Goal: Transaction & Acquisition: Book appointment/travel/reservation

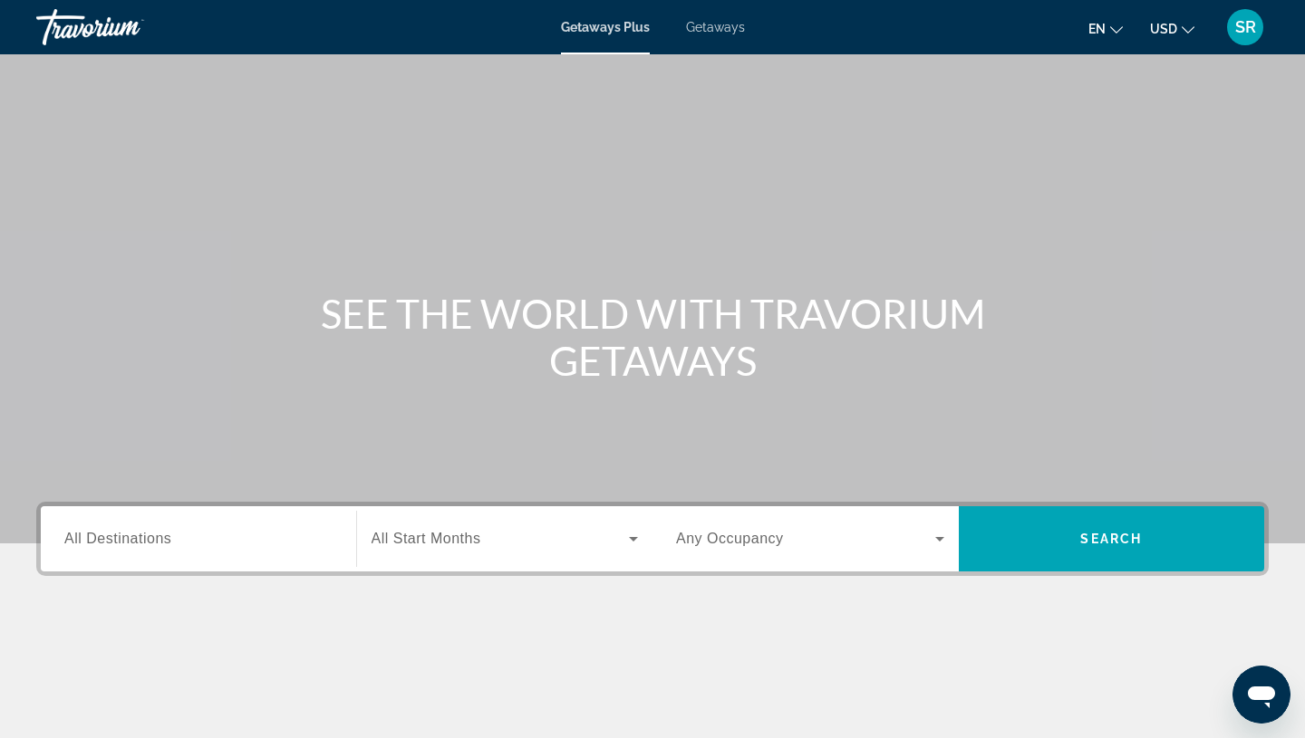
click at [712, 26] on span "Getaways" at bounding box center [715, 27] width 59 height 14
click at [96, 541] on span "All Destinations" at bounding box center [117, 538] width 107 height 15
click at [96, 541] on input "Destination All Destinations" at bounding box center [198, 540] width 268 height 22
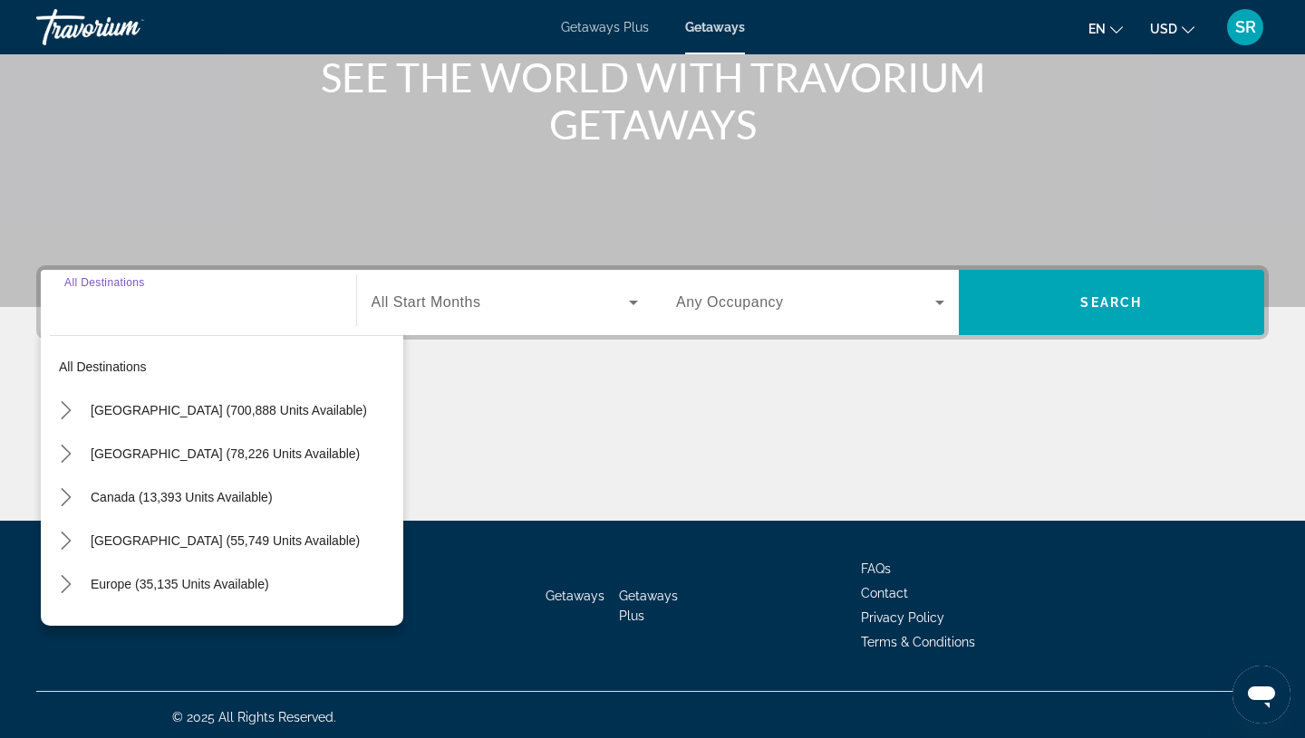
scroll to position [241, 0]
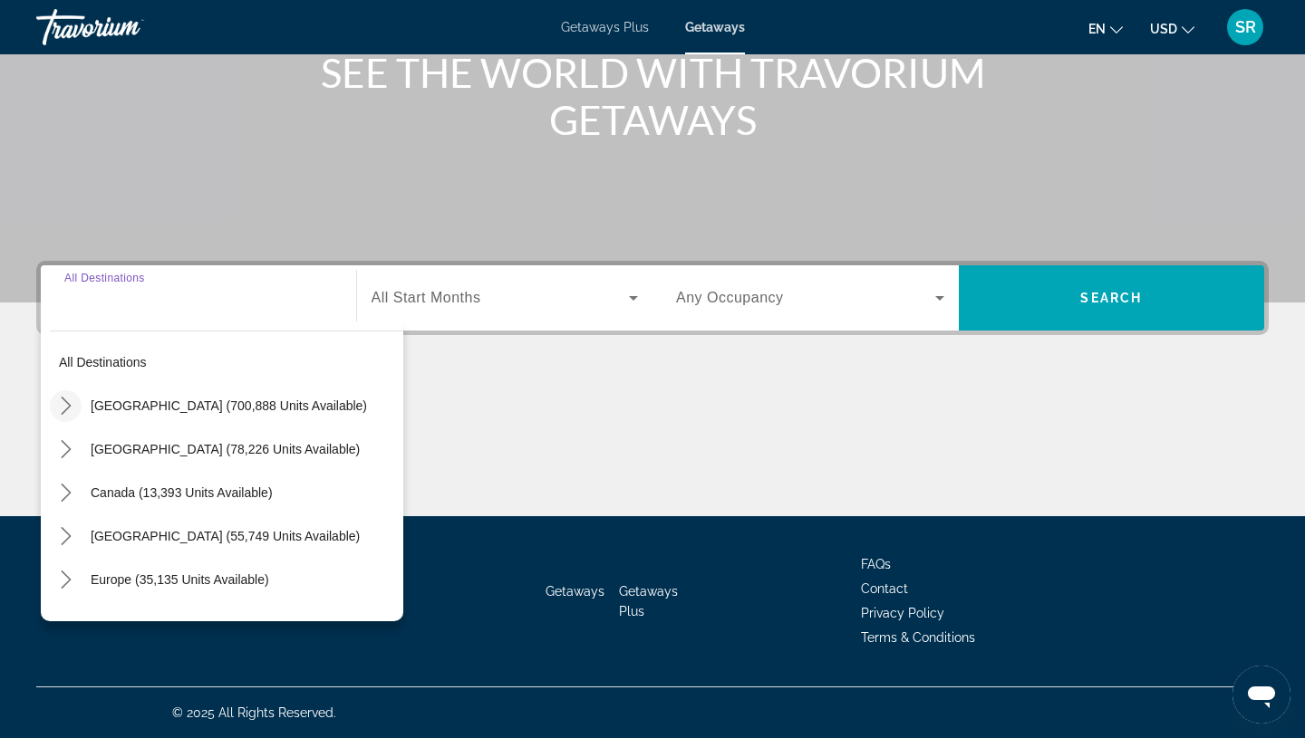
click at [72, 409] on icon "Toggle United States (700,888 units available) submenu" at bounding box center [66, 406] width 18 height 18
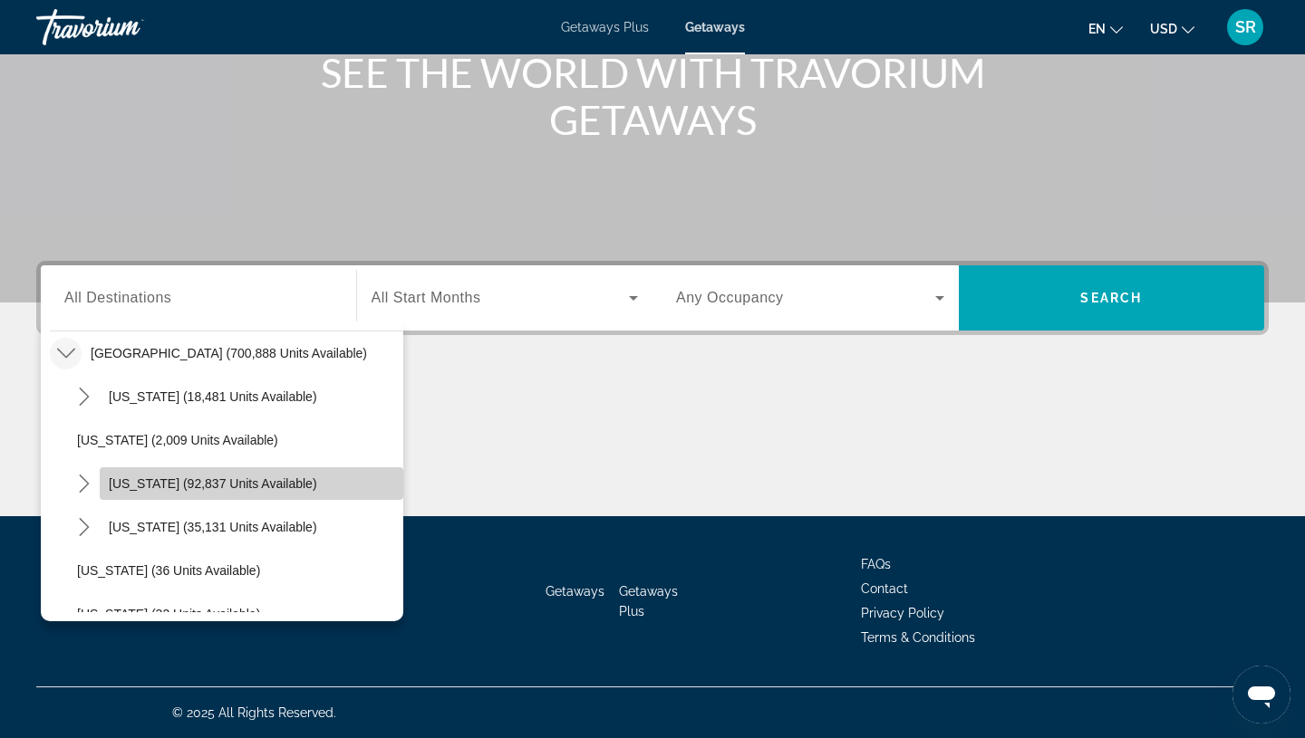
click at [136, 477] on span "California (92,837 units available)" at bounding box center [213, 484] width 208 height 14
type input "**********"
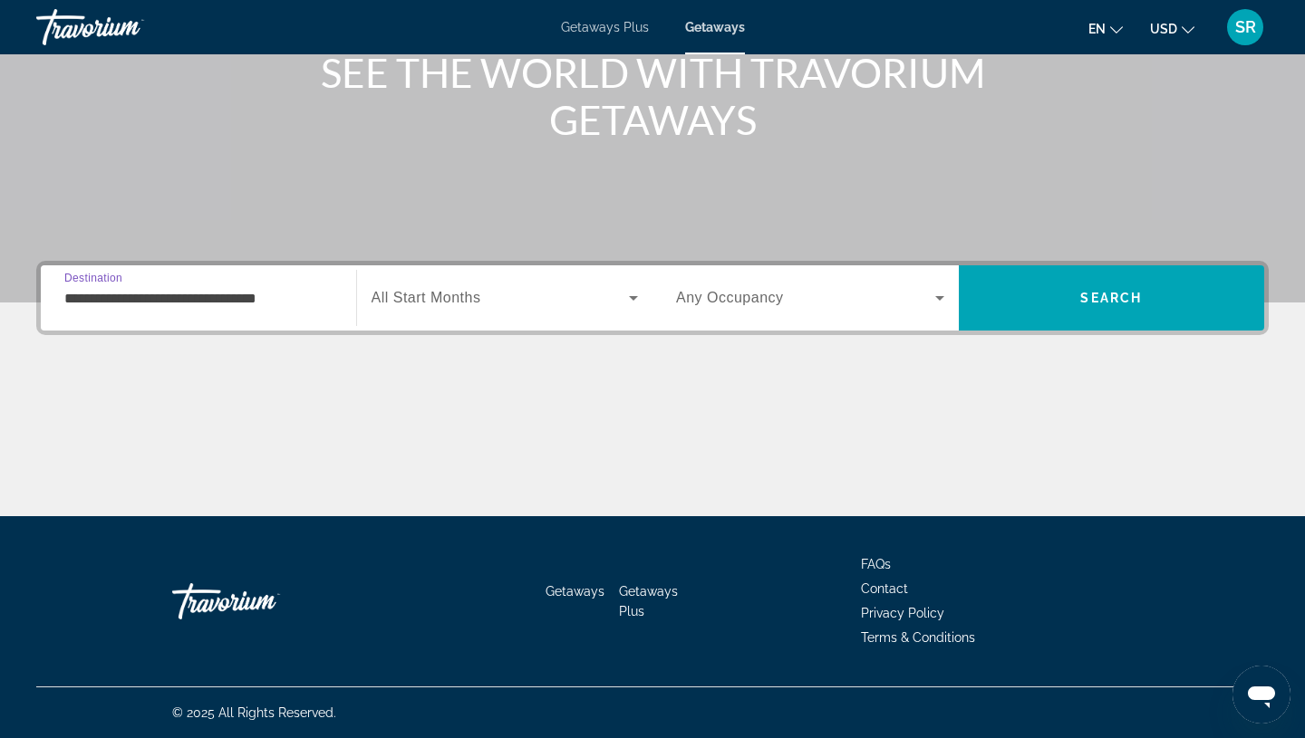
click at [519, 302] on span "Search widget" at bounding box center [500, 298] width 258 height 22
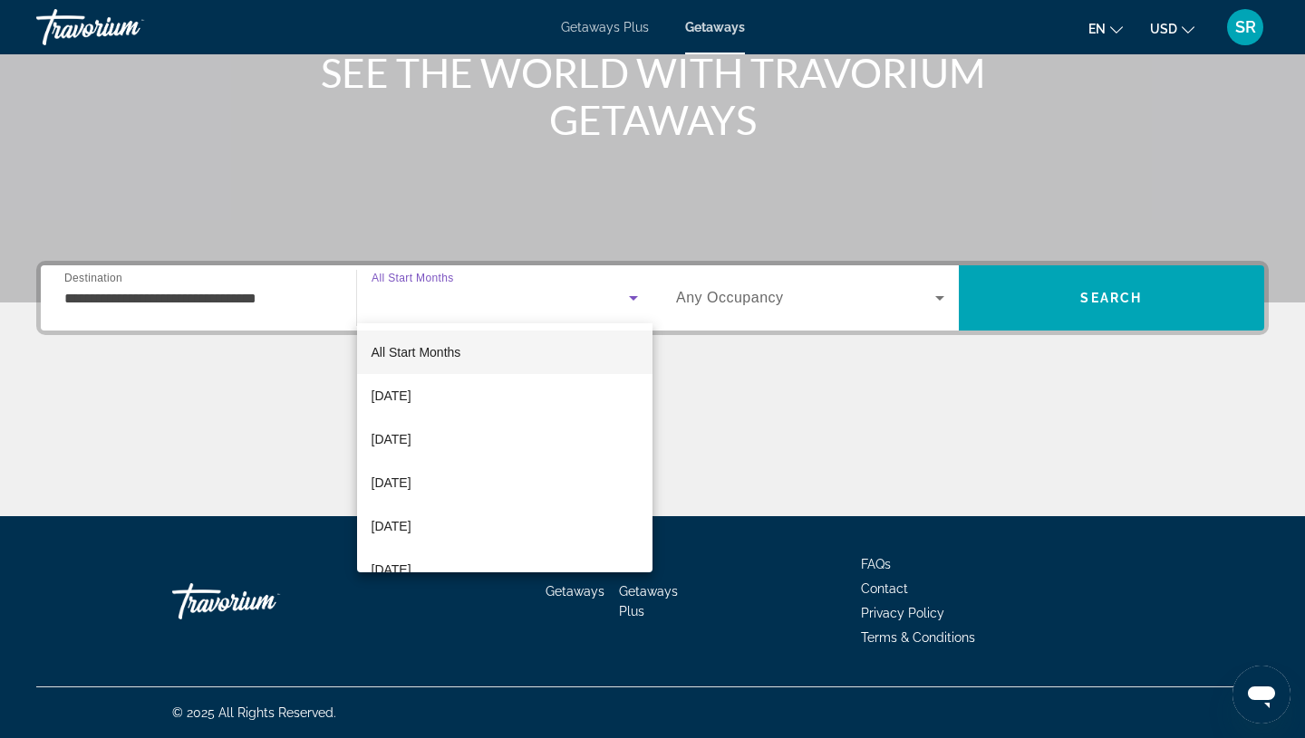
click at [1041, 338] on div at bounding box center [652, 369] width 1305 height 738
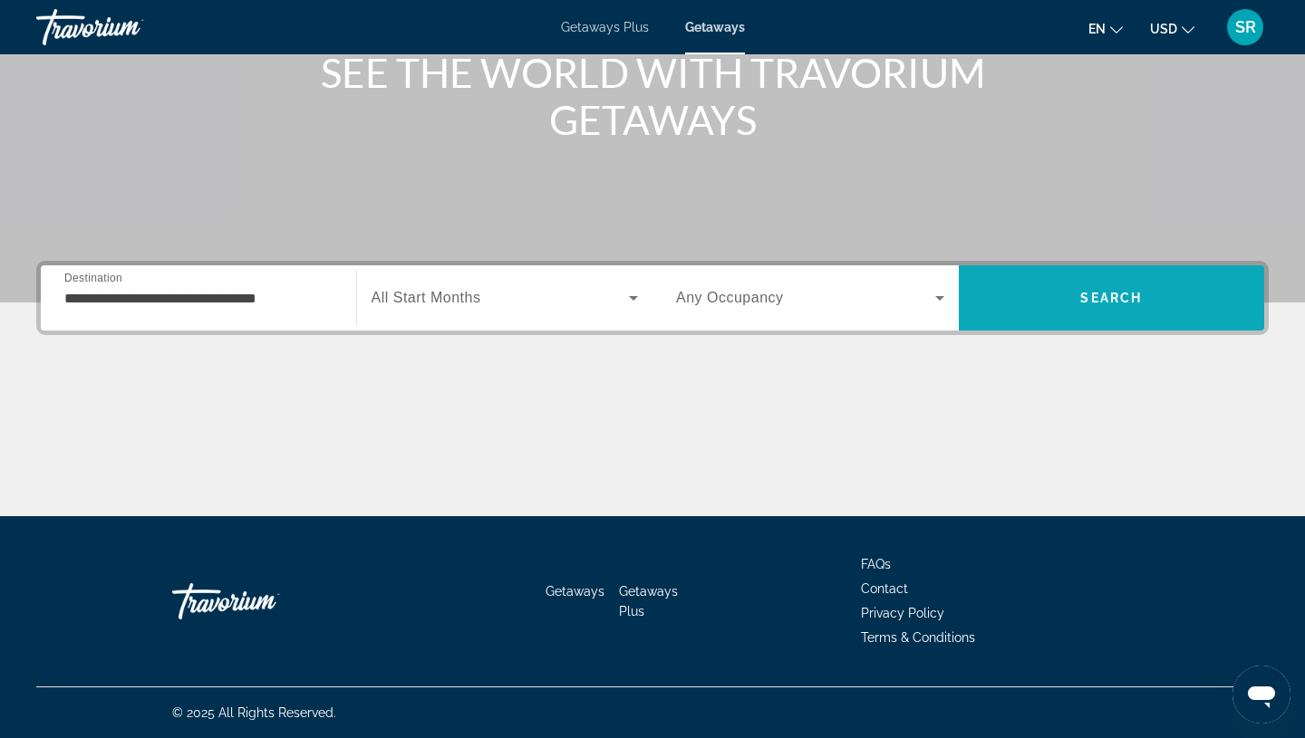
click at [1076, 291] on span "Search" at bounding box center [1112, 297] width 306 height 43
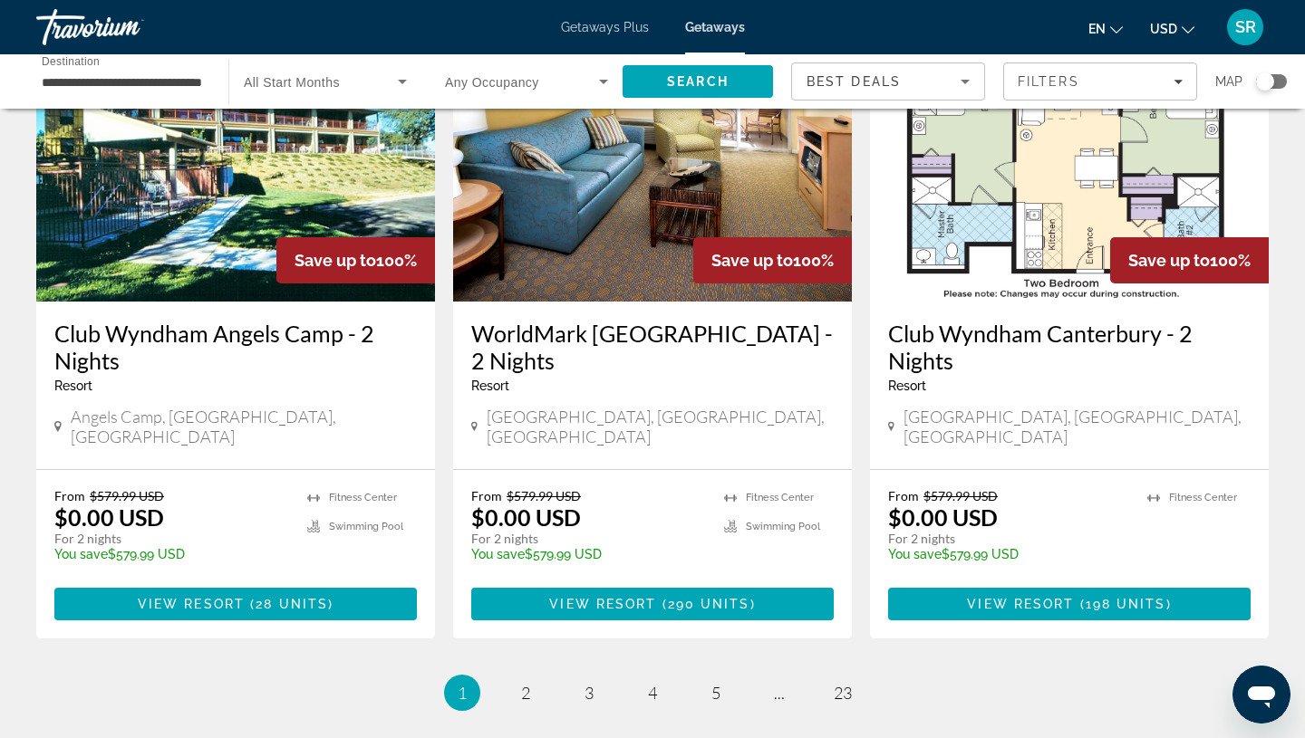
scroll to position [2302, 0]
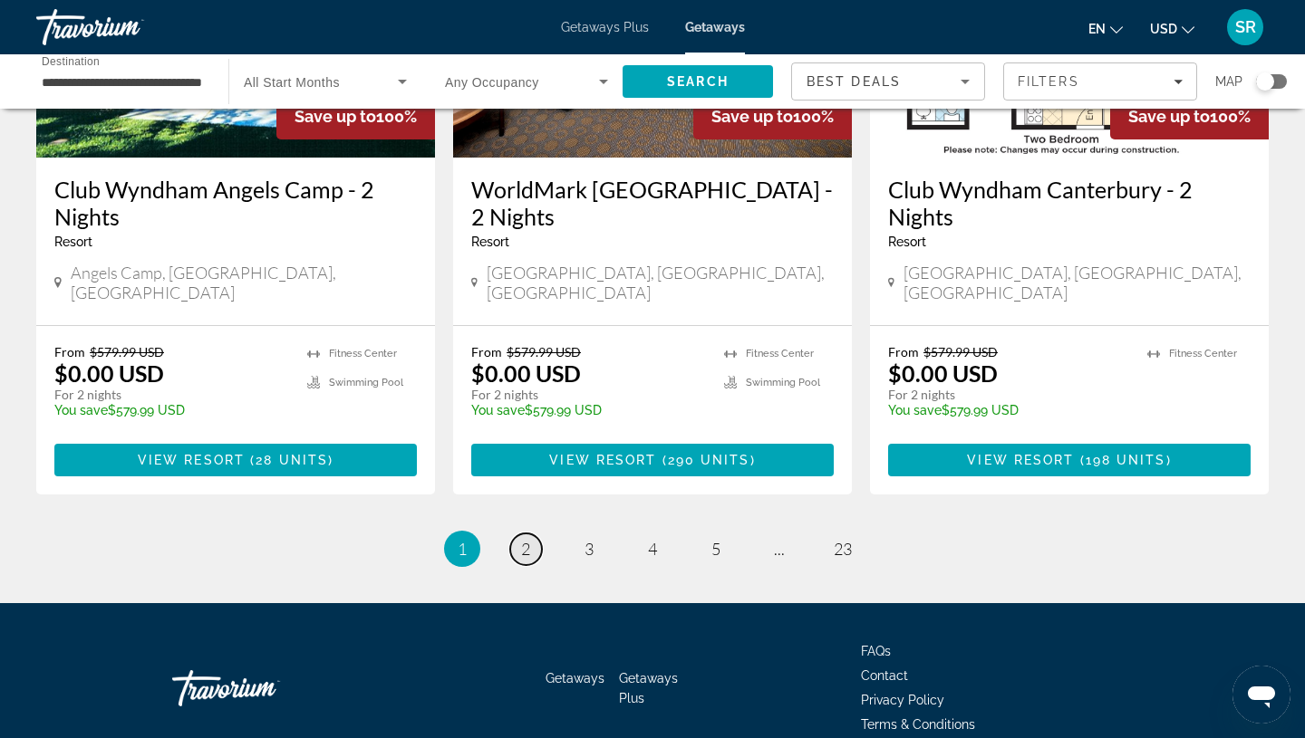
click at [529, 539] on span "2" at bounding box center [525, 549] width 9 height 20
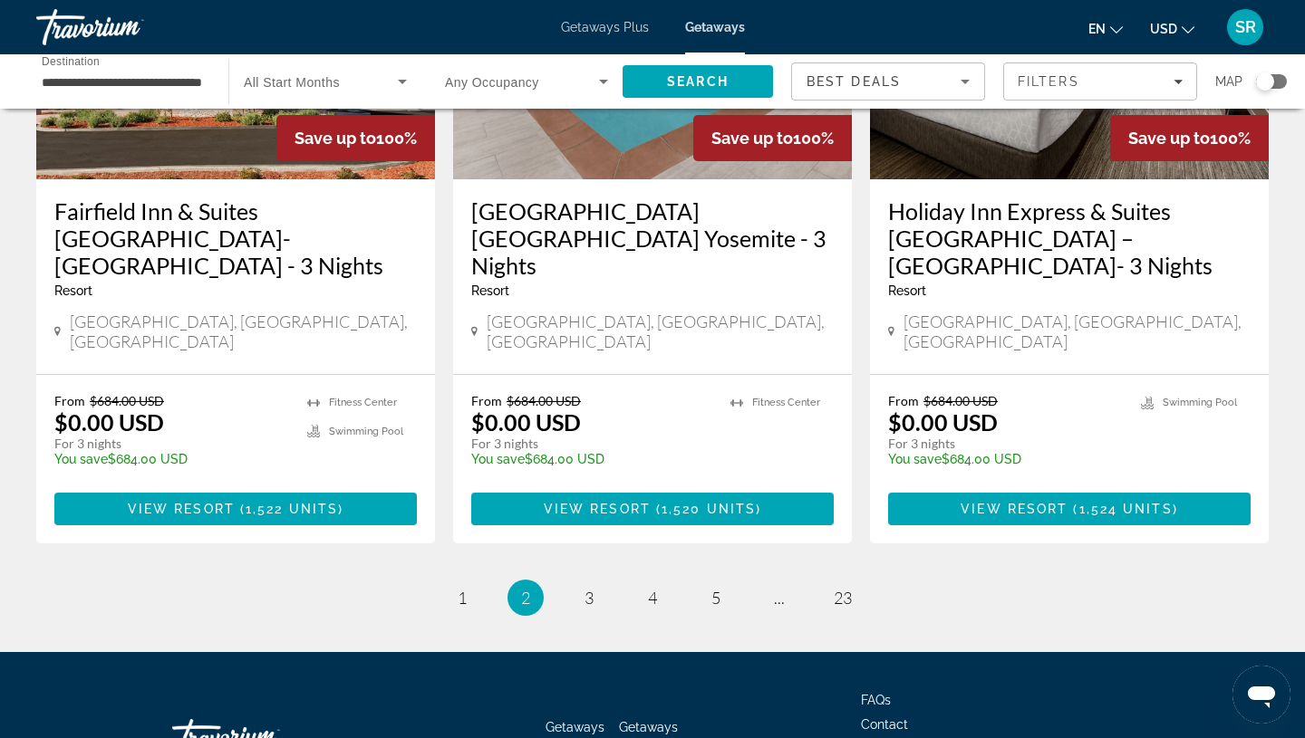
scroll to position [2302, 0]
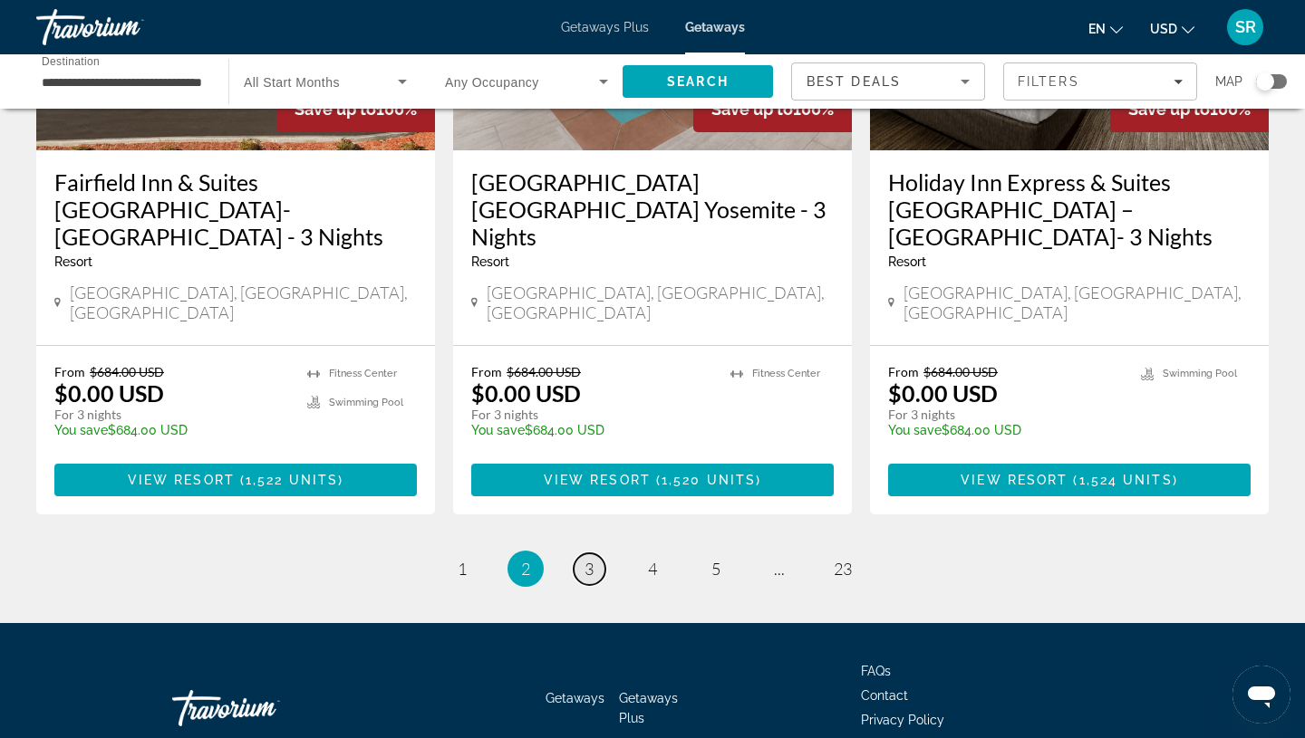
click at [587, 559] on span "3" at bounding box center [588, 569] width 9 height 20
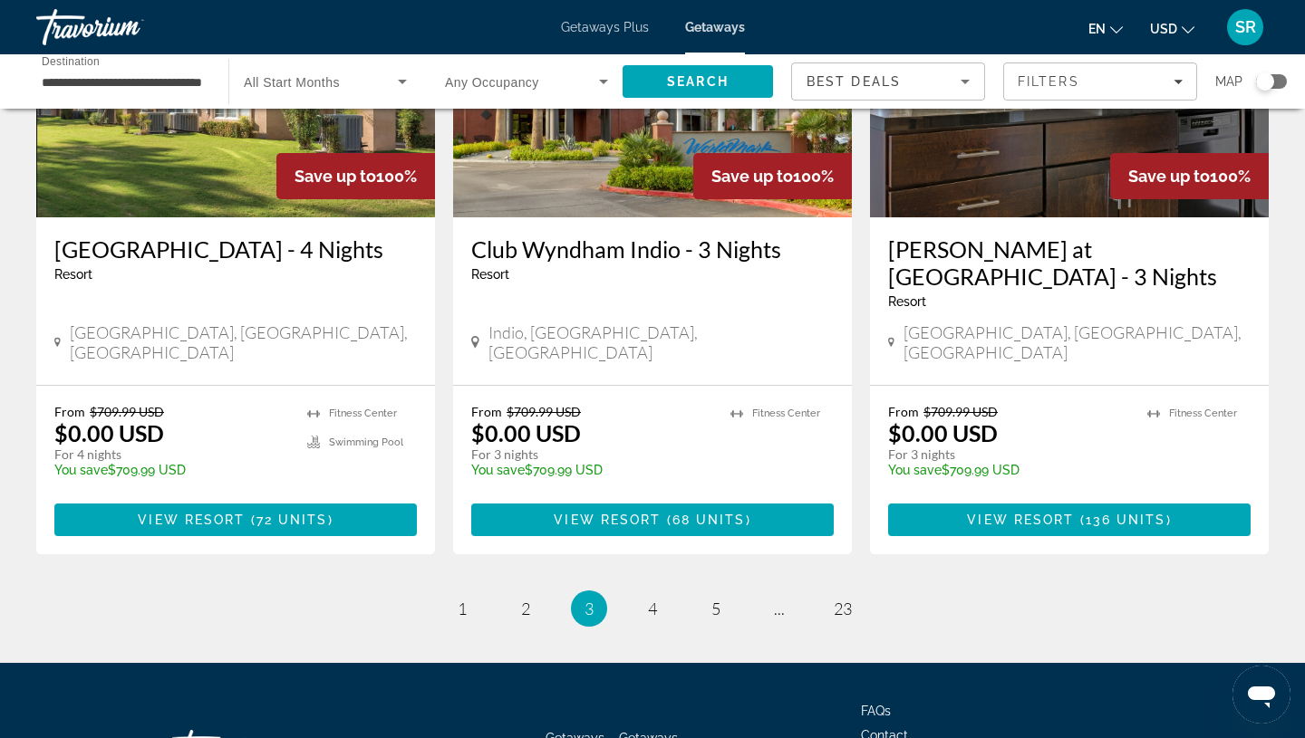
scroll to position [2281, 0]
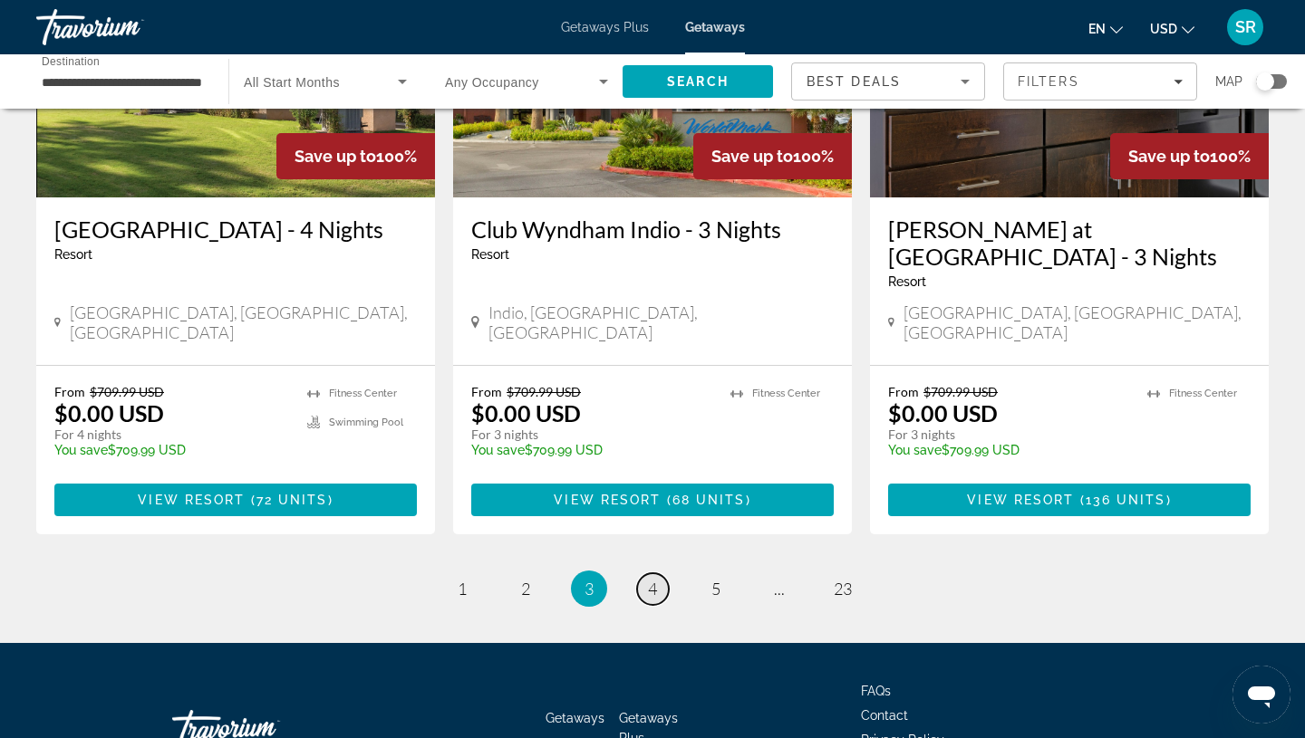
click at [663, 574] on link "page 4" at bounding box center [653, 590] width 32 height 32
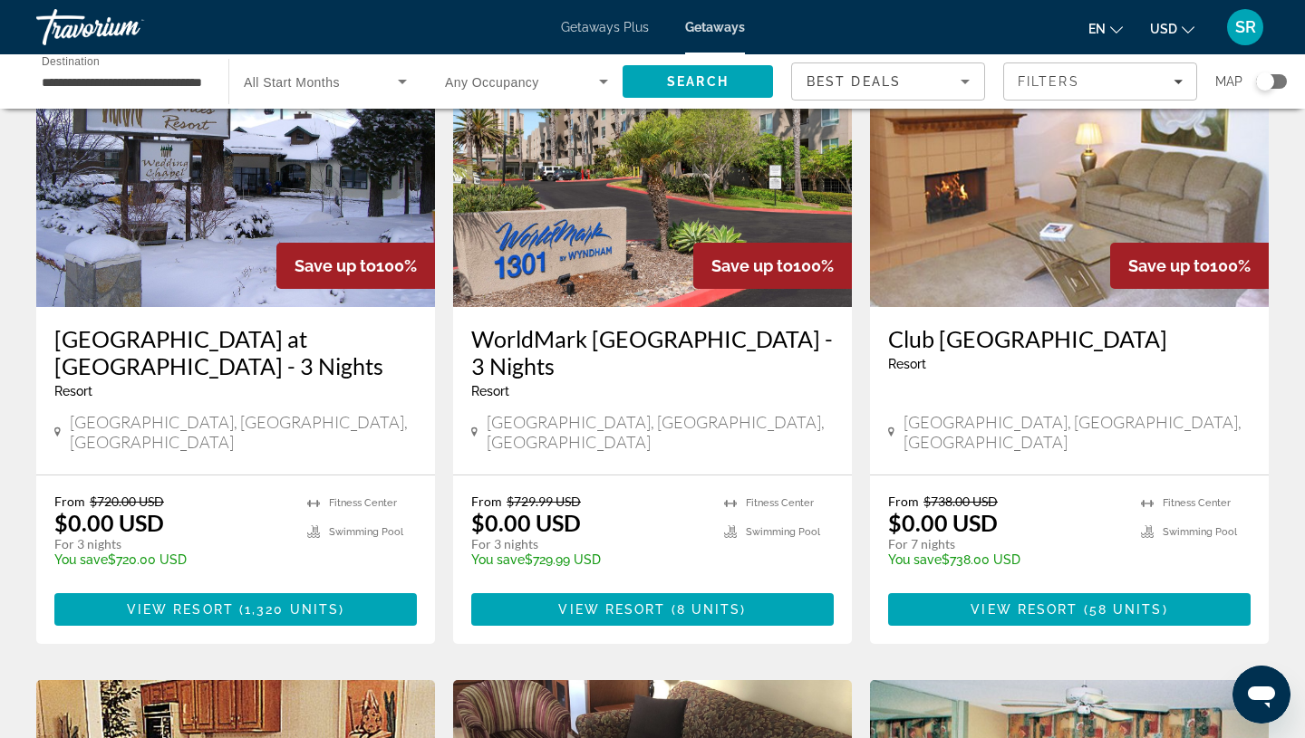
scroll to position [822, 0]
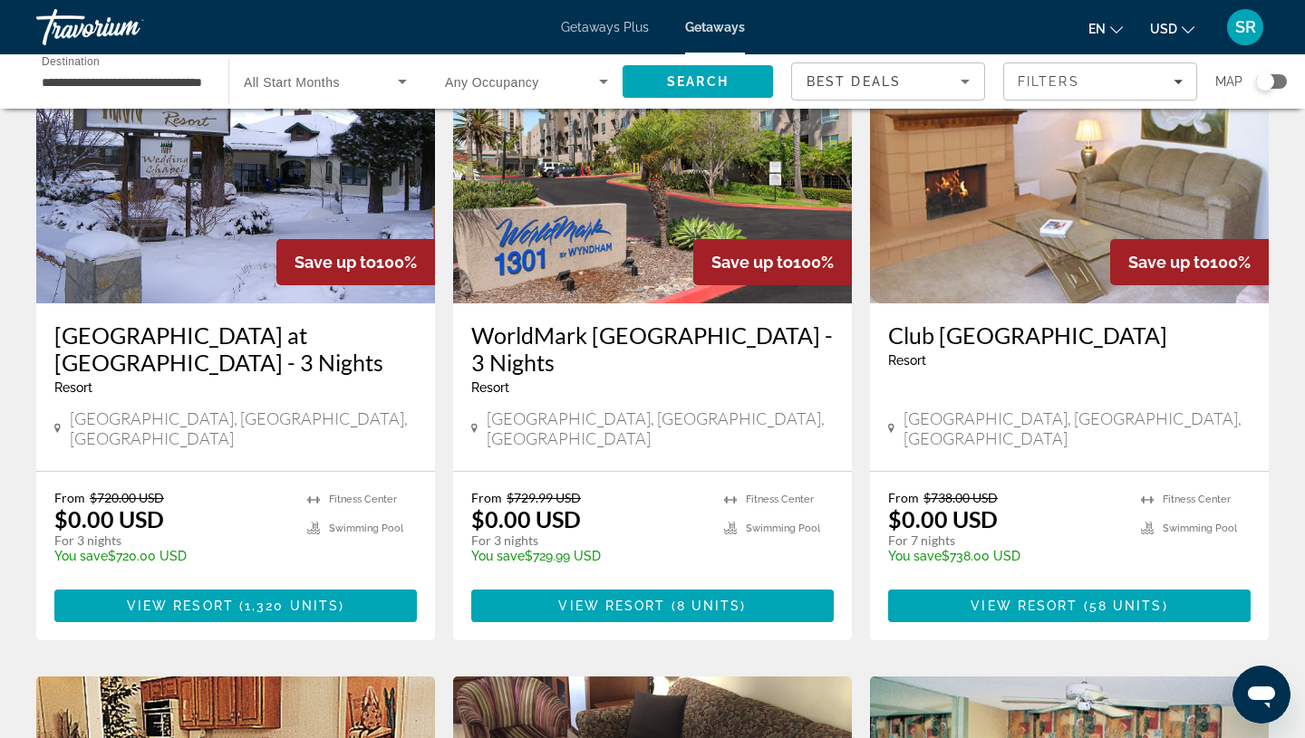
click at [200, 222] on img "Main content" at bounding box center [235, 159] width 399 height 290
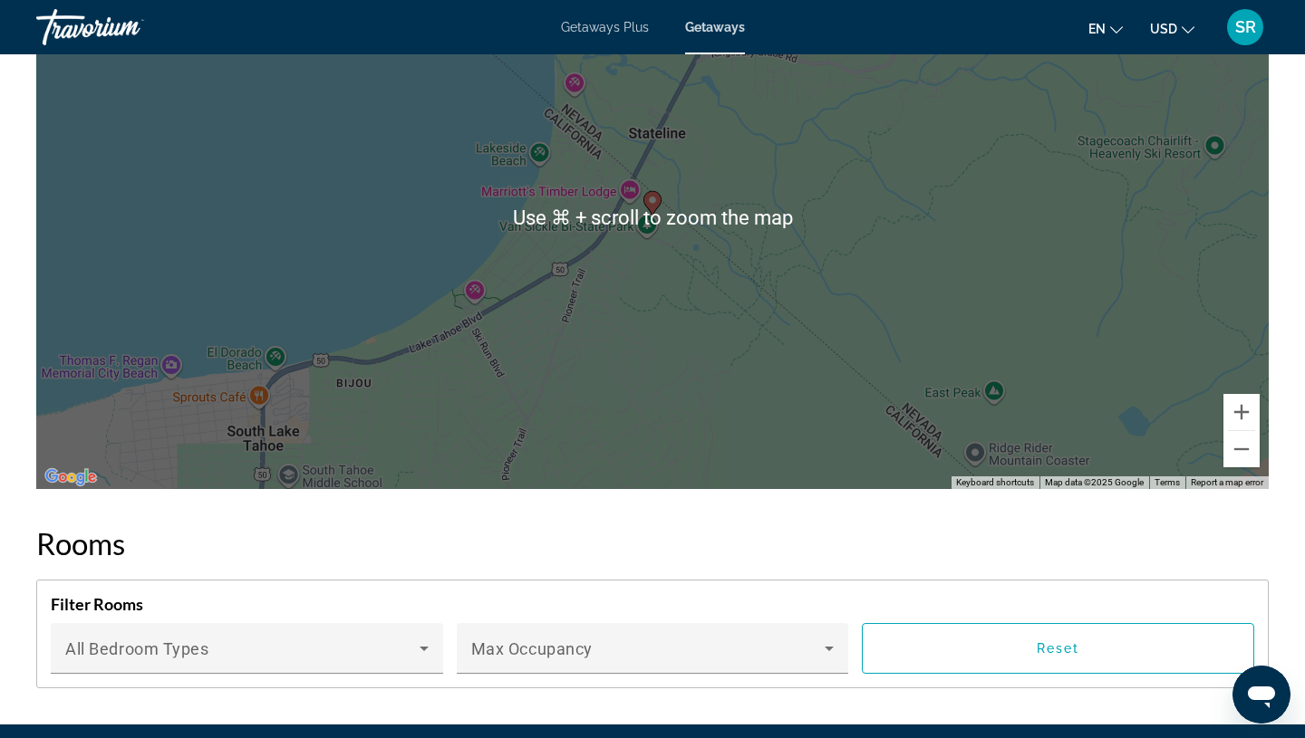
scroll to position [2515, 0]
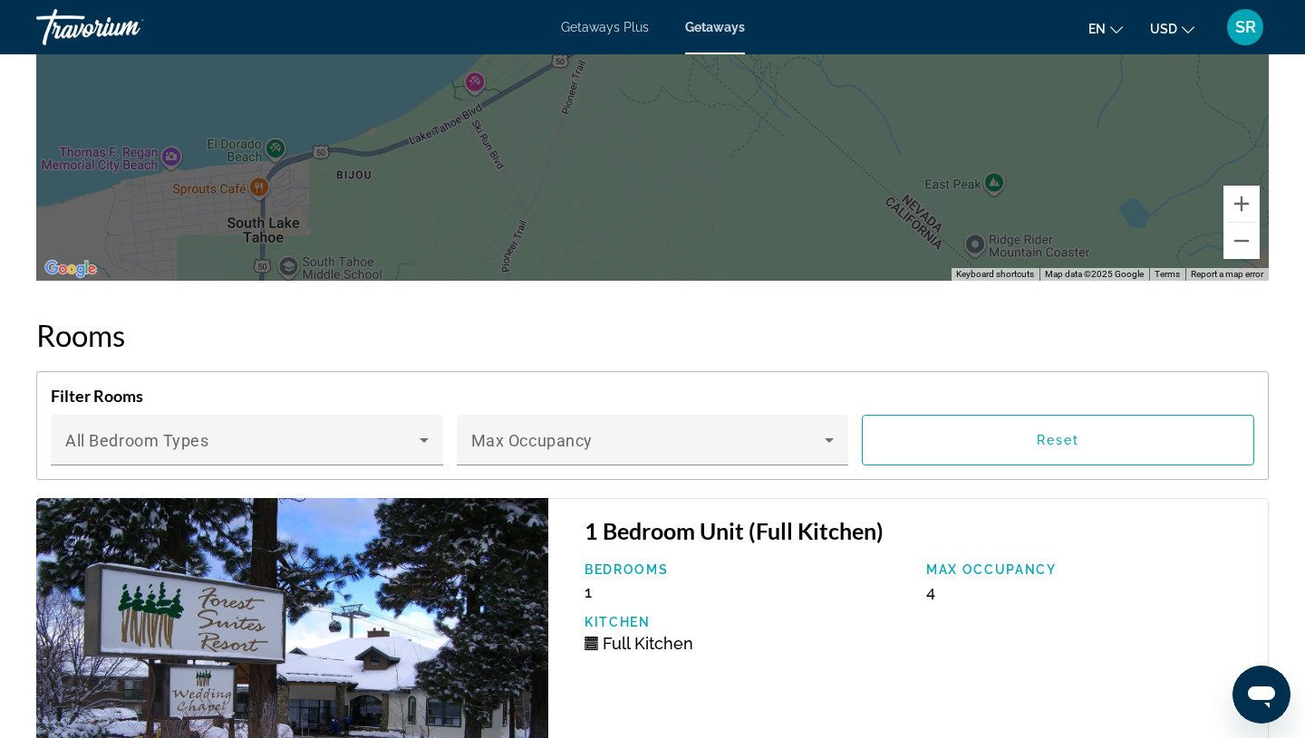
click at [417, 437] on icon "Main content" at bounding box center [424, 440] width 22 height 22
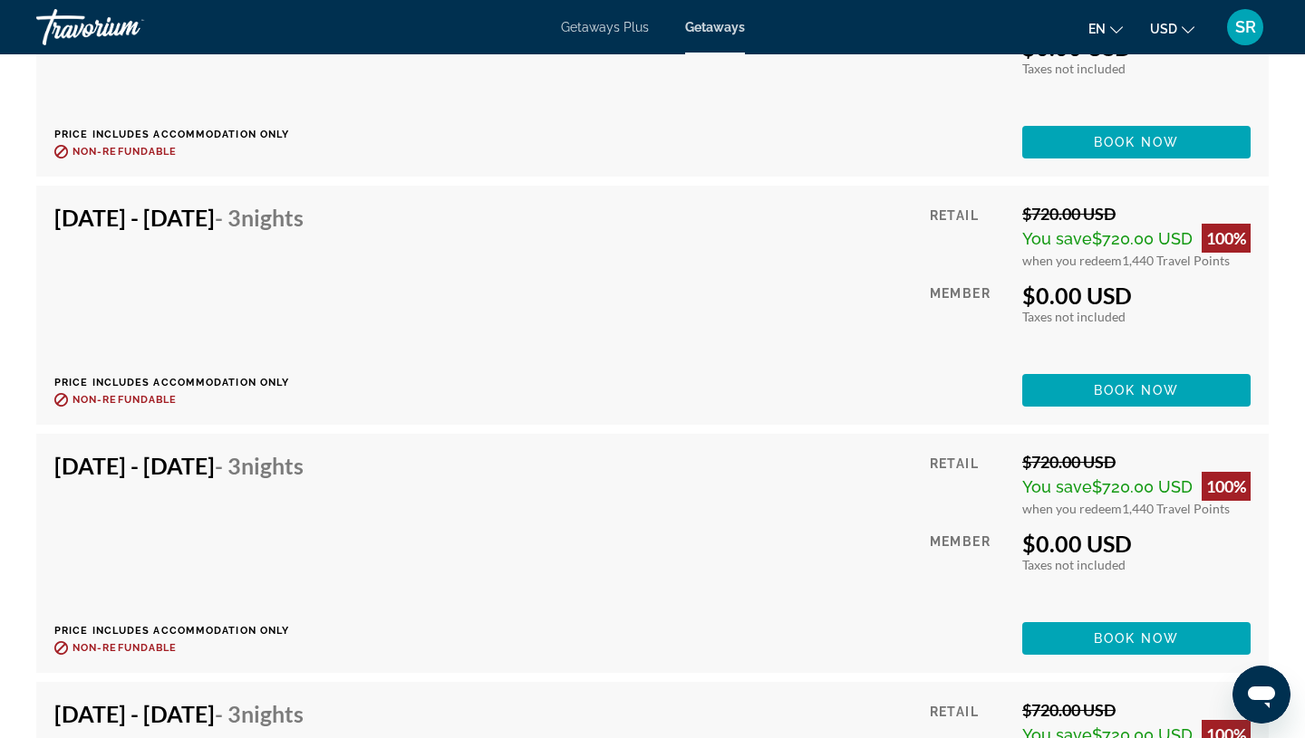
scroll to position [10612, 0]
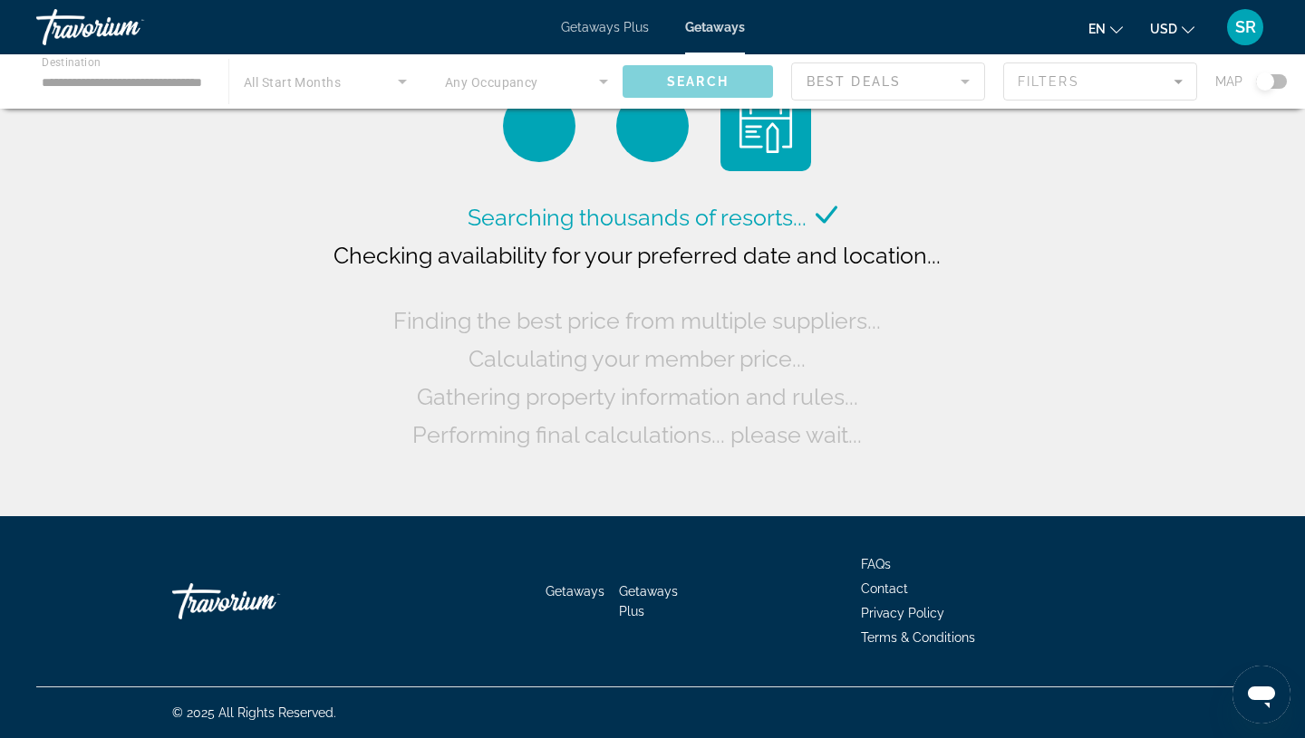
click at [76, 82] on div "Main content" at bounding box center [652, 81] width 1305 height 54
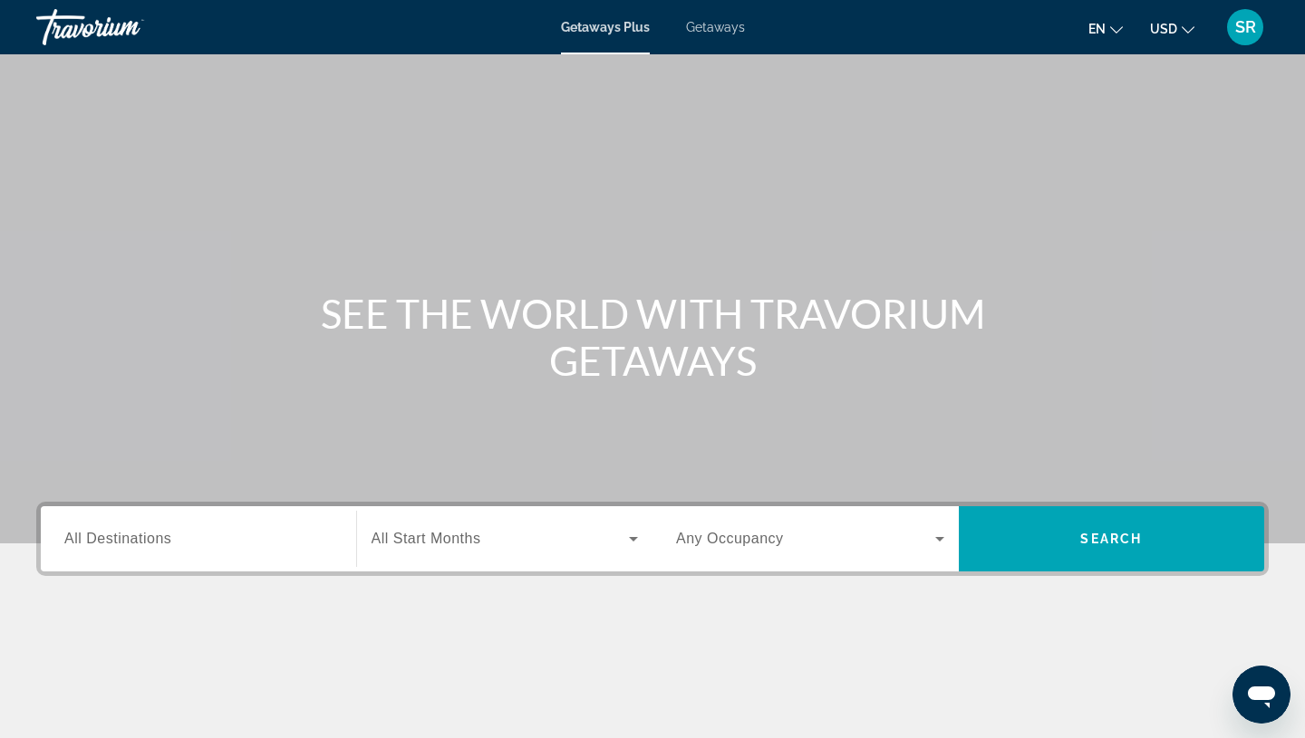
click at [717, 31] on span "Getaways" at bounding box center [715, 27] width 59 height 14
click at [84, 543] on span "All Destinations" at bounding box center [117, 538] width 107 height 15
click at [84, 543] on input "Destination All Destinations" at bounding box center [198, 540] width 268 height 22
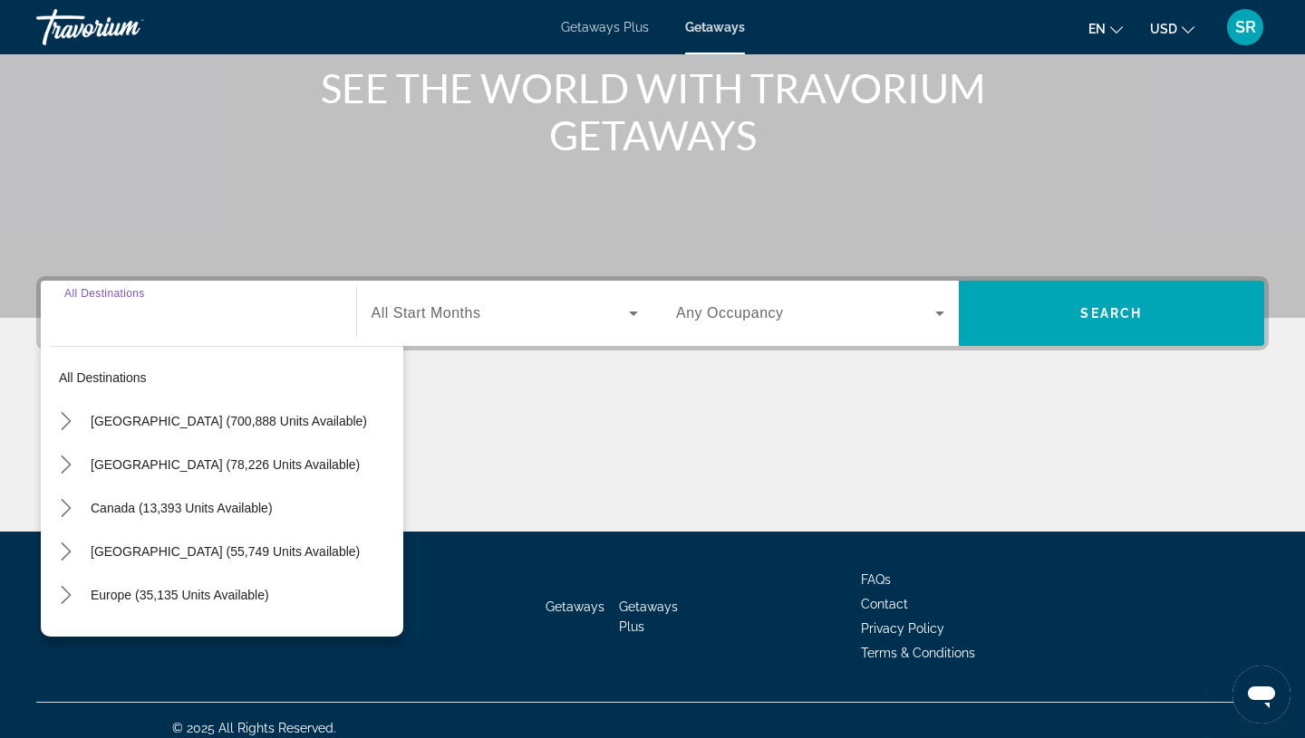
scroll to position [241, 0]
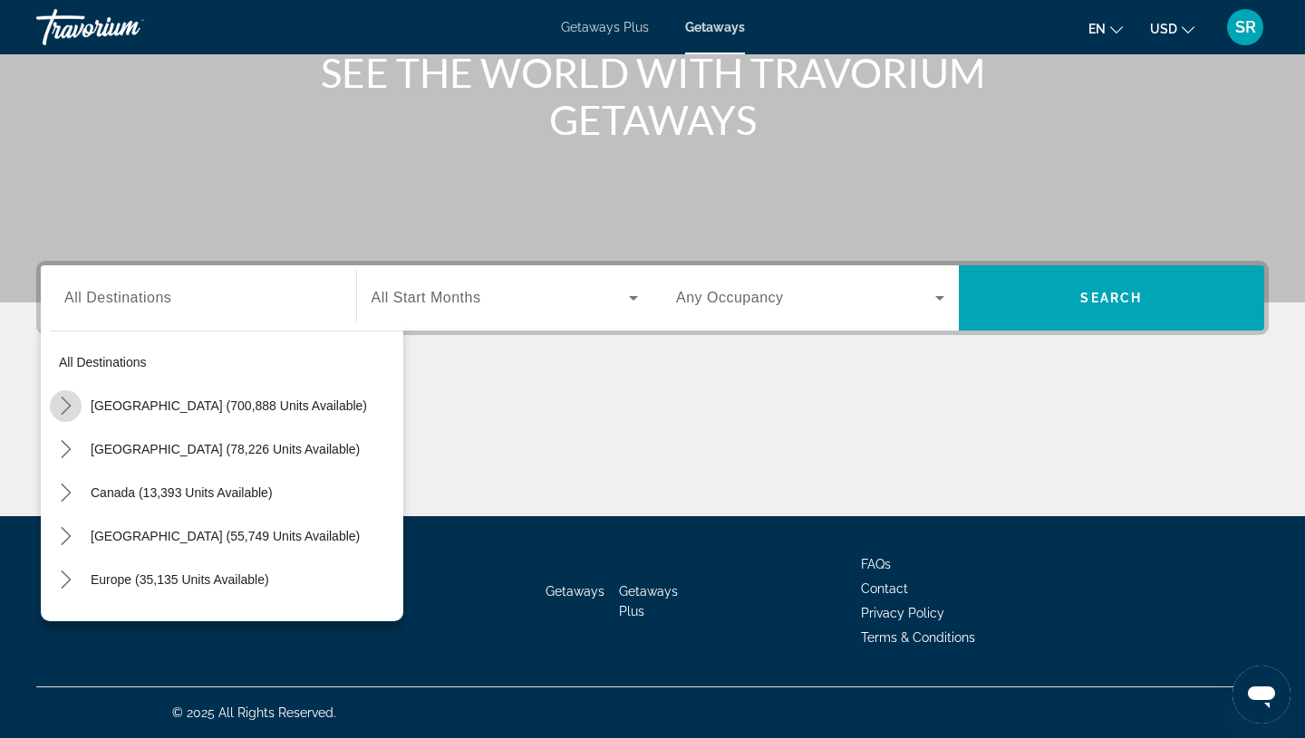
click at [64, 401] on icon "Toggle United States (700,888 units available) submenu" at bounding box center [66, 406] width 18 height 18
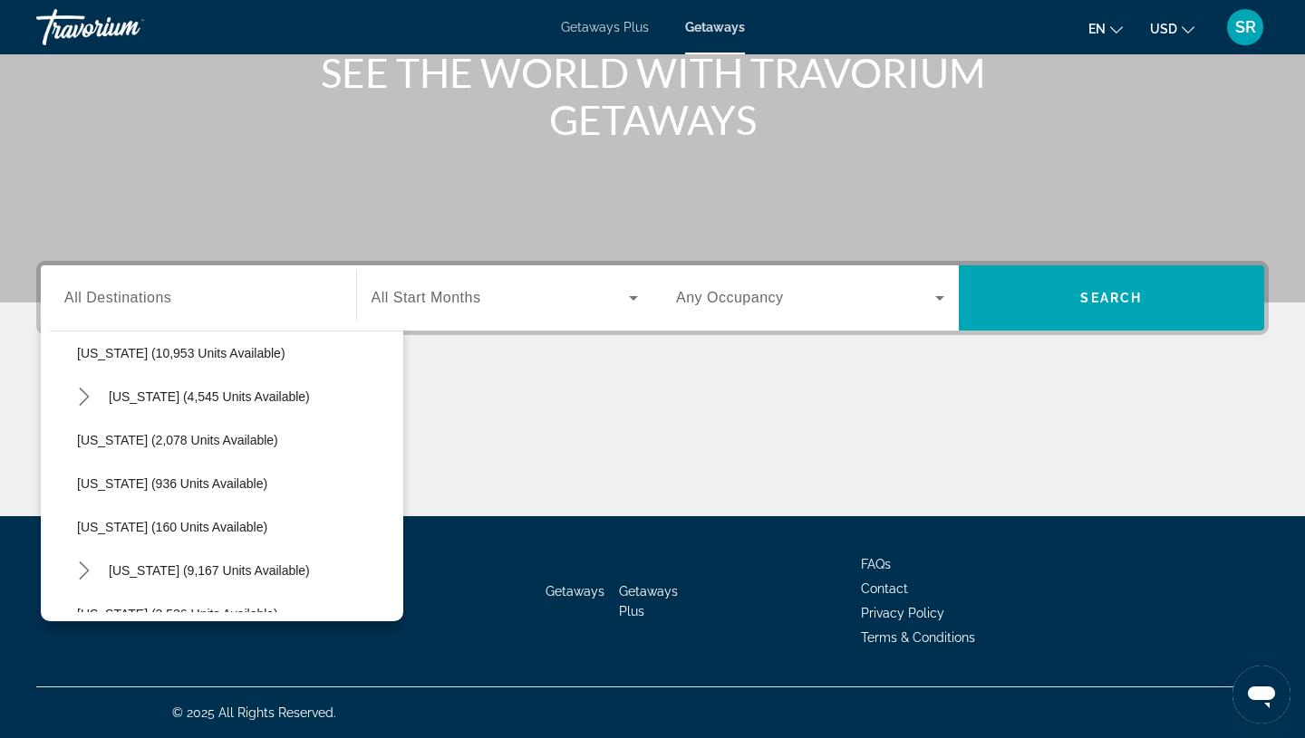
scroll to position [795, 0]
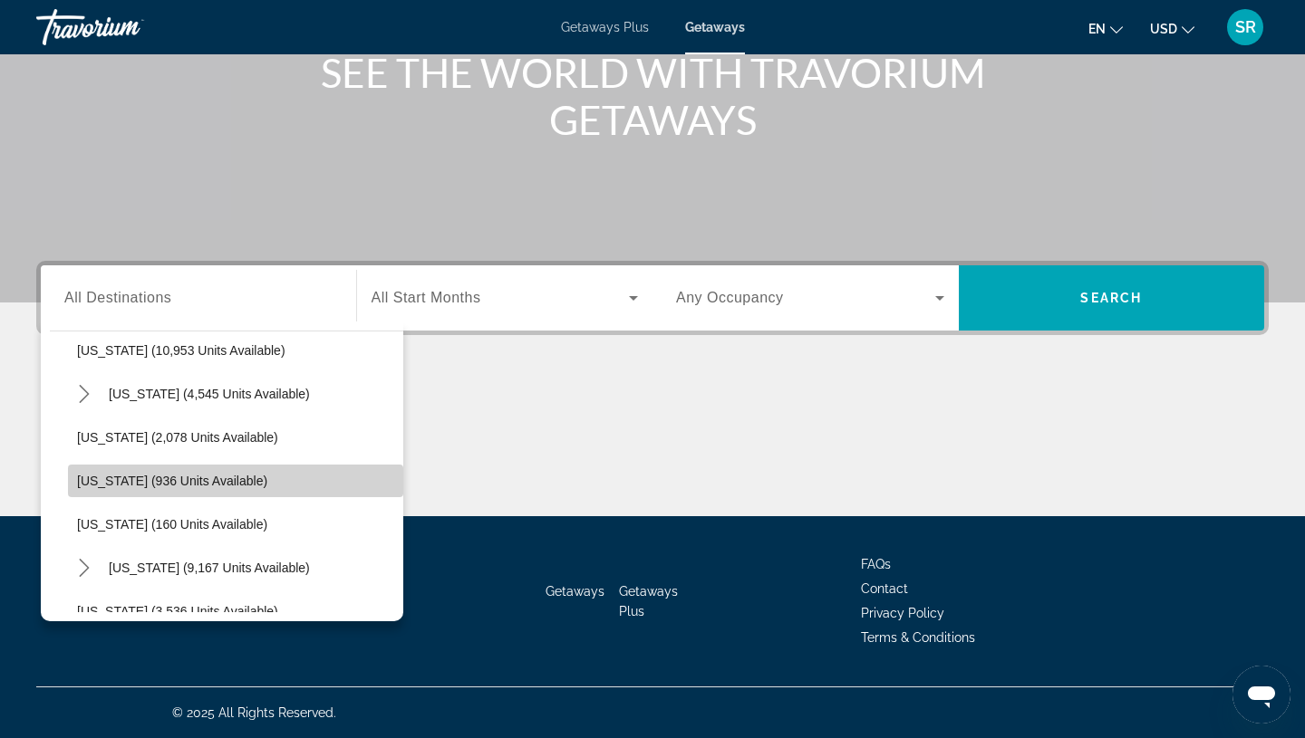
click at [101, 475] on span "Minnesota (936 units available)" at bounding box center [172, 481] width 190 height 14
type input "**********"
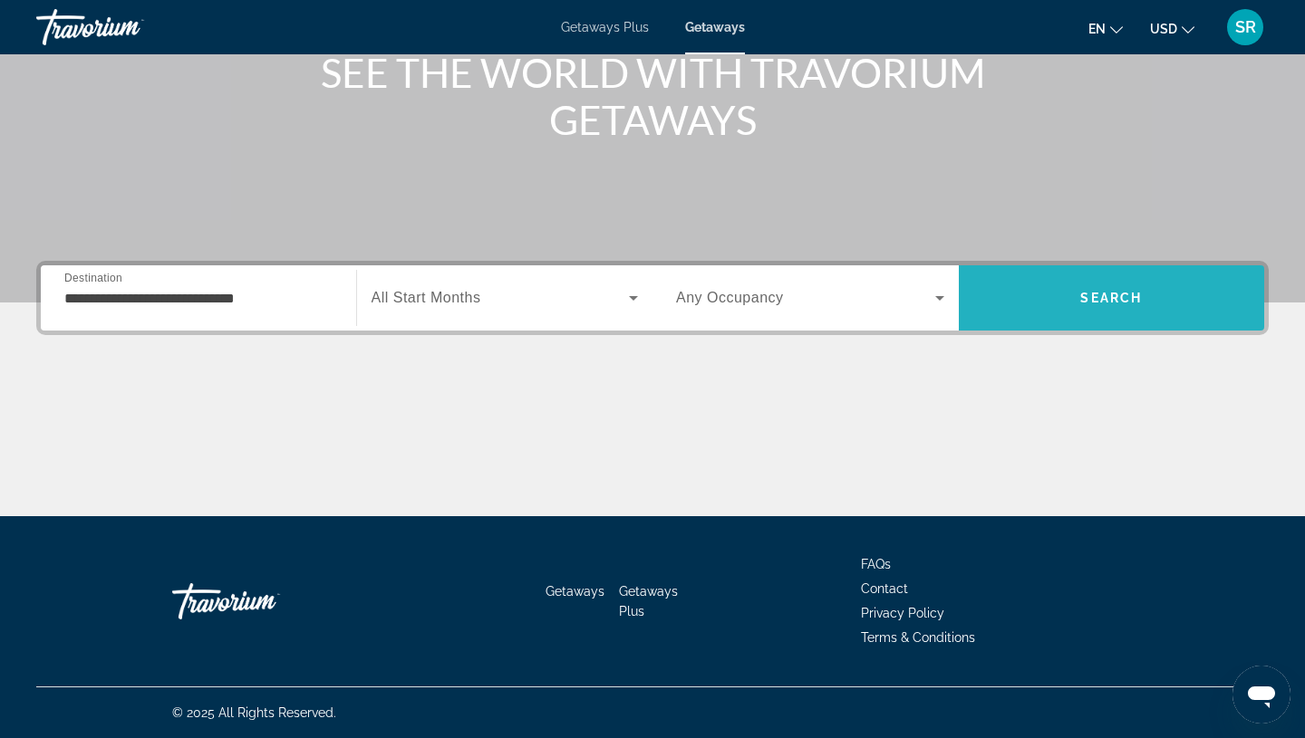
click at [1058, 299] on span "Search" at bounding box center [1112, 297] width 306 height 43
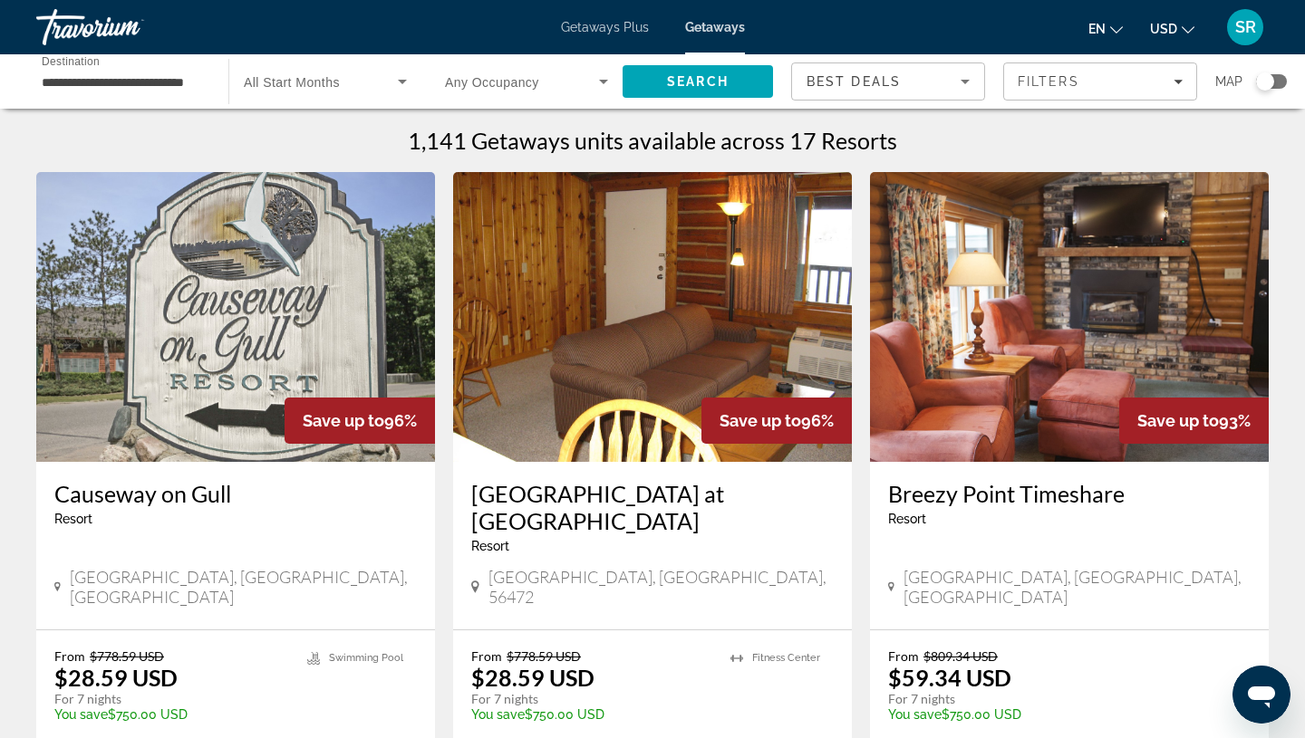
click at [281, 367] on img "Main content" at bounding box center [235, 317] width 399 height 290
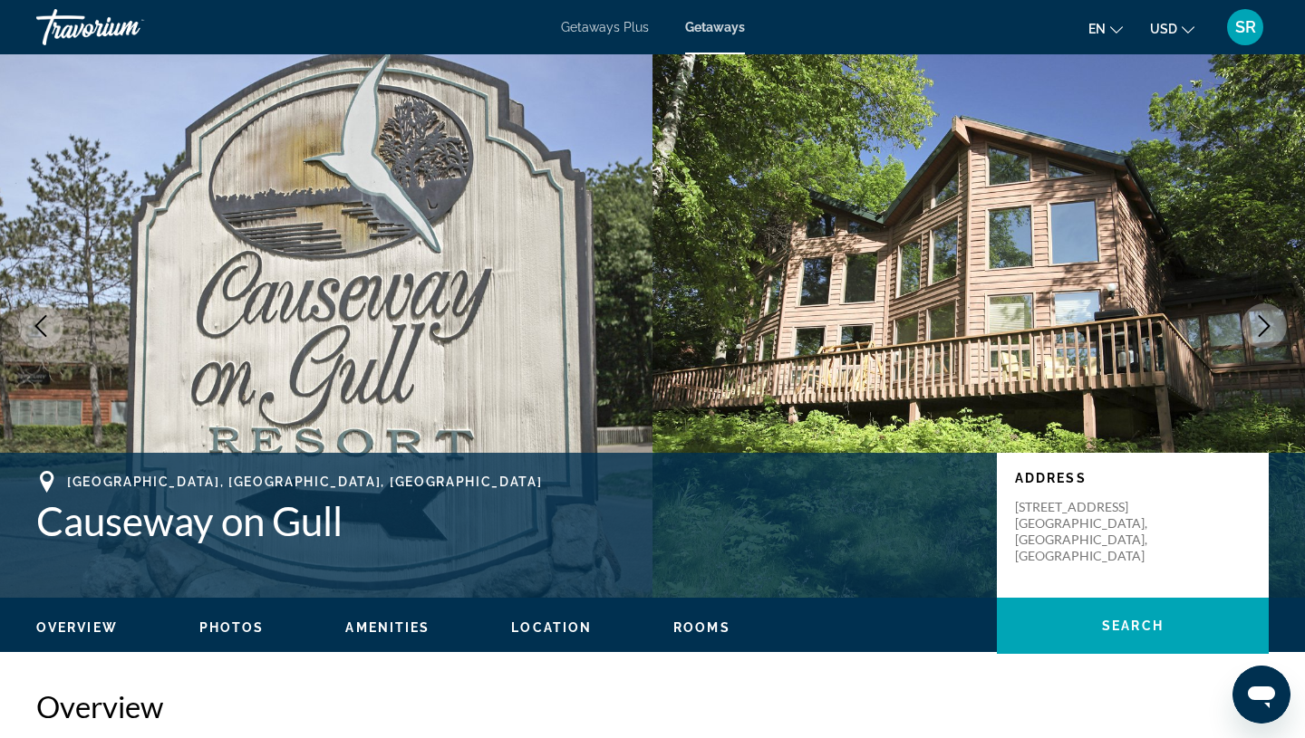
click at [1266, 328] on icon "Next image" at bounding box center [1264, 326] width 12 height 22
click at [1264, 330] on icon "Next image" at bounding box center [1264, 326] width 12 height 22
click at [1264, 335] on icon "Next image" at bounding box center [1264, 326] width 22 height 22
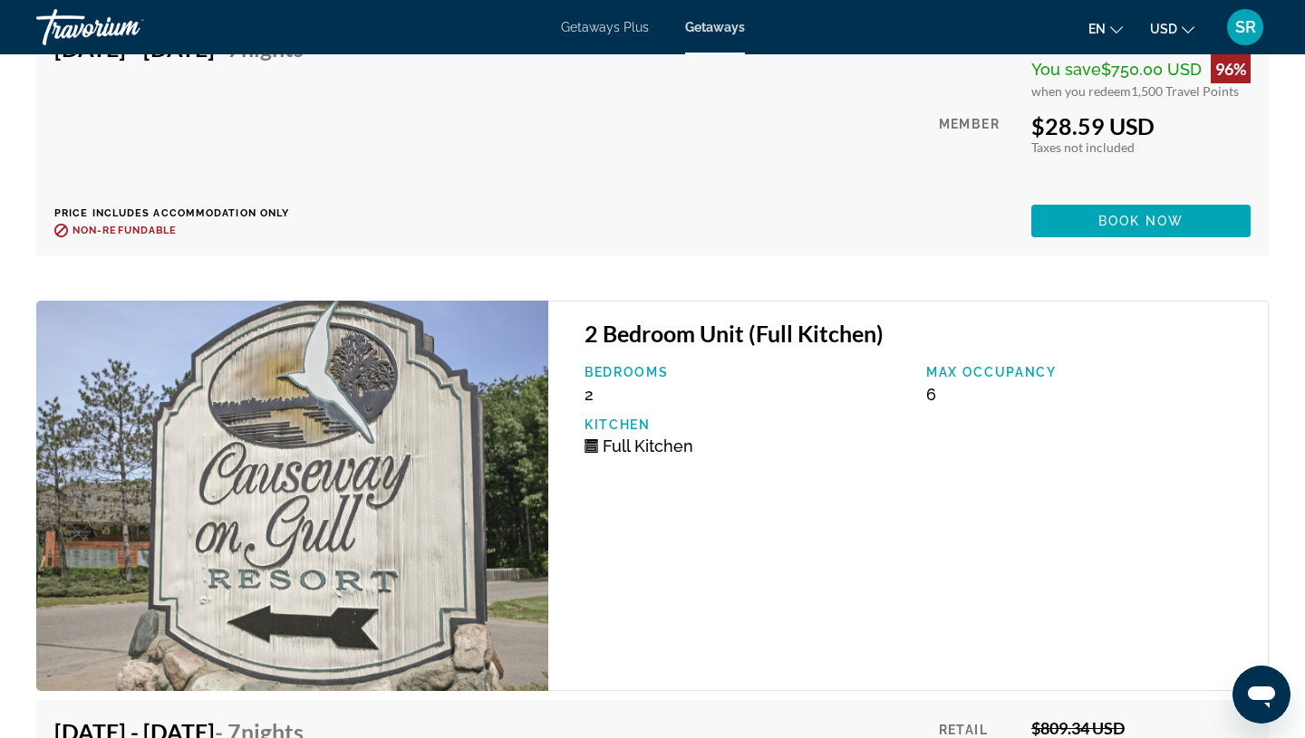
scroll to position [5204, 0]
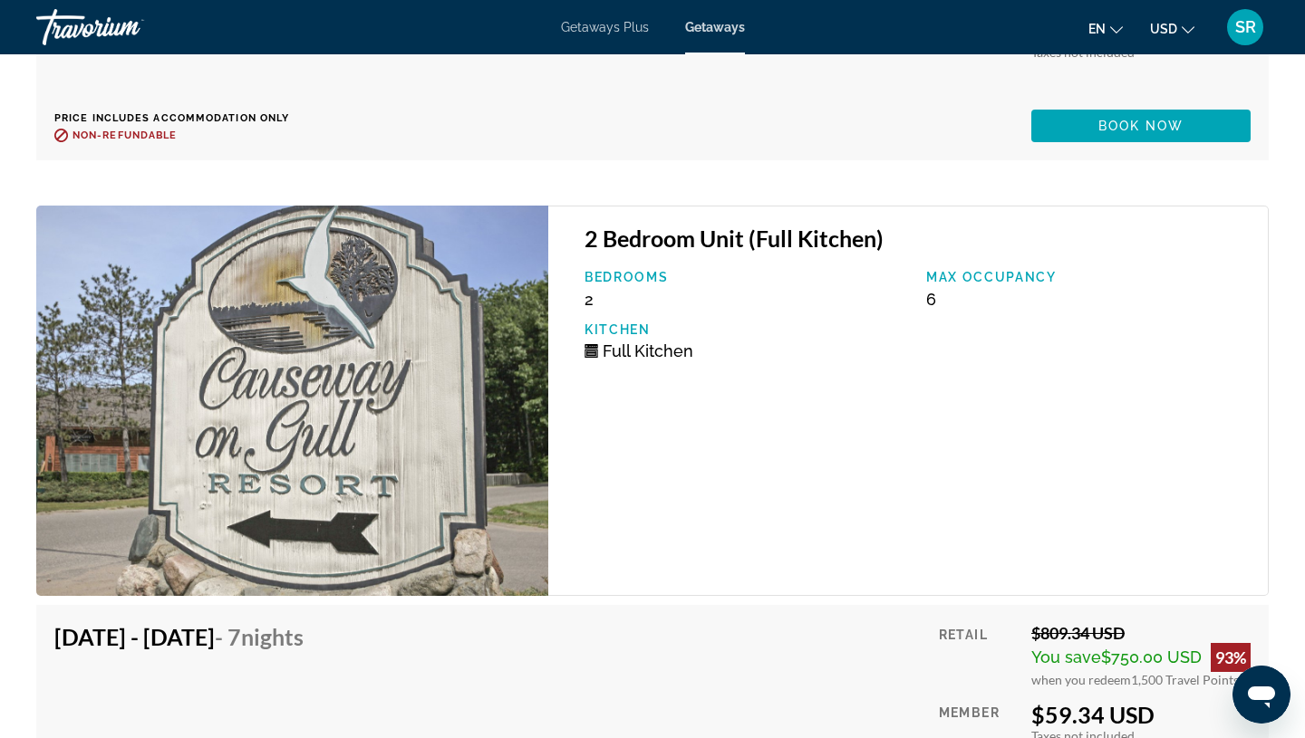
click at [272, 451] on img "Main content" at bounding box center [292, 401] width 512 height 390
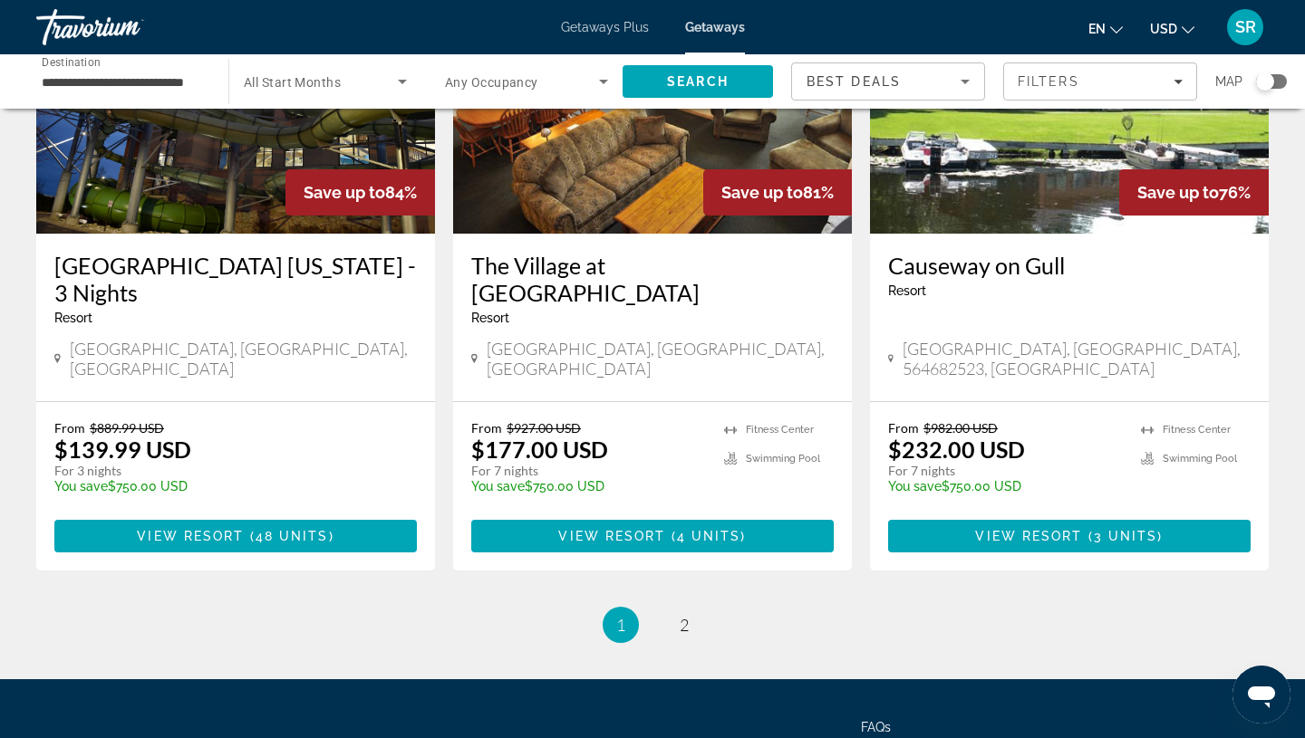
scroll to position [2247, 0]
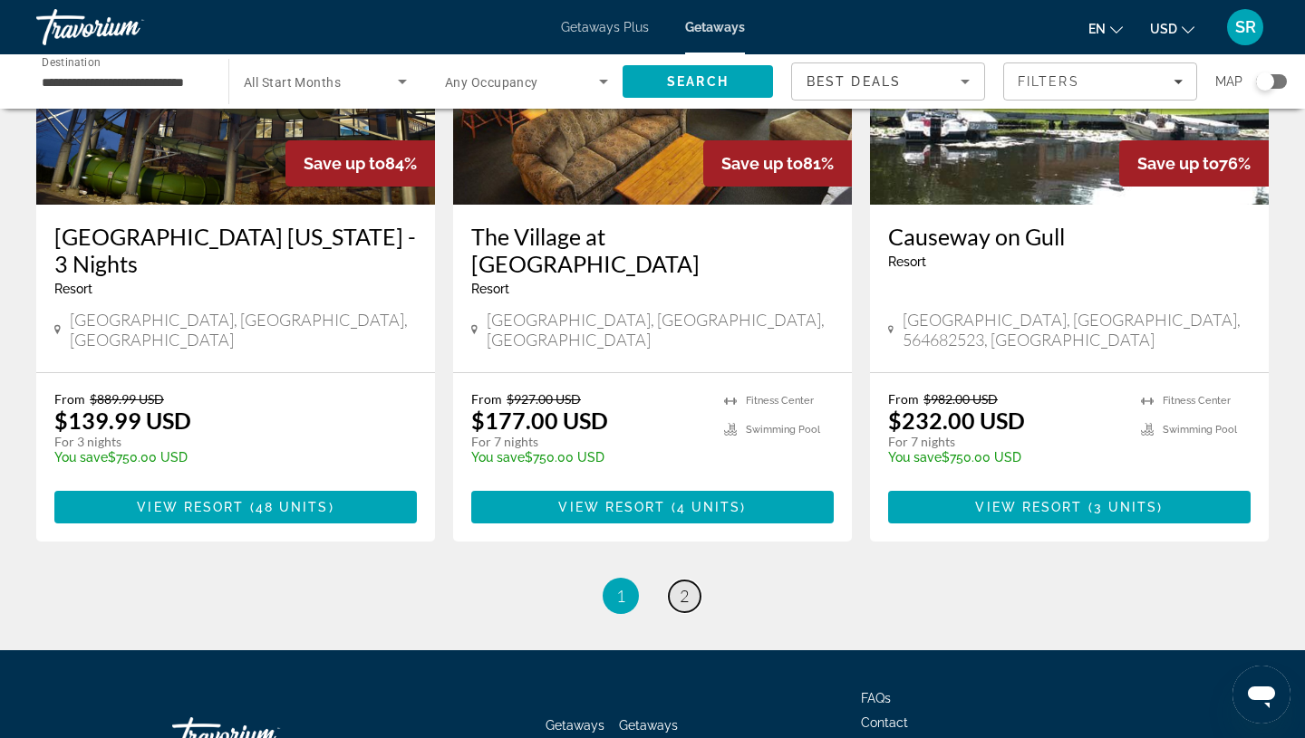
click at [684, 586] on span "2" at bounding box center [684, 596] width 9 height 20
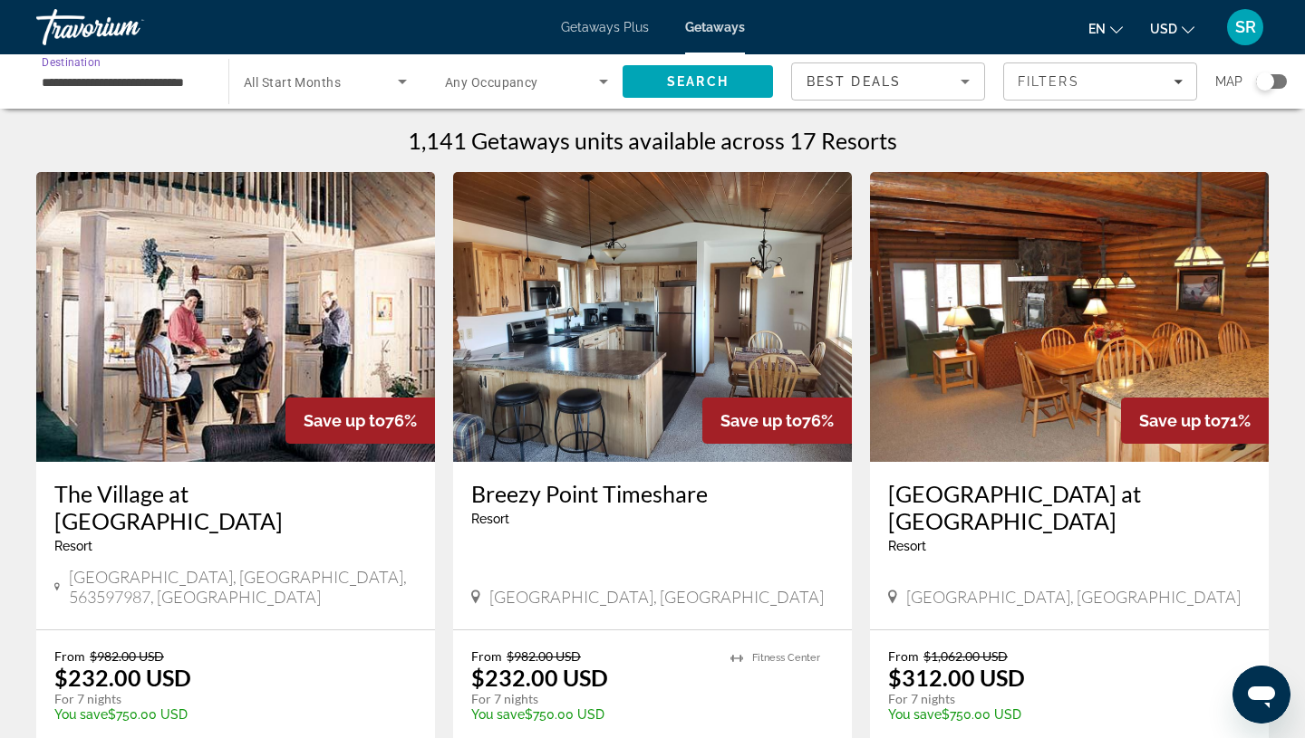
click at [84, 83] on input "**********" at bounding box center [123, 83] width 163 height 22
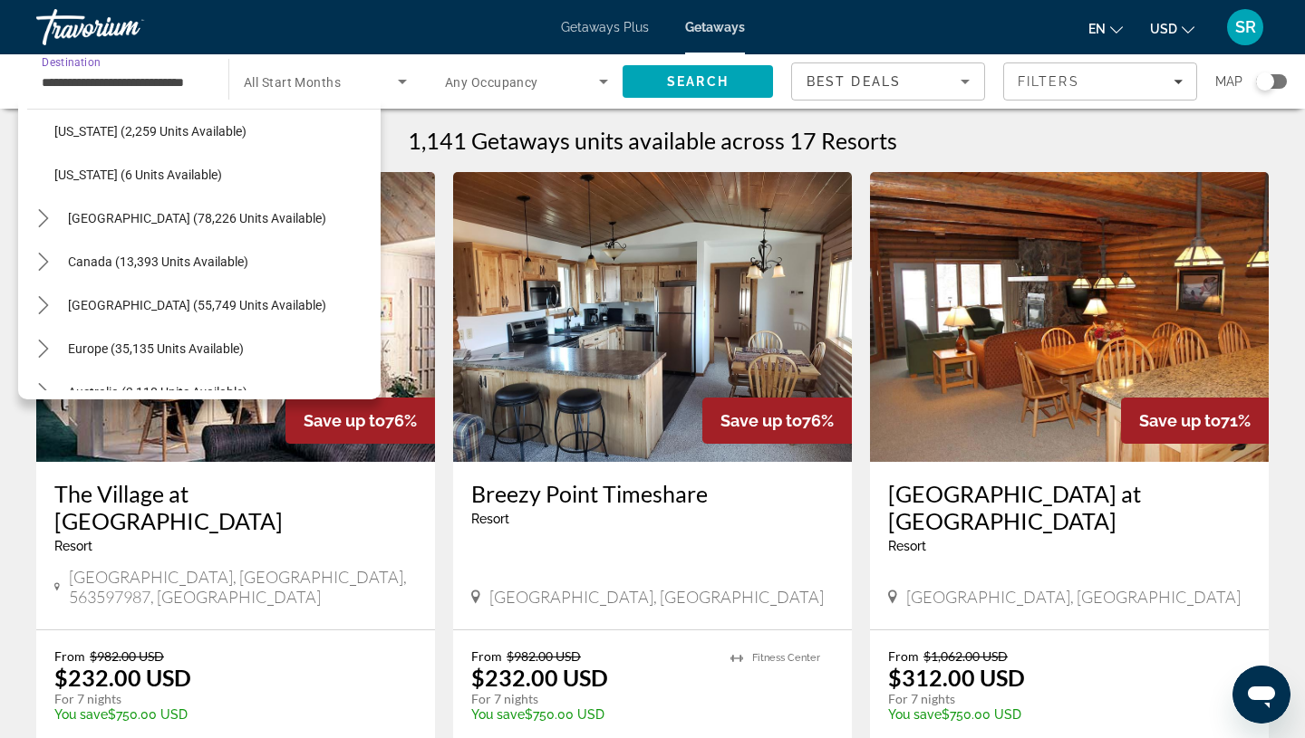
scroll to position [1967, 0]
click at [103, 133] on span "Wisconsin (2,259 units available)" at bounding box center [150, 130] width 192 height 14
type input "**********"
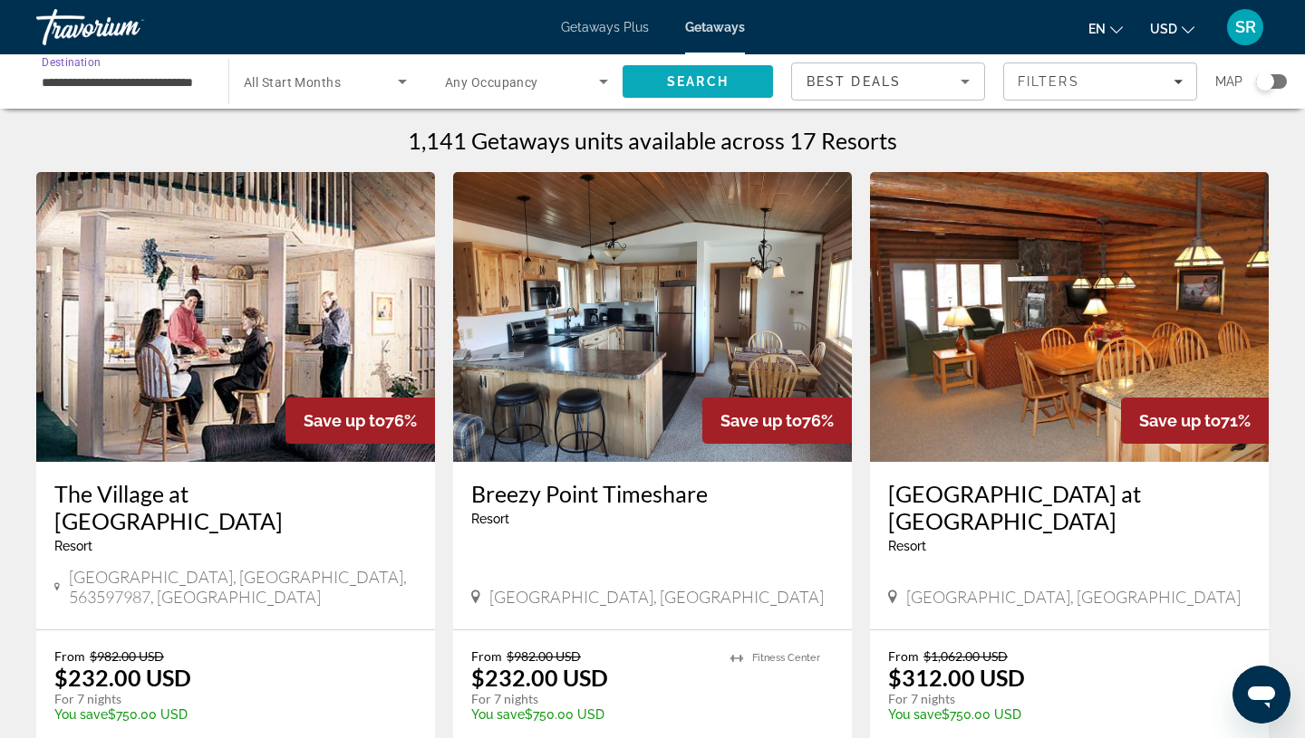
click at [680, 80] on span "Search" at bounding box center [698, 81] width 62 height 14
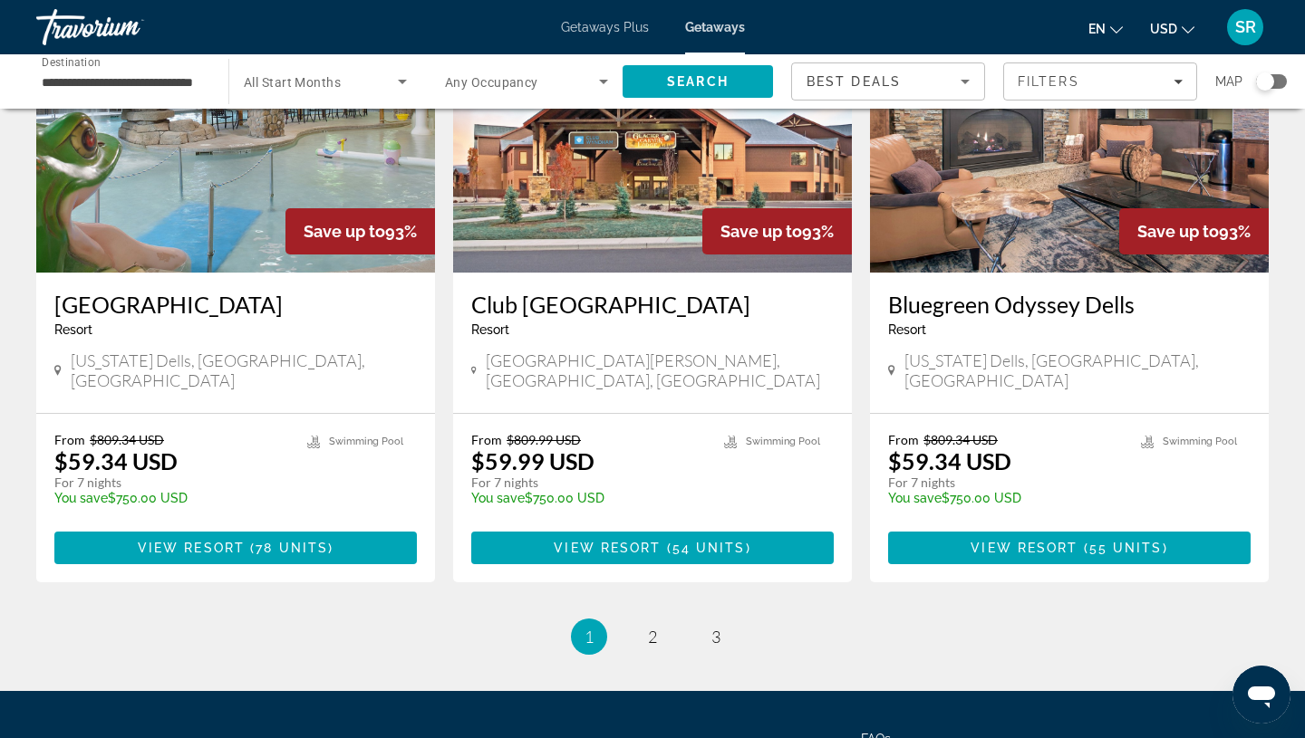
scroll to position [2220, 0]
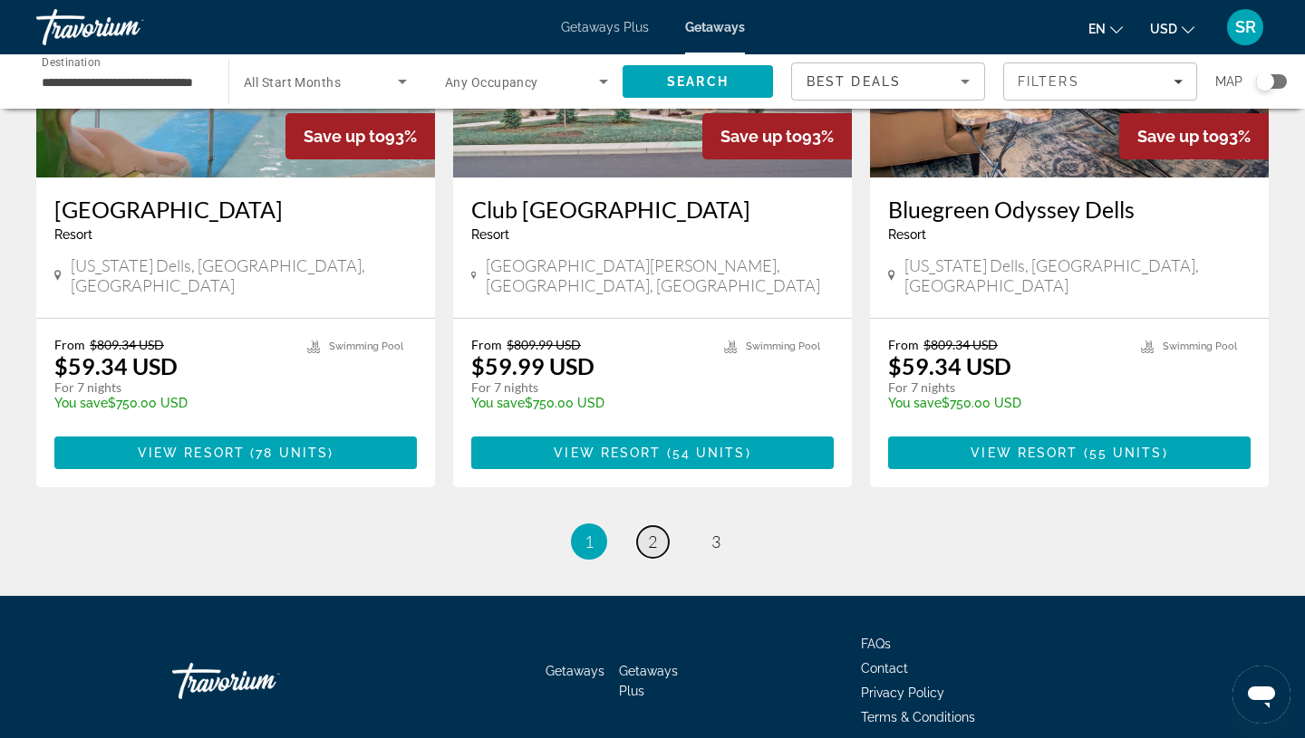
click at [650, 532] on span "2" at bounding box center [652, 542] width 9 height 20
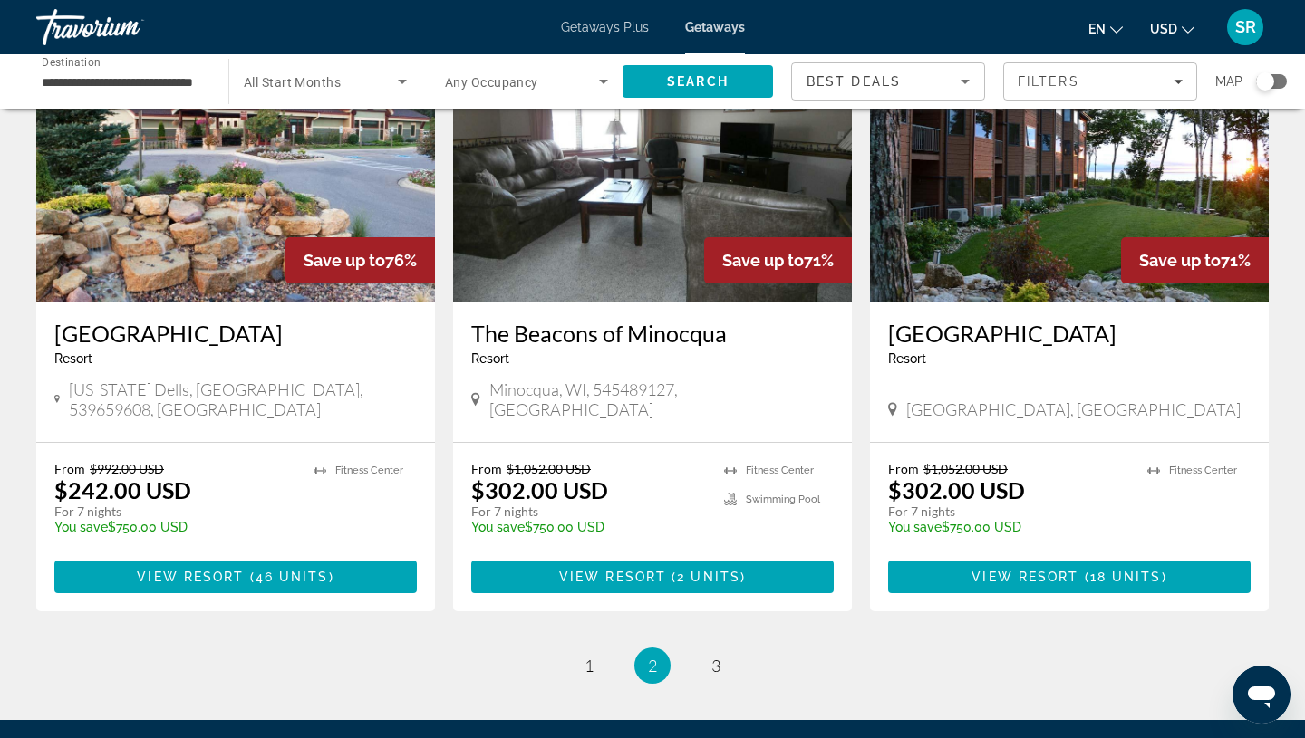
scroll to position [2247, 0]
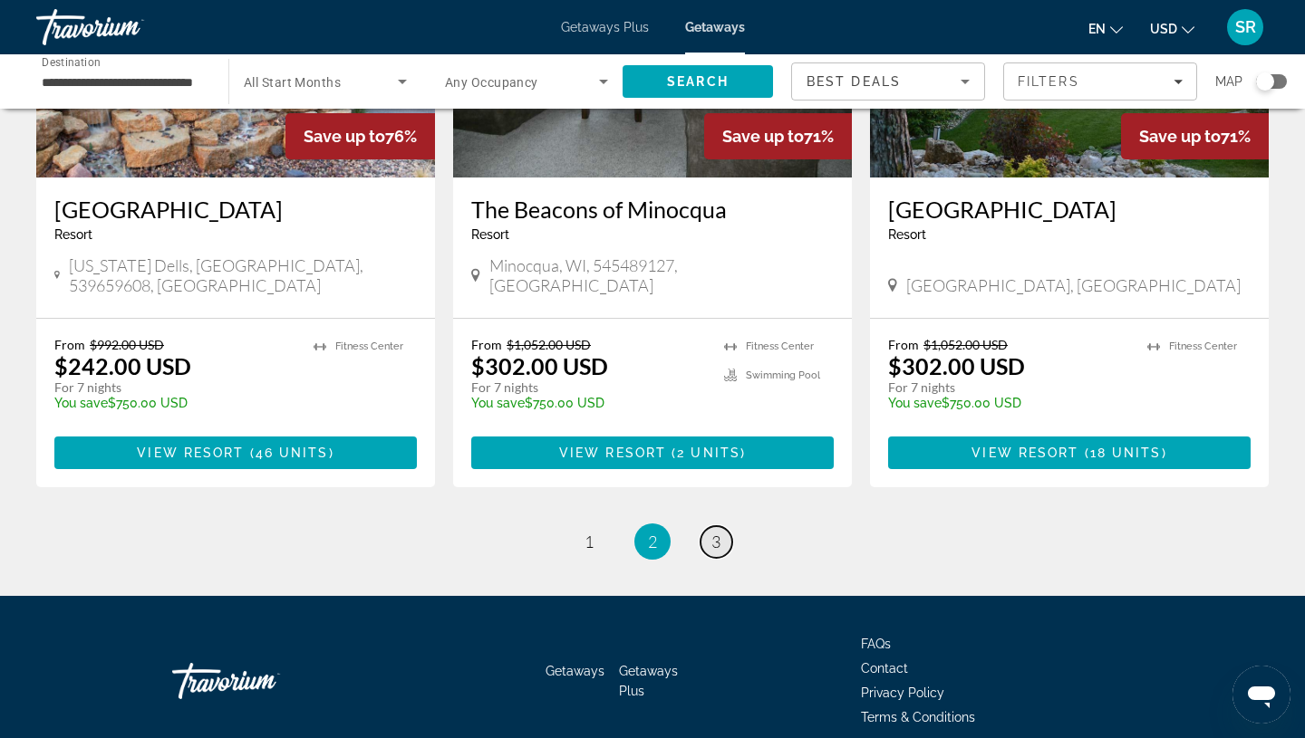
click at [715, 532] on span "3" at bounding box center [715, 542] width 9 height 20
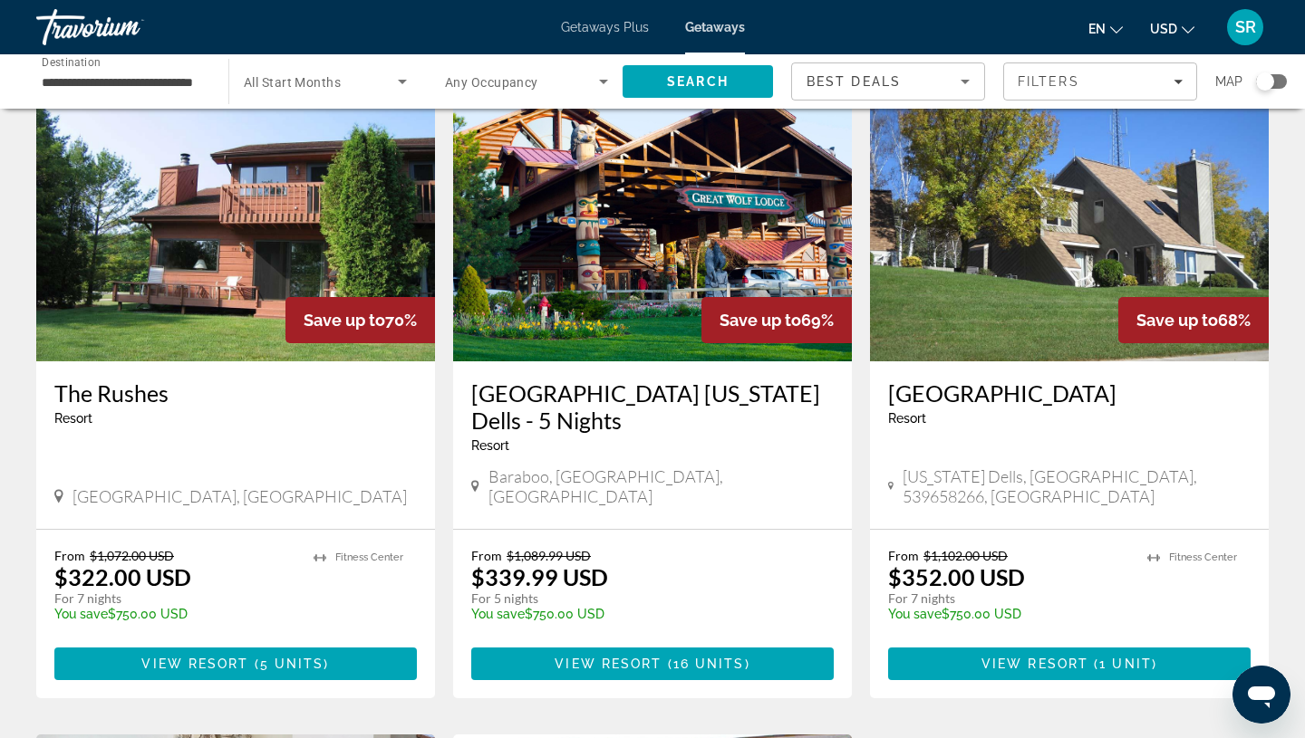
scroll to position [80, 0]
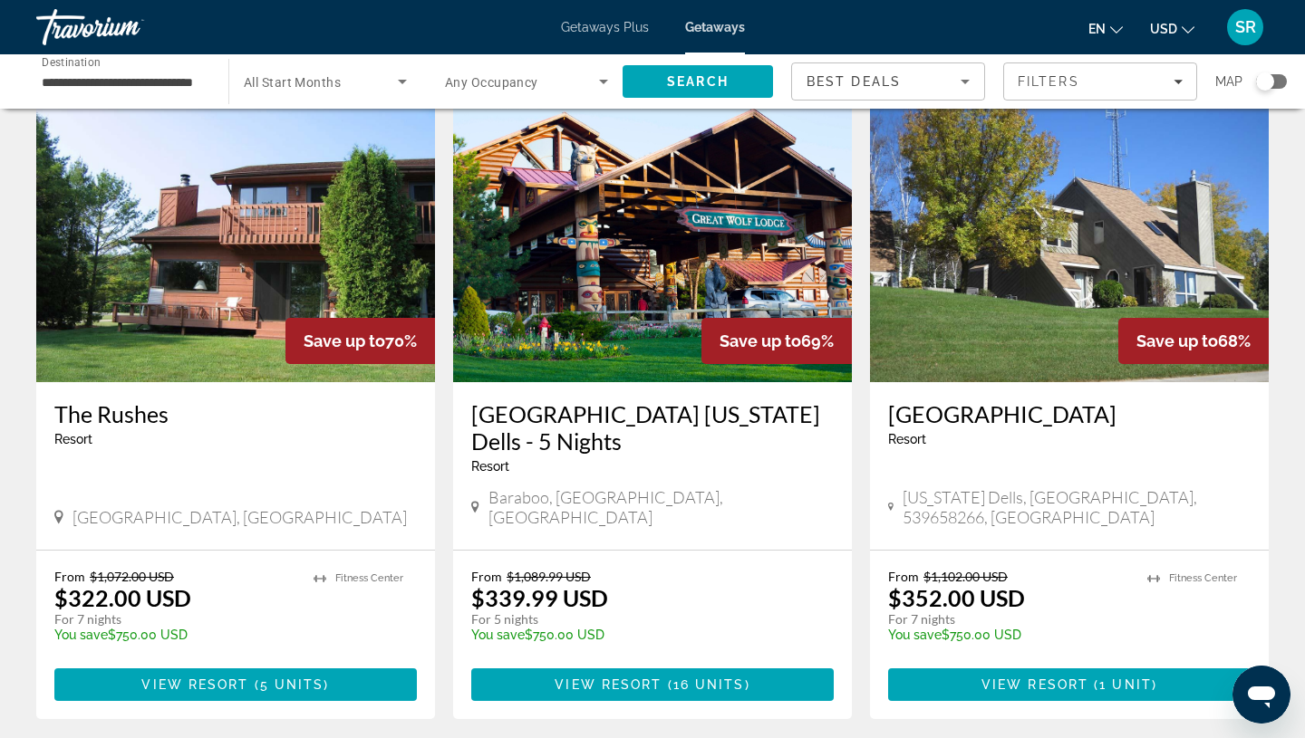
click at [593, 327] on img "Main content" at bounding box center [652, 237] width 399 height 290
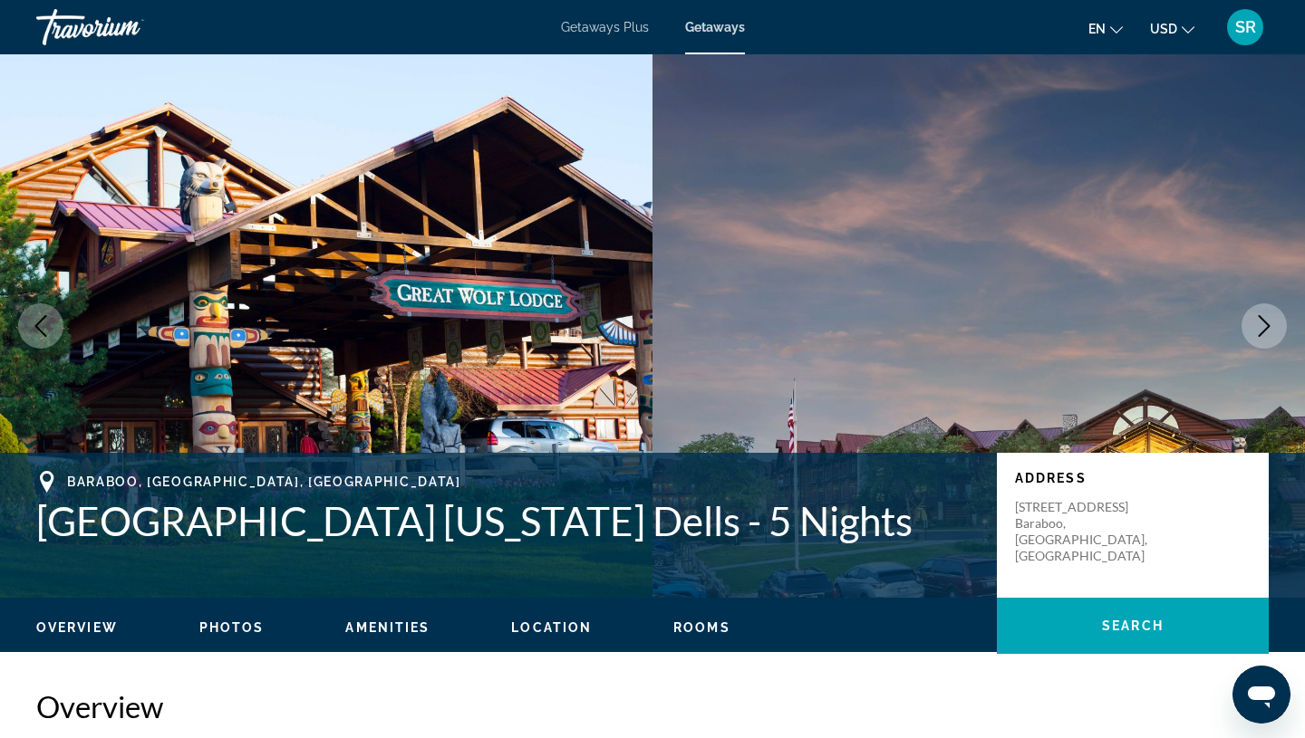
click at [1277, 340] on button "Next image" at bounding box center [1263, 326] width 45 height 45
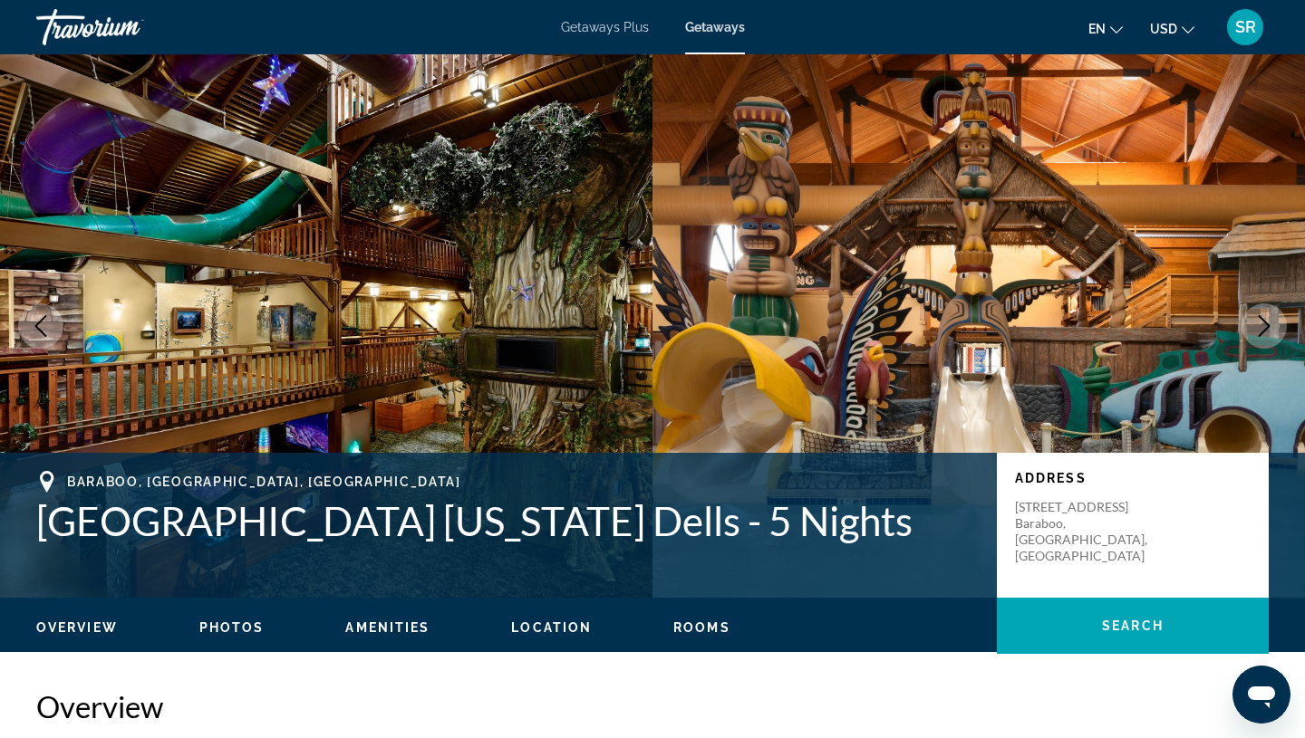
click at [1278, 341] on button "Next image" at bounding box center [1263, 326] width 45 height 45
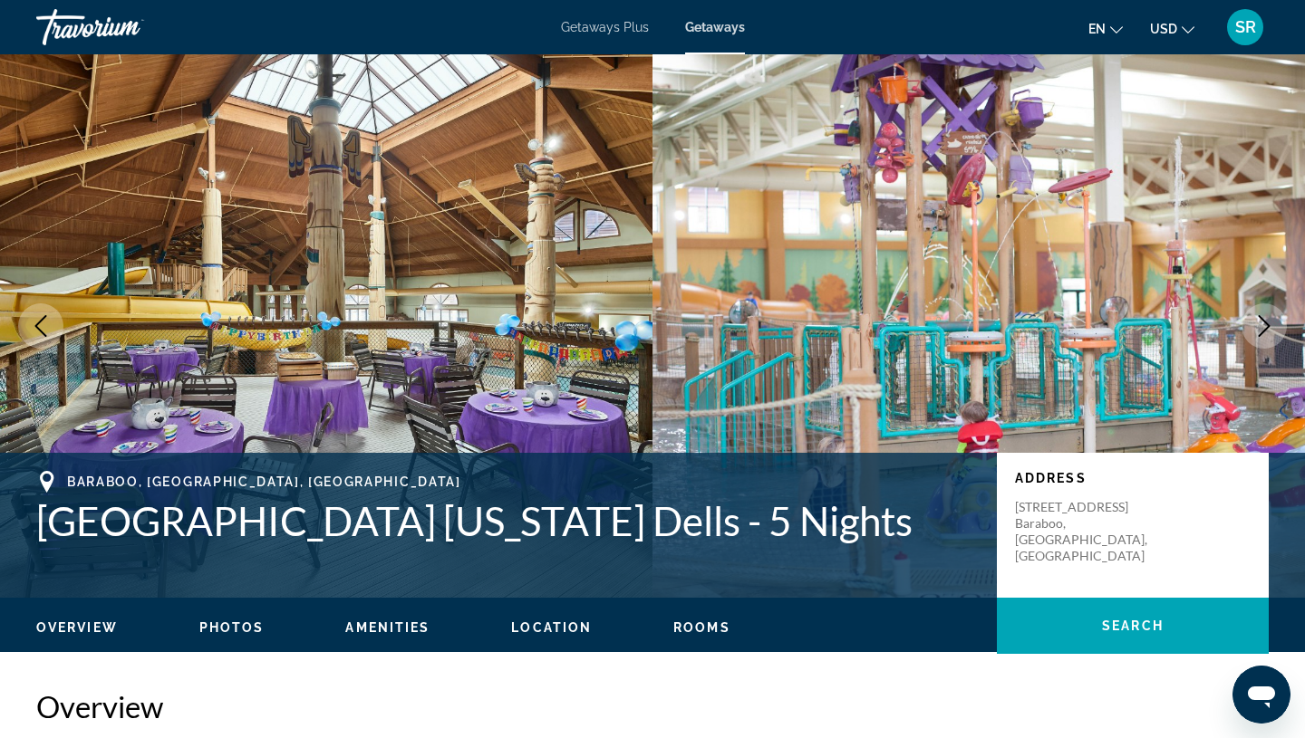
click at [1278, 341] on button "Next image" at bounding box center [1263, 326] width 45 height 45
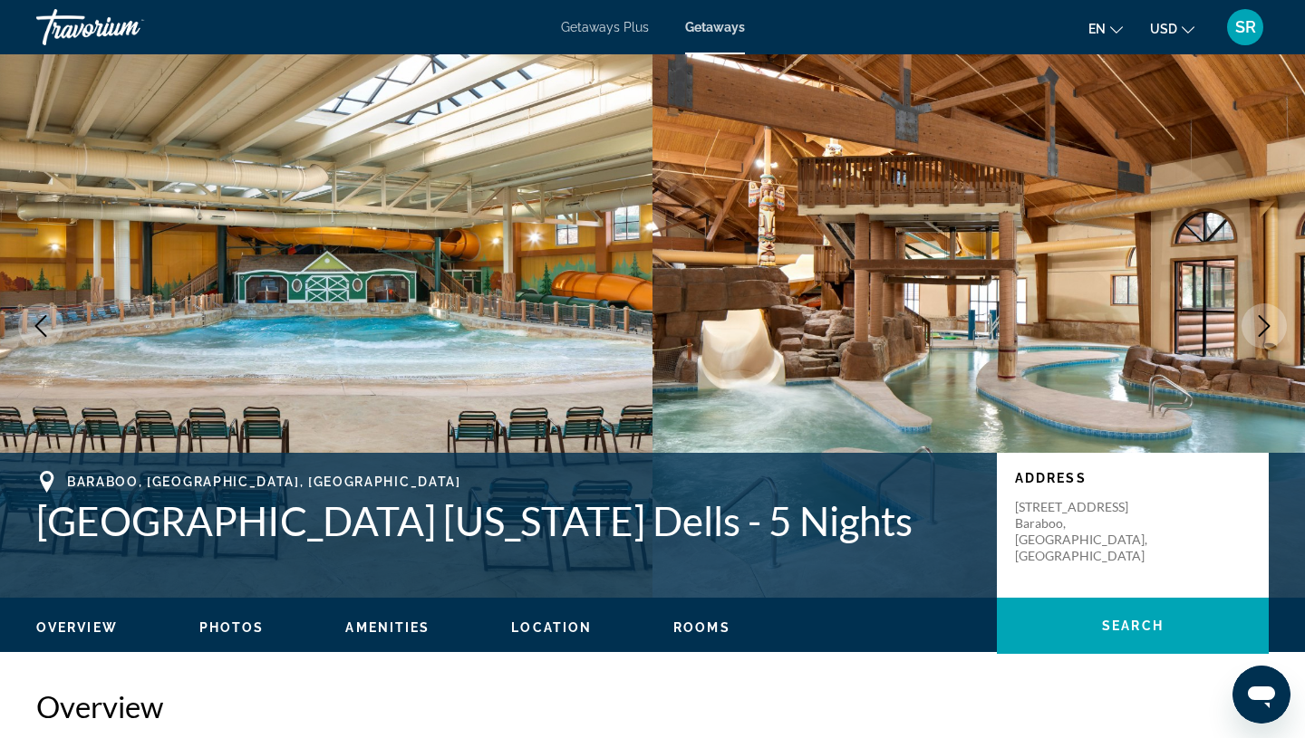
click at [1278, 341] on button "Next image" at bounding box center [1263, 326] width 45 height 45
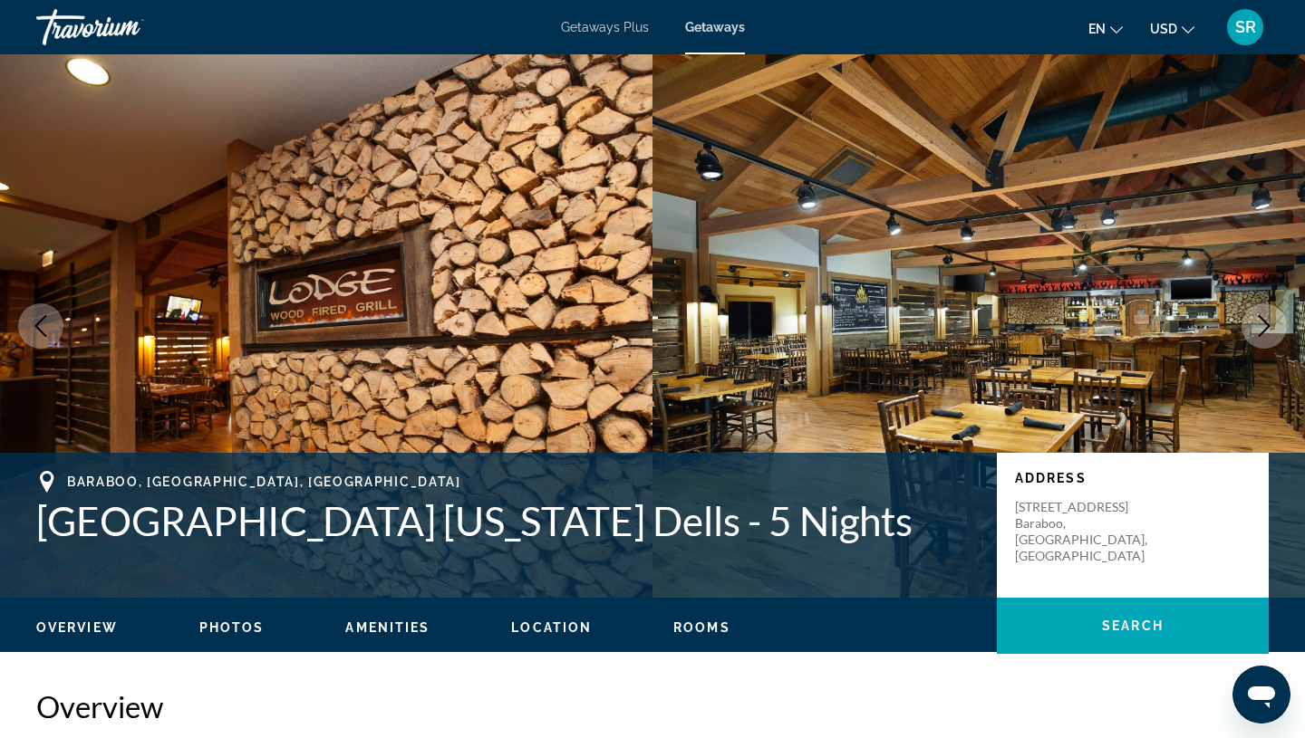
click at [1272, 339] on button "Next image" at bounding box center [1263, 326] width 45 height 45
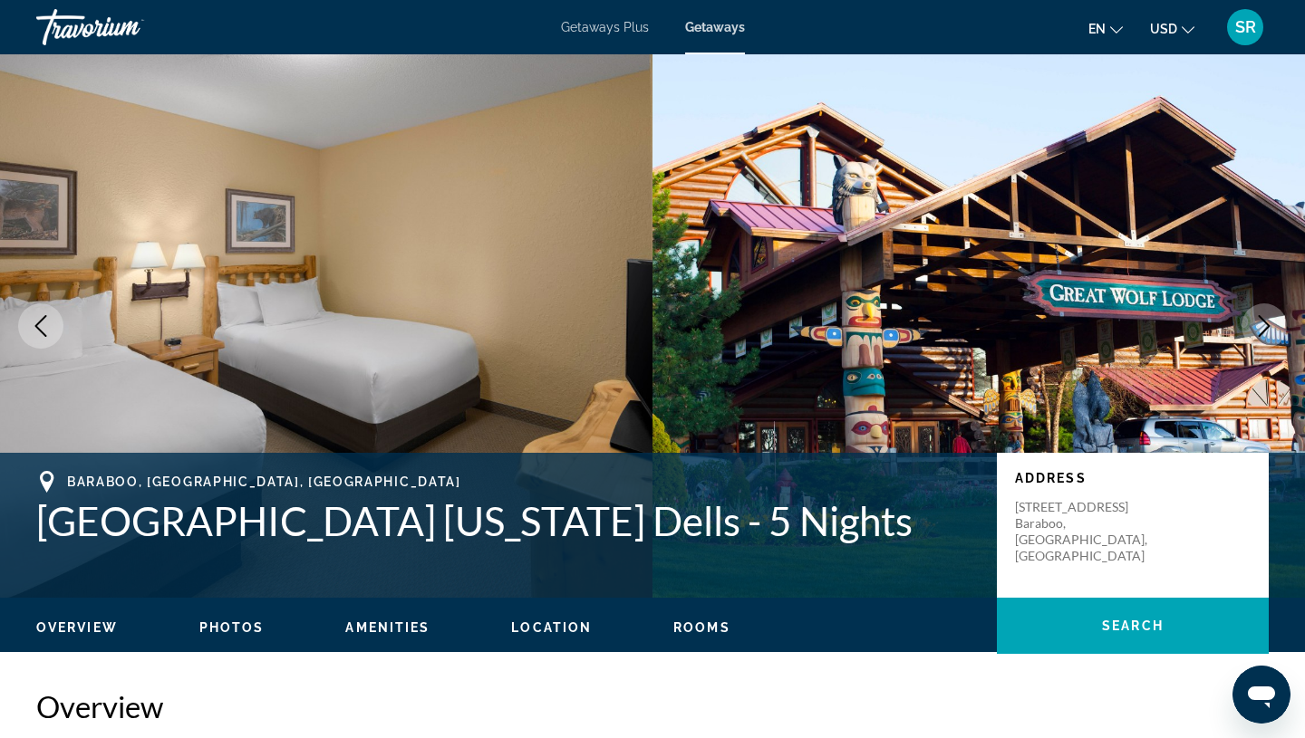
click at [1272, 339] on button "Next image" at bounding box center [1263, 326] width 45 height 45
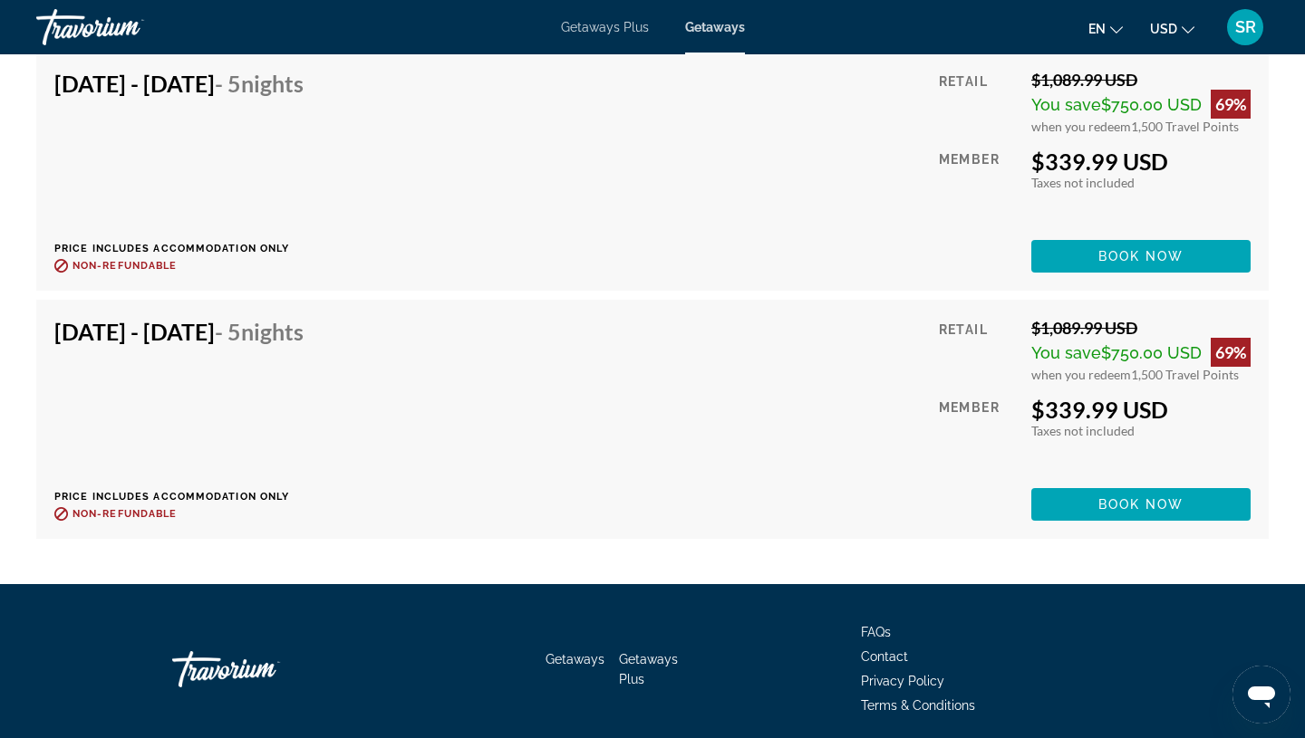
scroll to position [3568, 0]
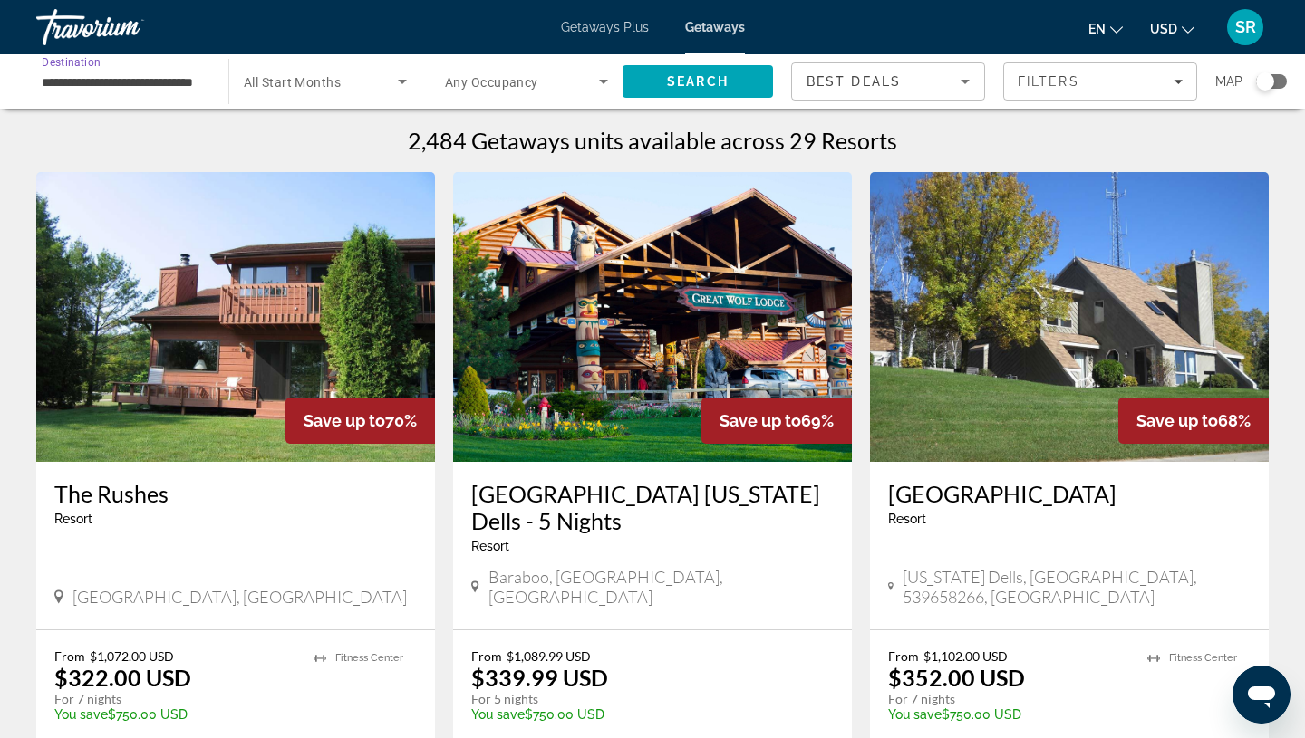
click at [75, 75] on input "**********" at bounding box center [123, 83] width 163 height 22
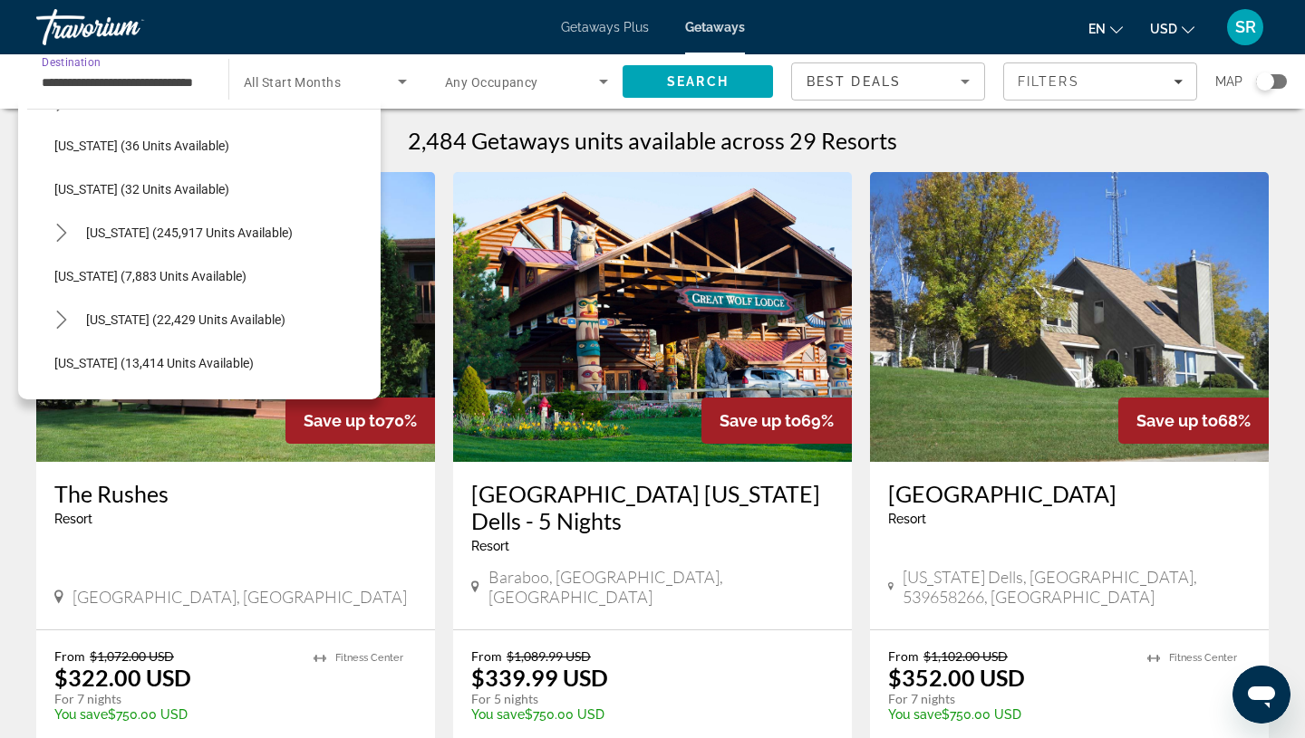
scroll to position [258, 0]
click at [63, 224] on icon "Toggle Florida (245,917 units available) submenu" at bounding box center [62, 230] width 18 height 18
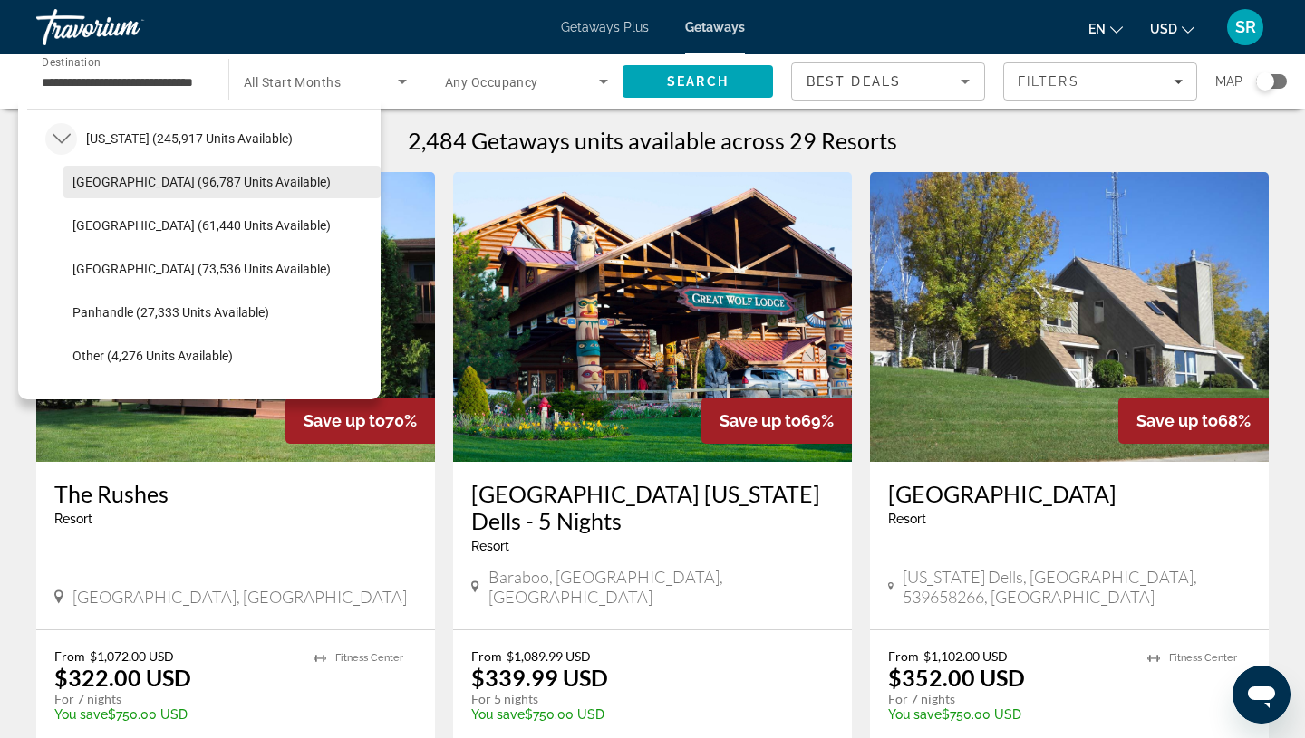
scroll to position [341, 0]
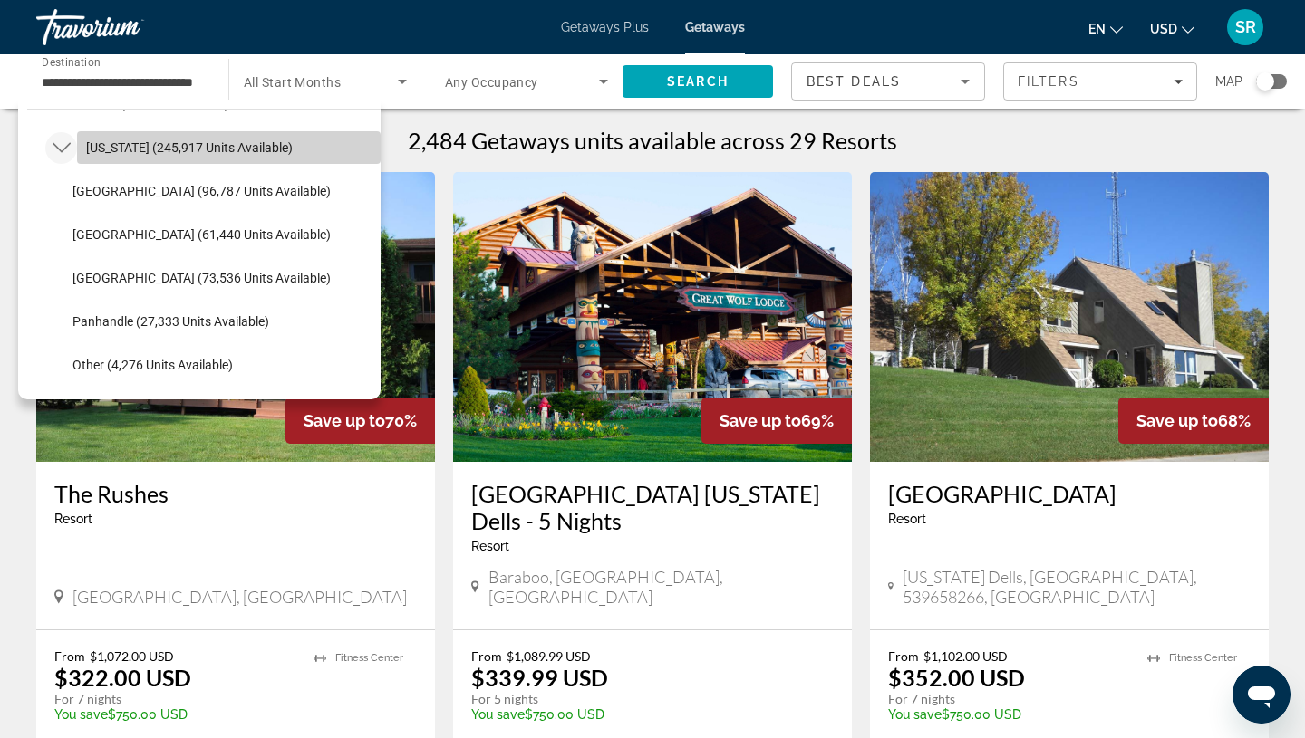
click at [117, 149] on span "Florida (245,917 units available)" at bounding box center [189, 147] width 207 height 14
type input "**********"
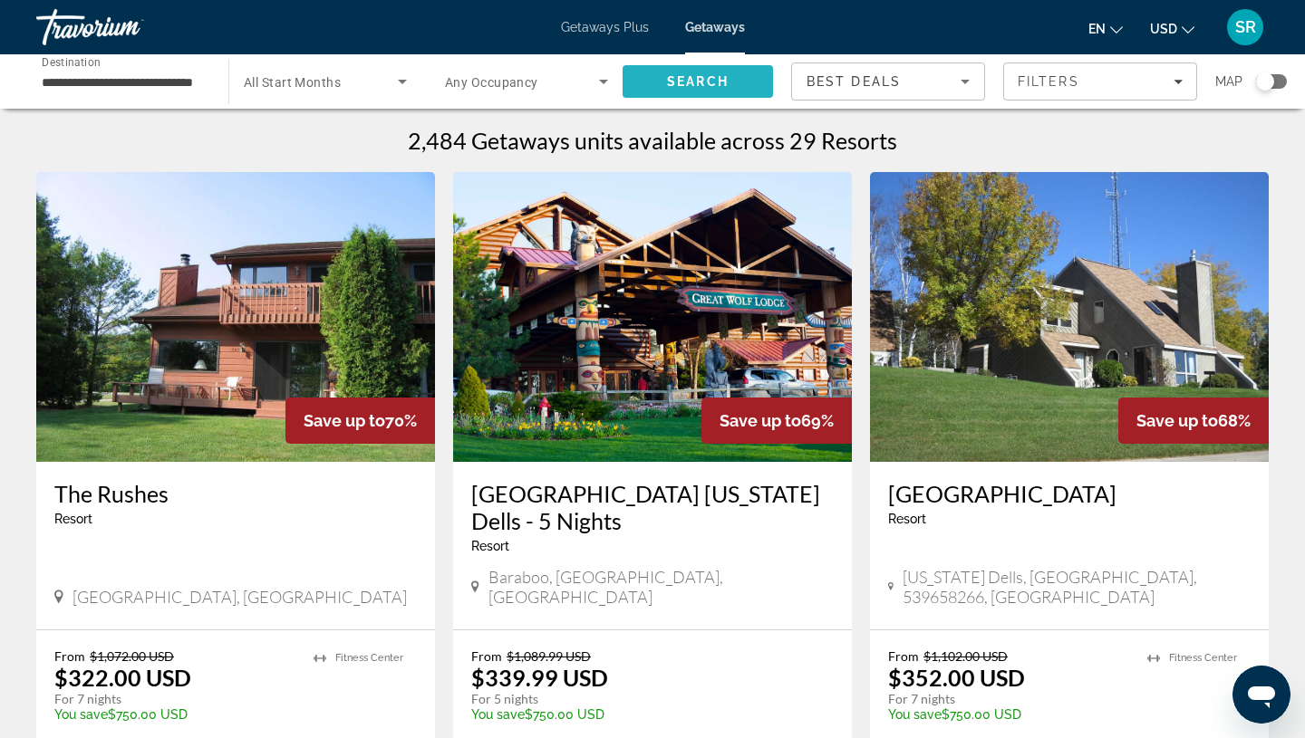
click at [715, 83] on span "Search" at bounding box center [698, 81] width 62 height 14
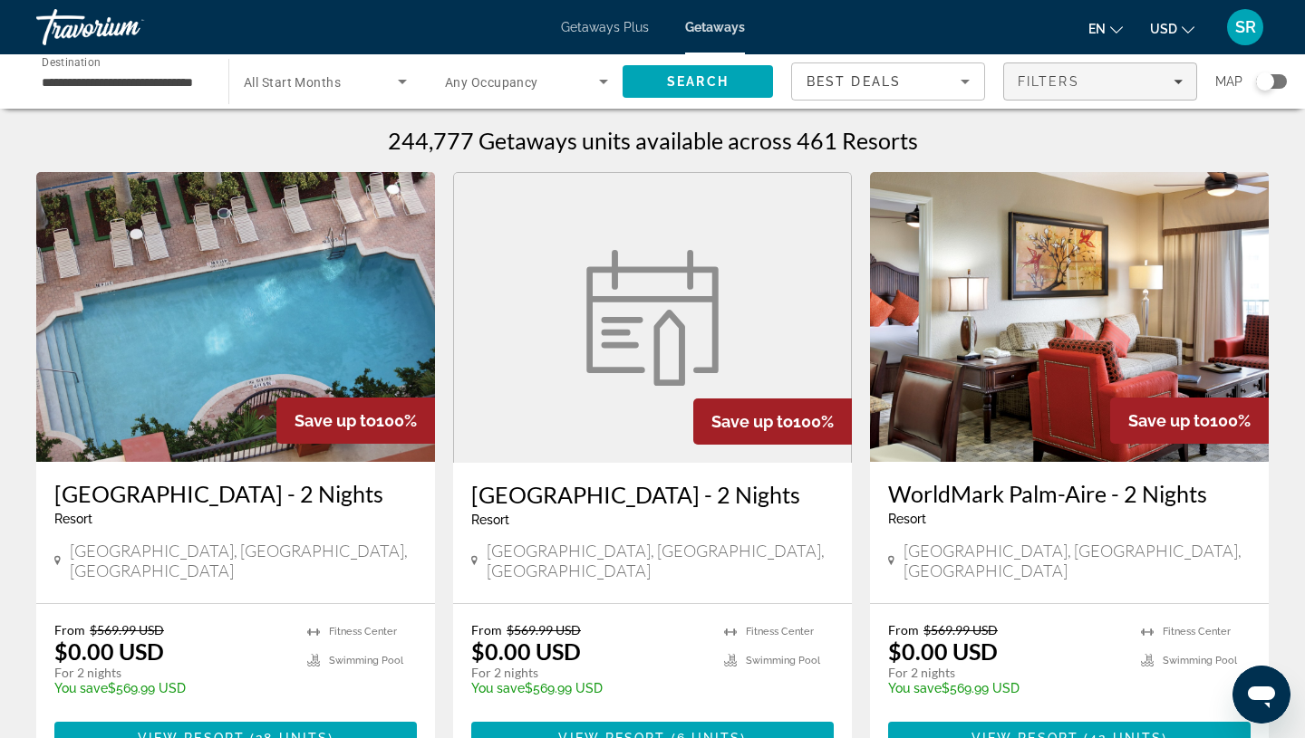
click at [1169, 77] on div "Filters" at bounding box center [1099, 81] width 165 height 14
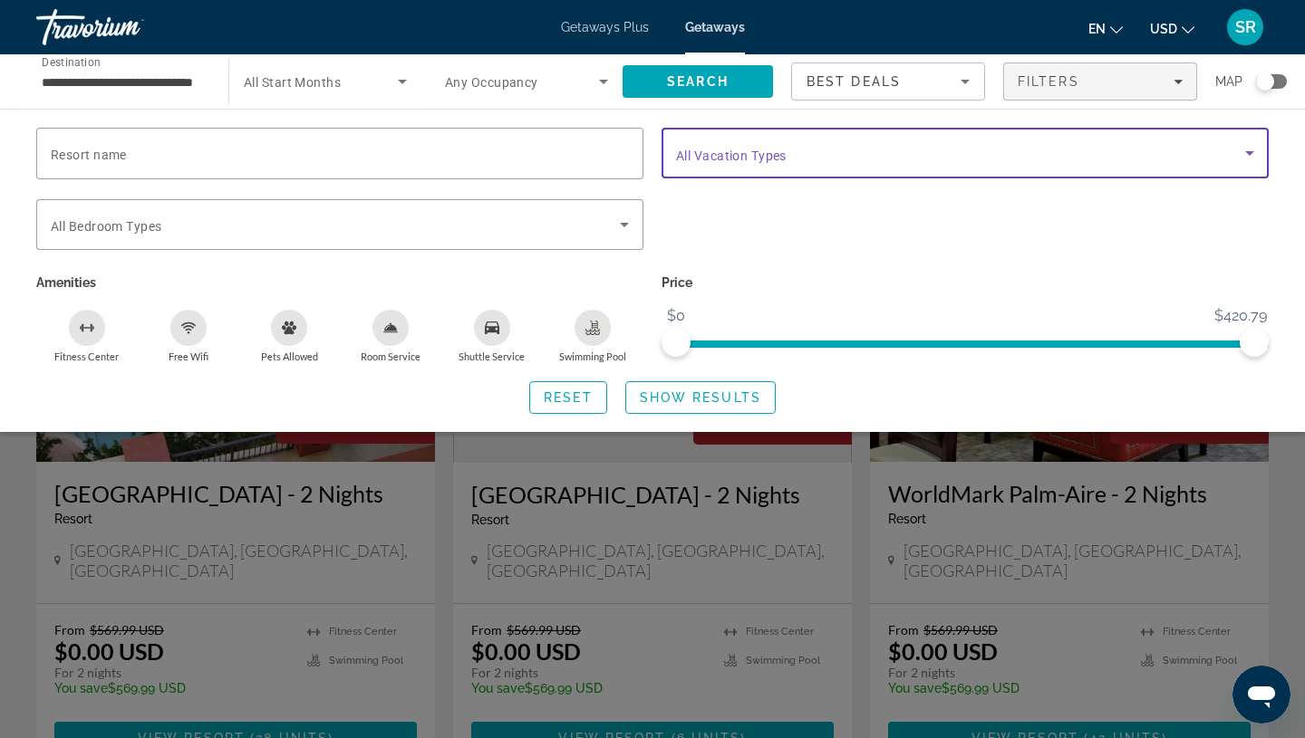
click at [1203, 149] on span "Search widget" at bounding box center [960, 153] width 569 height 22
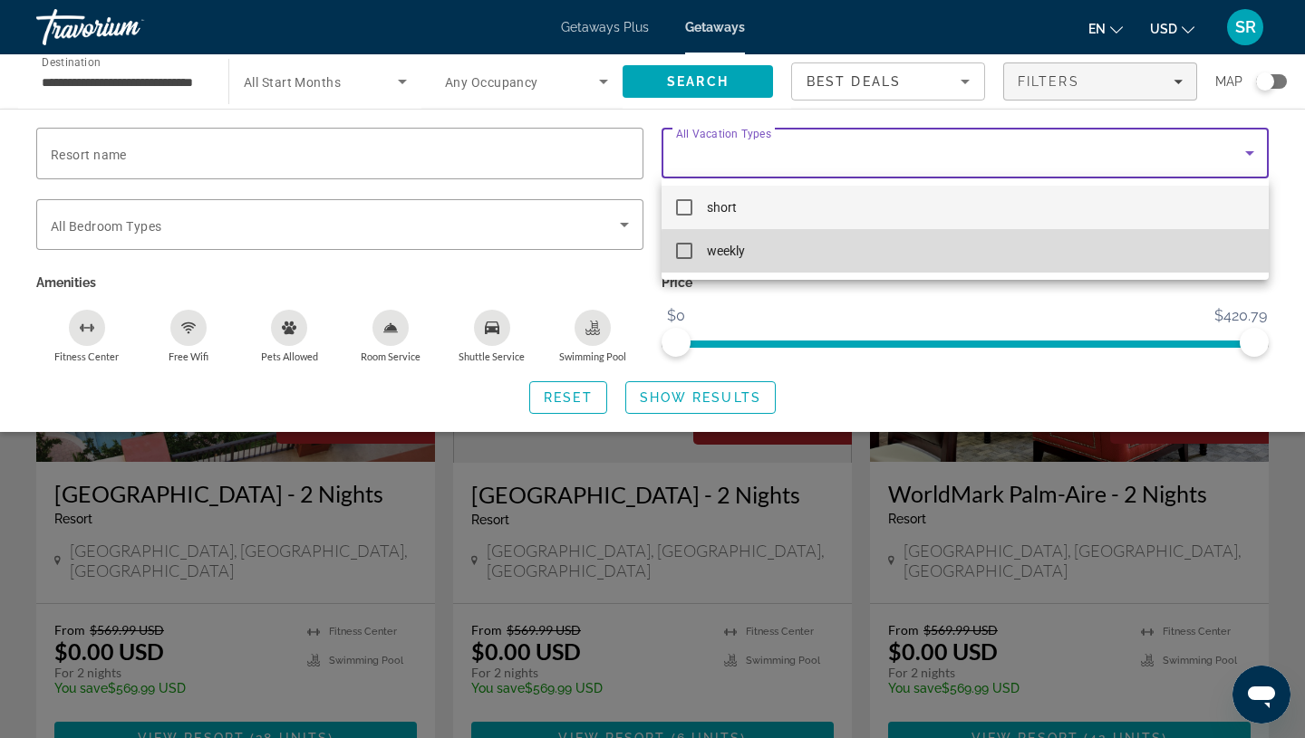
click at [995, 256] on mat-option "weekly" at bounding box center [964, 250] width 607 height 43
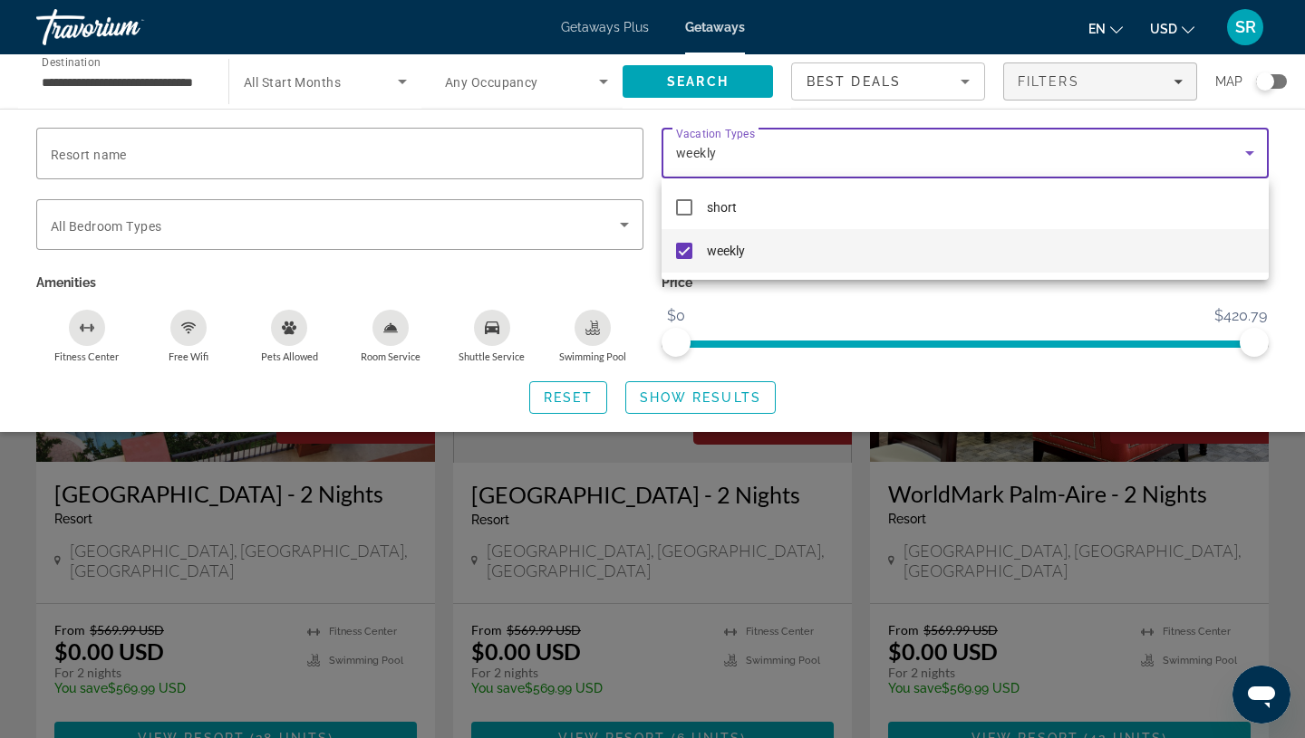
click at [715, 400] on div at bounding box center [652, 369] width 1305 height 738
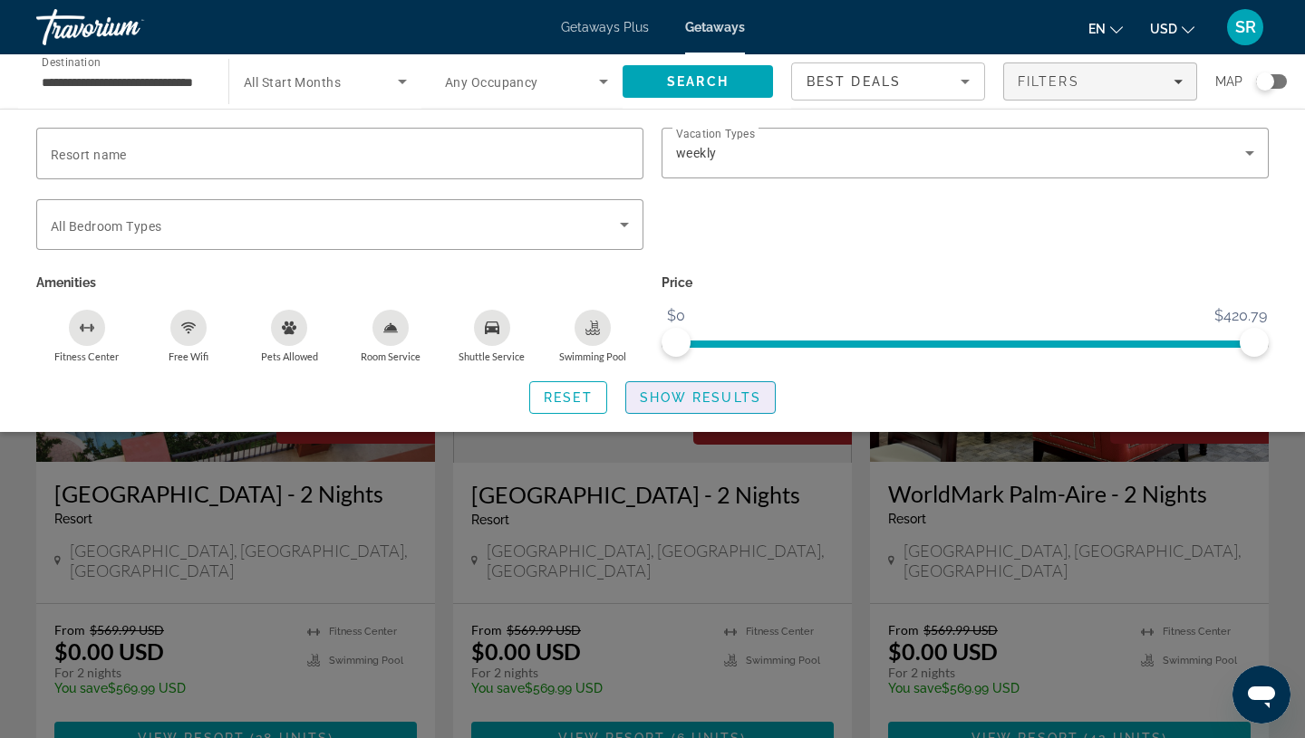
click at [715, 400] on span "Show Results" at bounding box center [700, 398] width 121 height 14
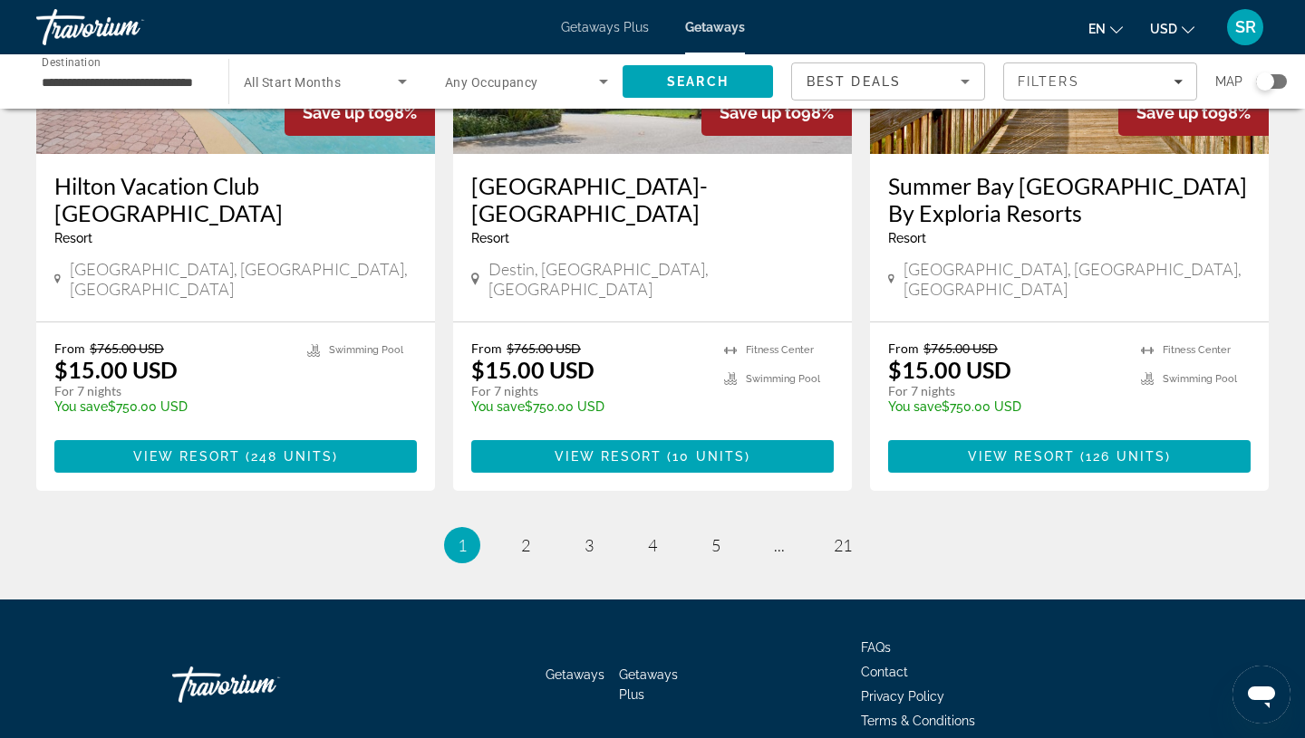
scroll to position [2274, 0]
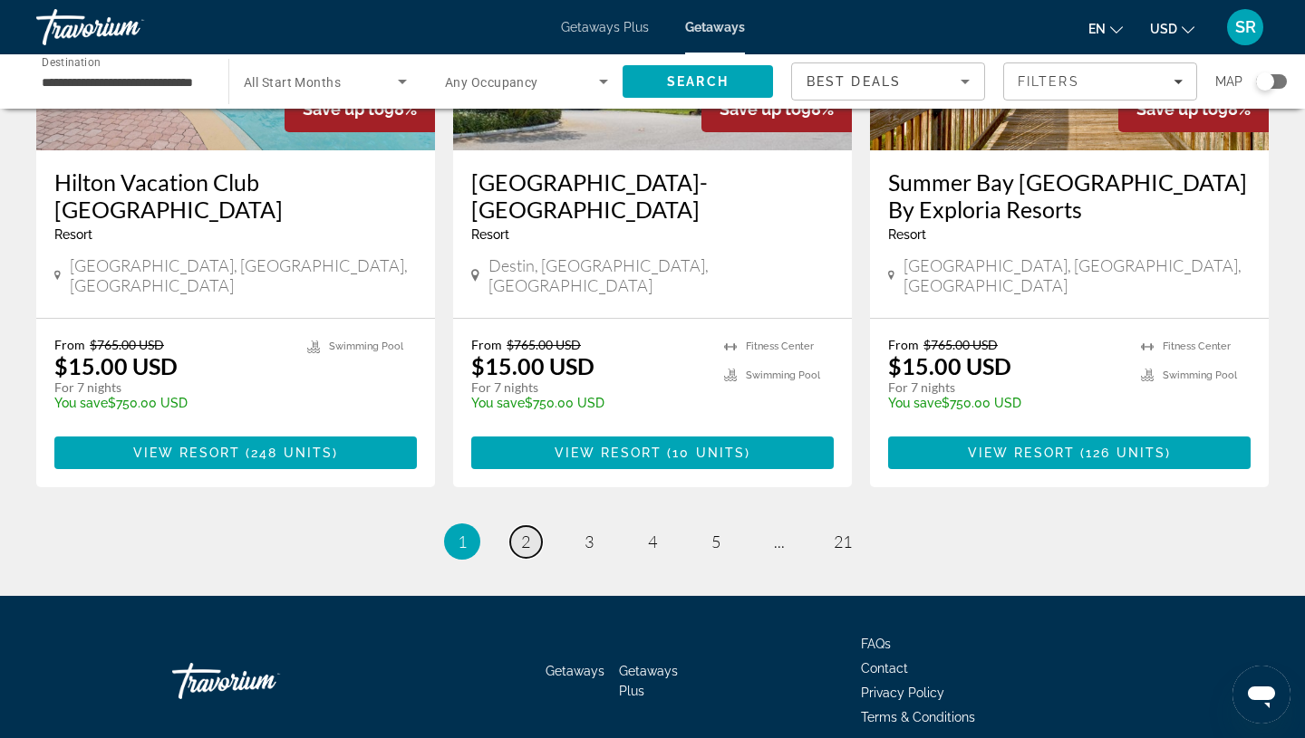
click at [532, 526] on link "page 2" at bounding box center [526, 542] width 32 height 32
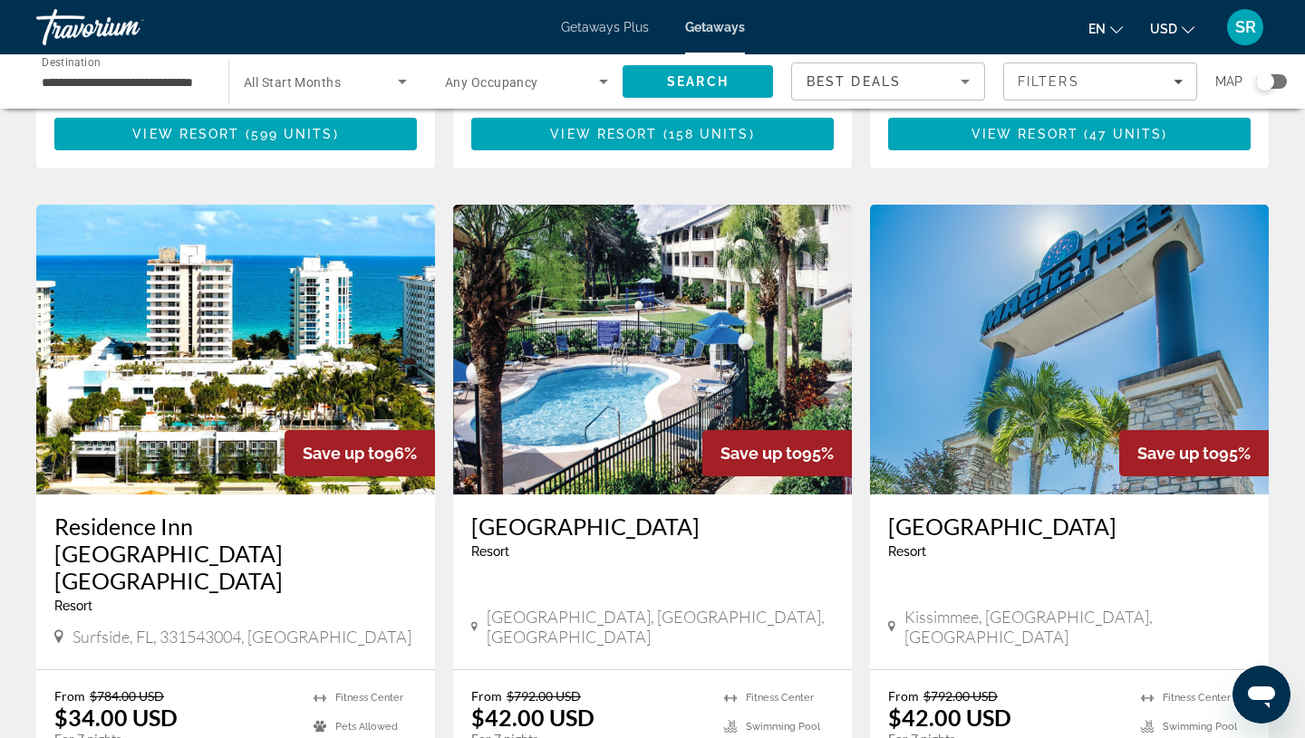
scroll to position [1264, 0]
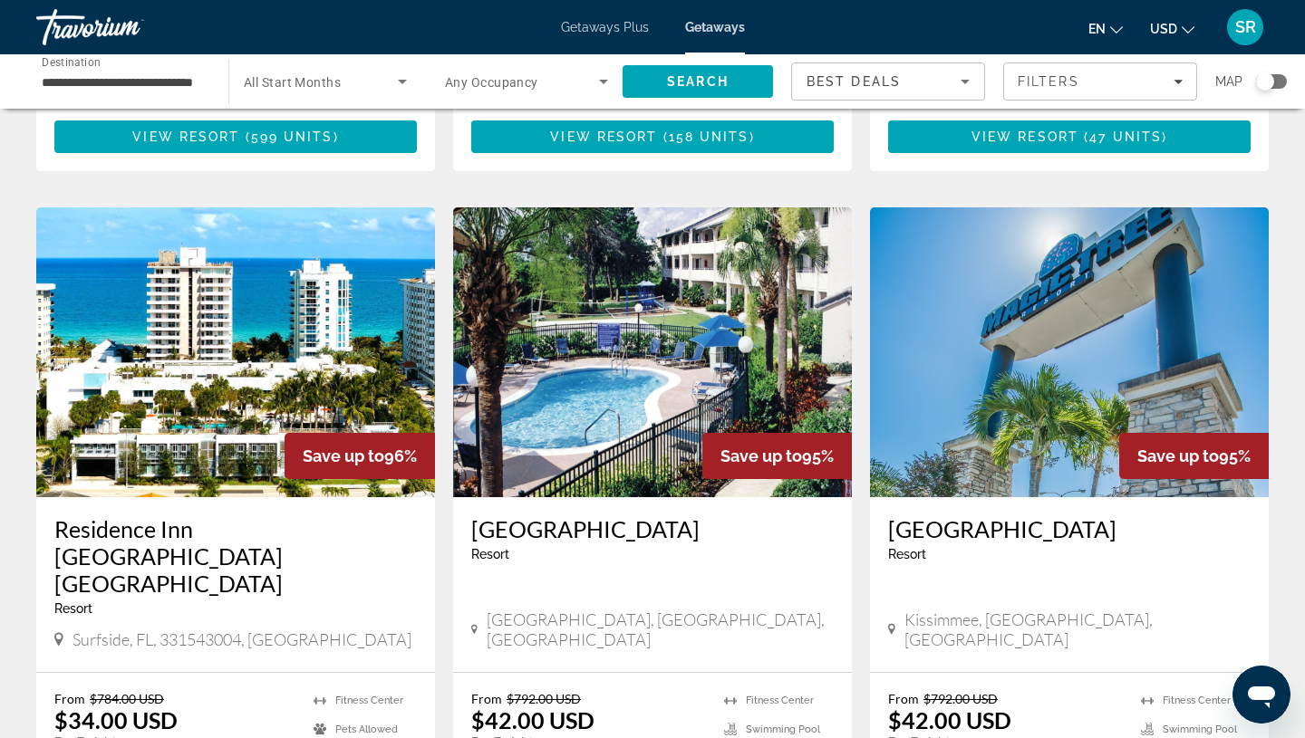
click at [223, 338] on img "Main content" at bounding box center [235, 352] width 399 height 290
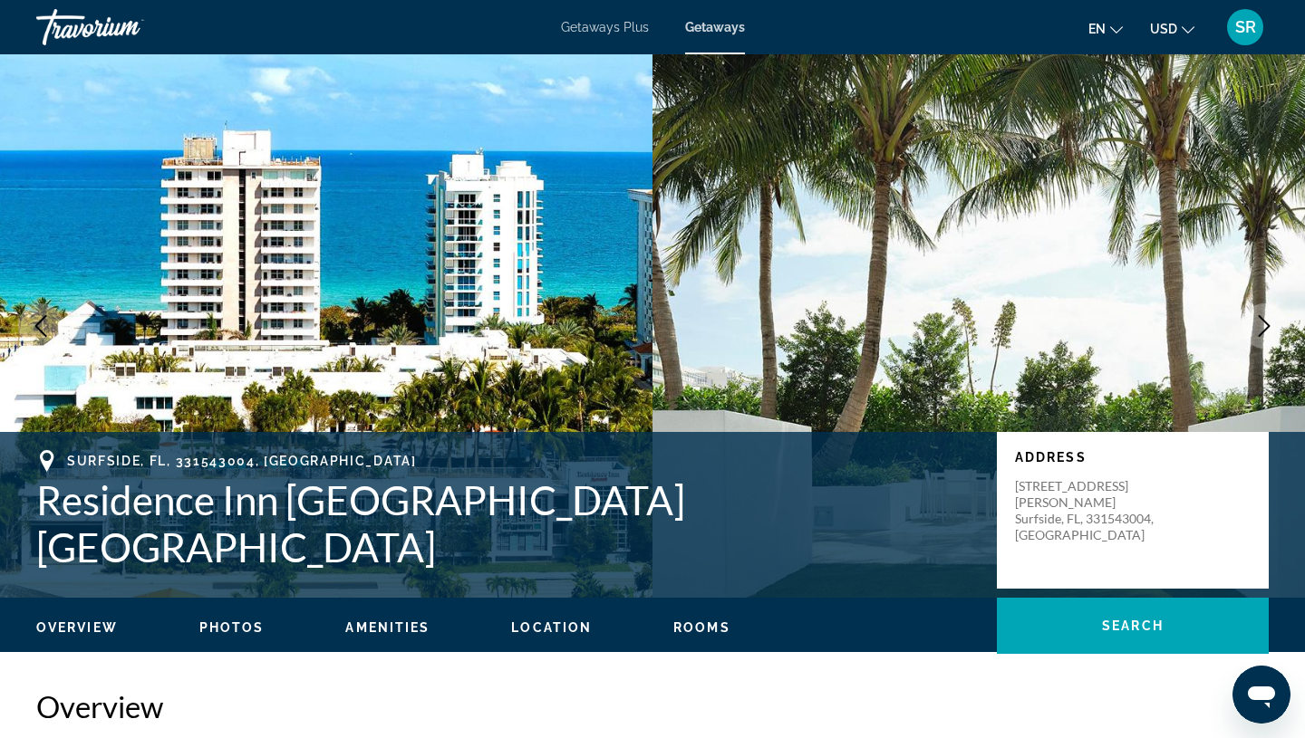
click at [1271, 327] on icon "Next image" at bounding box center [1264, 326] width 22 height 22
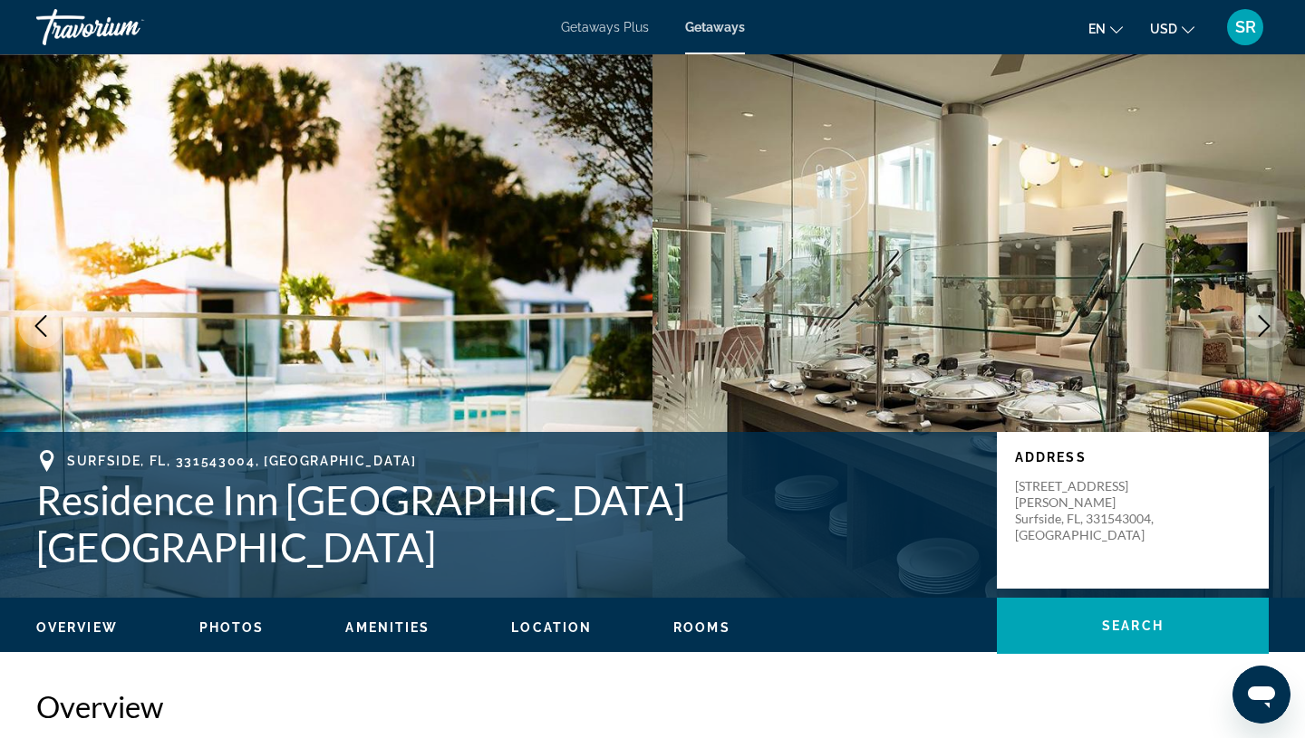
click at [1271, 327] on icon "Next image" at bounding box center [1264, 326] width 22 height 22
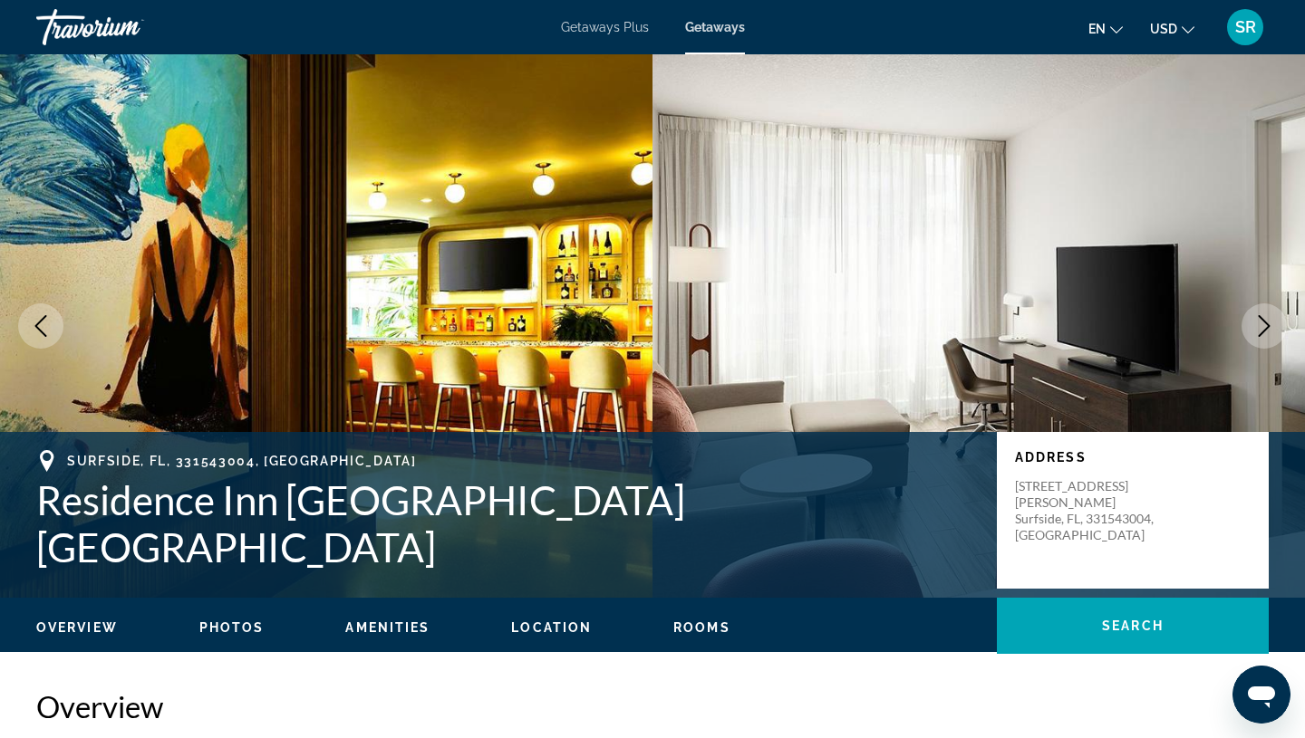
click at [1271, 327] on icon "Next image" at bounding box center [1264, 326] width 22 height 22
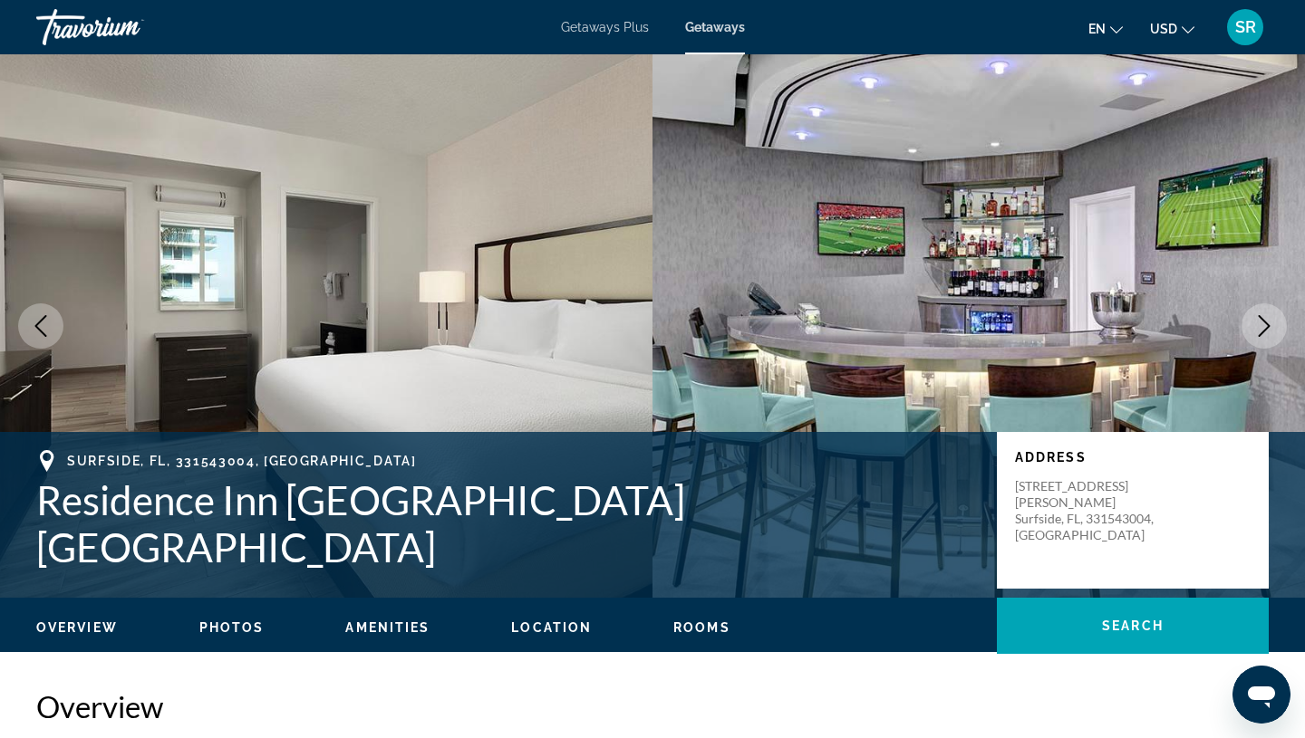
click at [1271, 328] on icon "Next image" at bounding box center [1264, 326] width 22 height 22
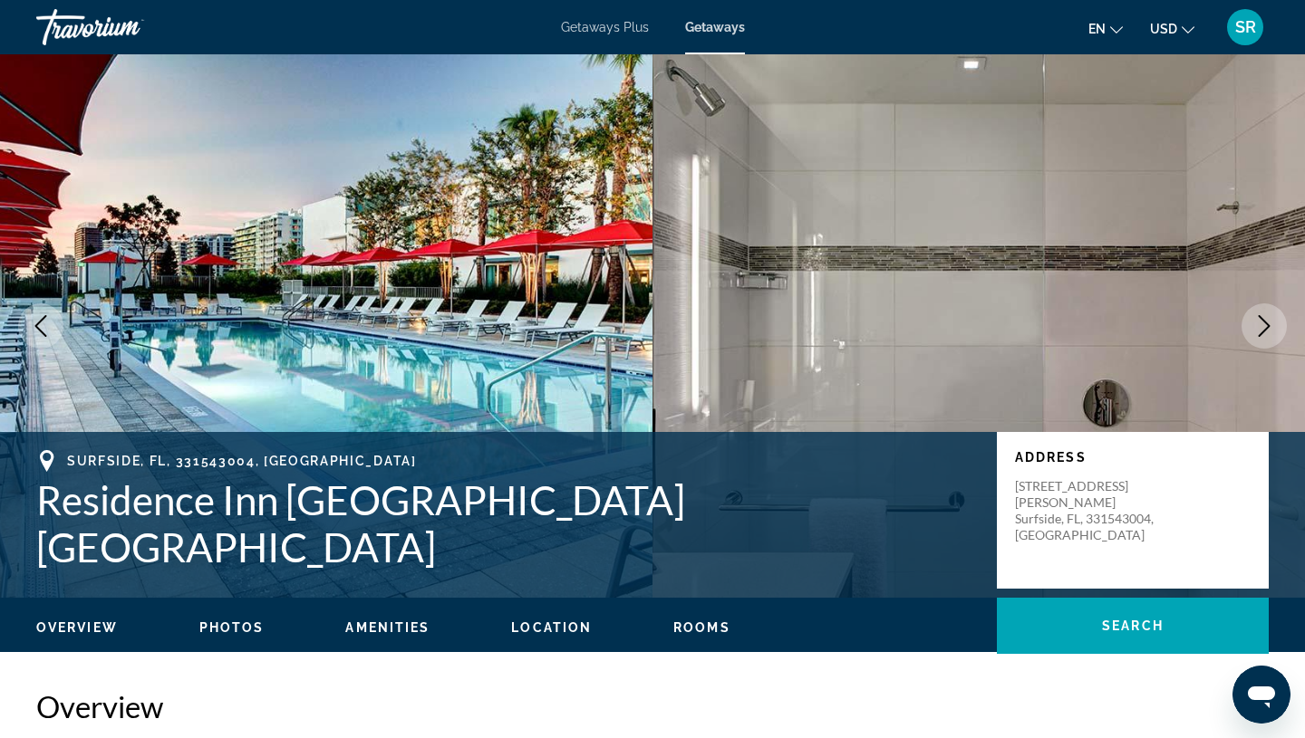
click at [1271, 328] on icon "Next image" at bounding box center [1264, 326] width 22 height 22
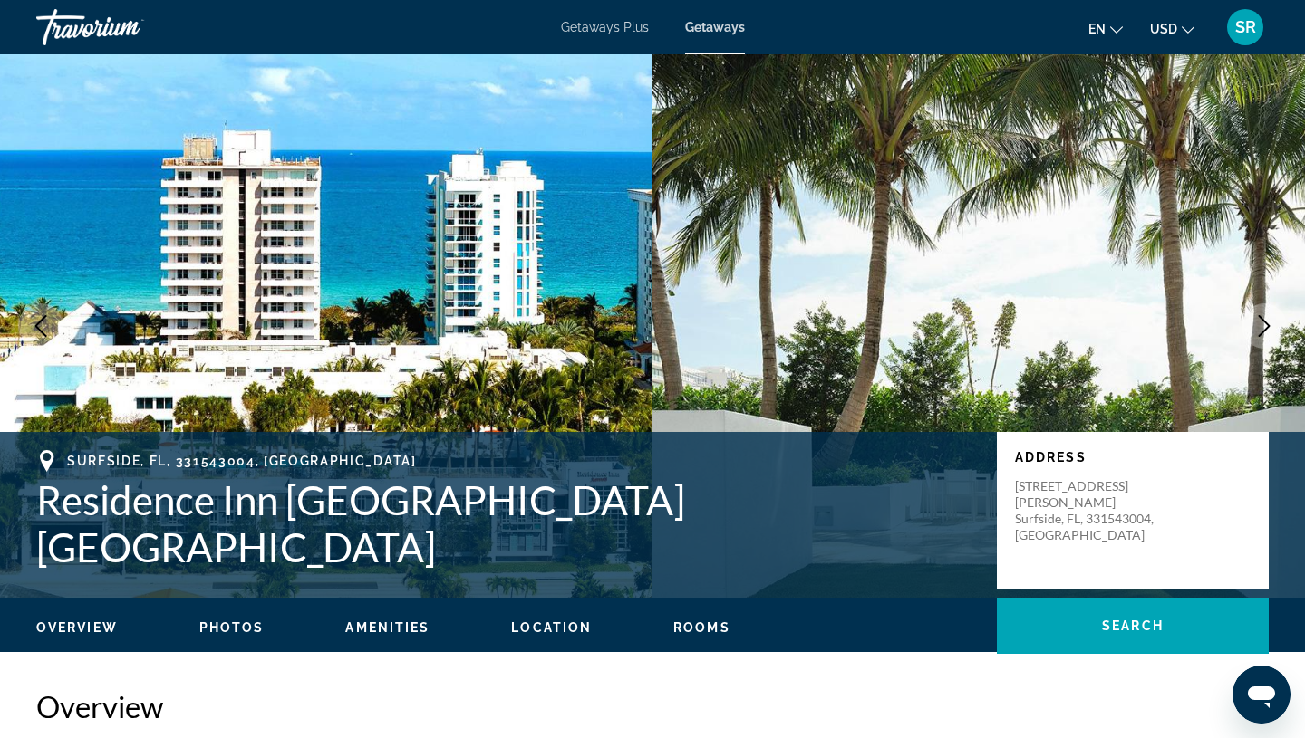
click at [1271, 330] on icon "Next image" at bounding box center [1264, 326] width 22 height 22
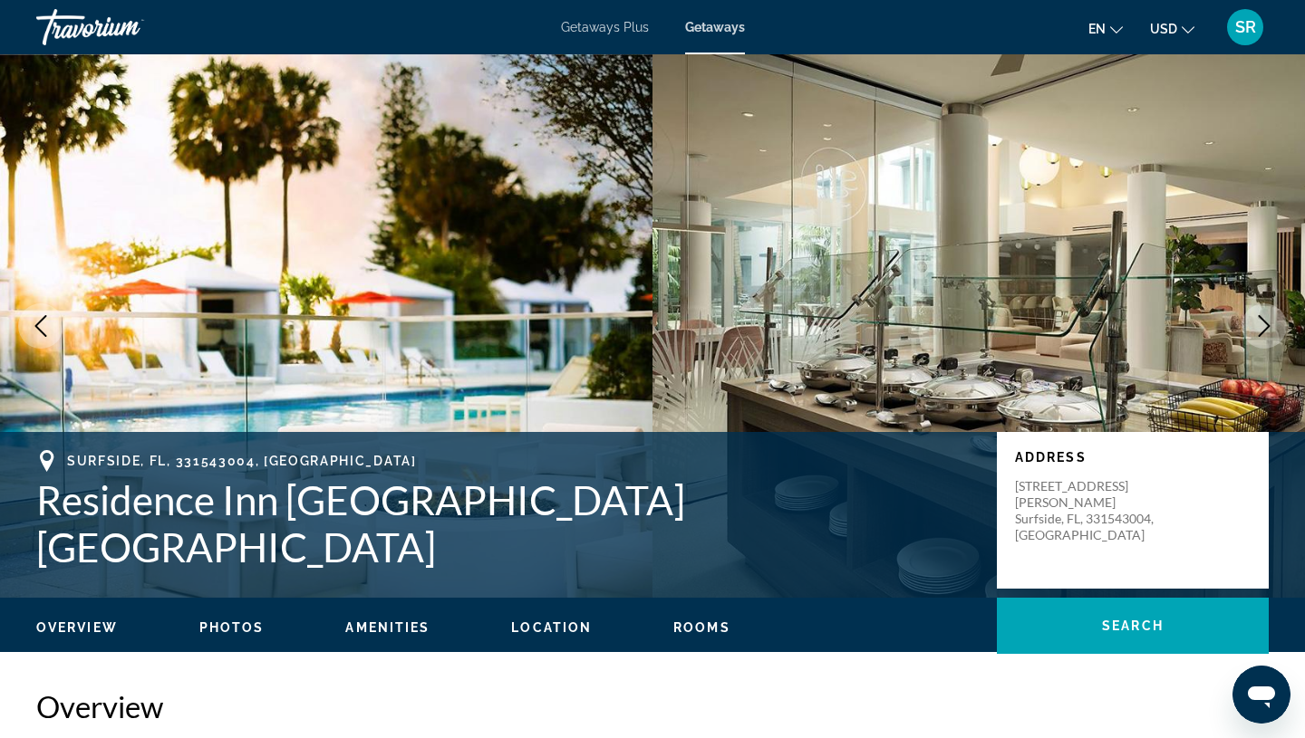
click at [1271, 331] on icon "Next image" at bounding box center [1264, 326] width 22 height 22
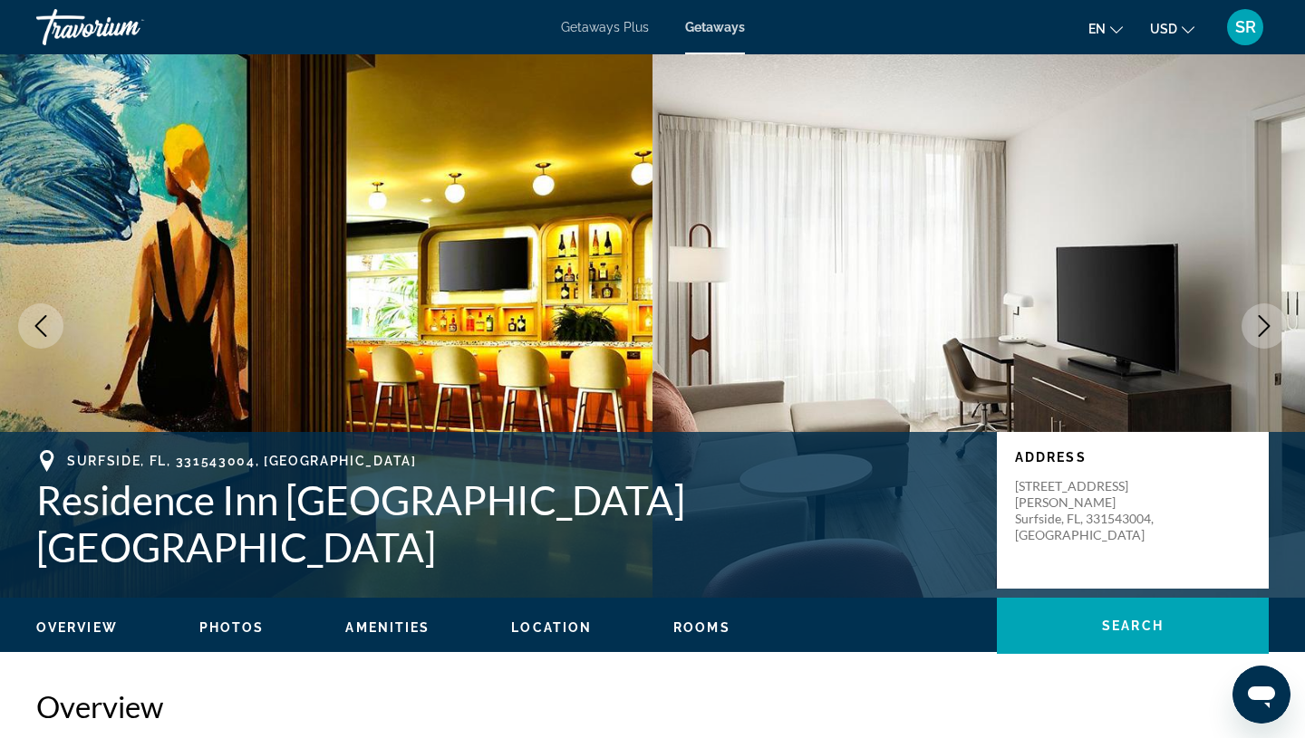
click at [1272, 333] on icon "Next image" at bounding box center [1264, 326] width 22 height 22
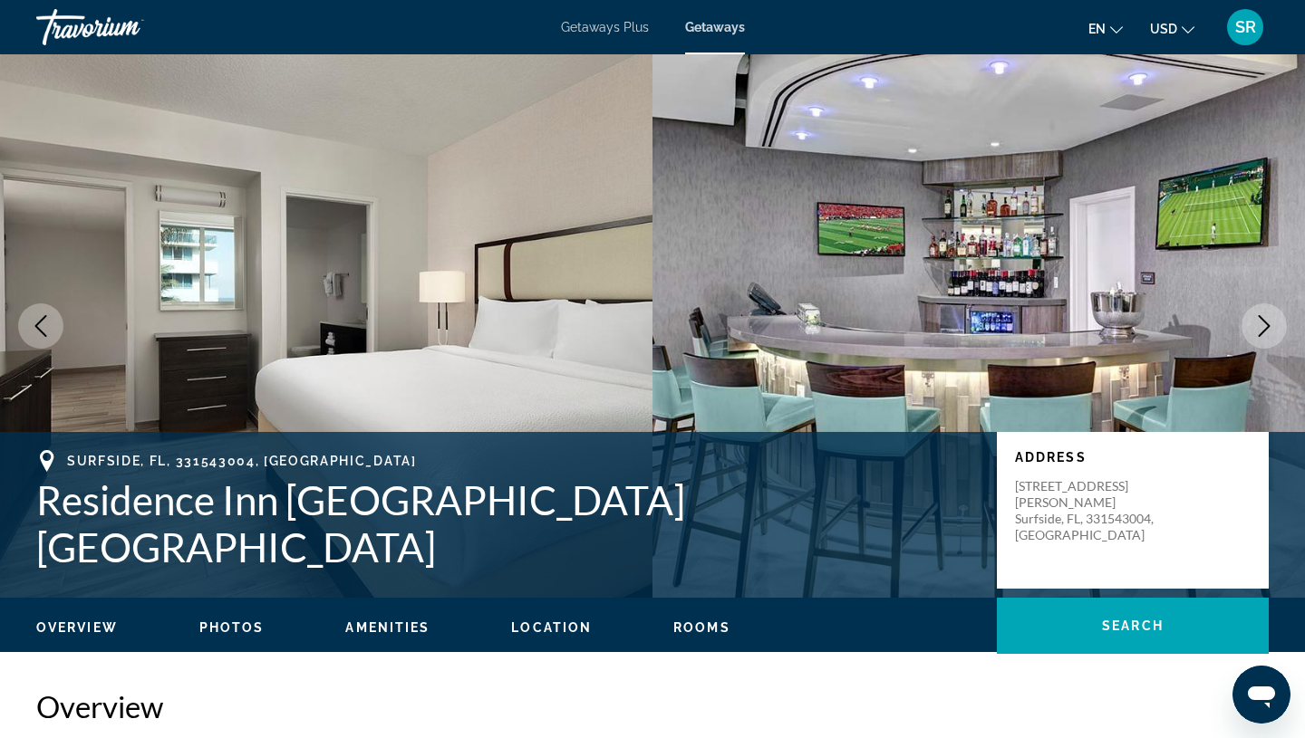
click at [1272, 334] on icon "Next image" at bounding box center [1264, 326] width 22 height 22
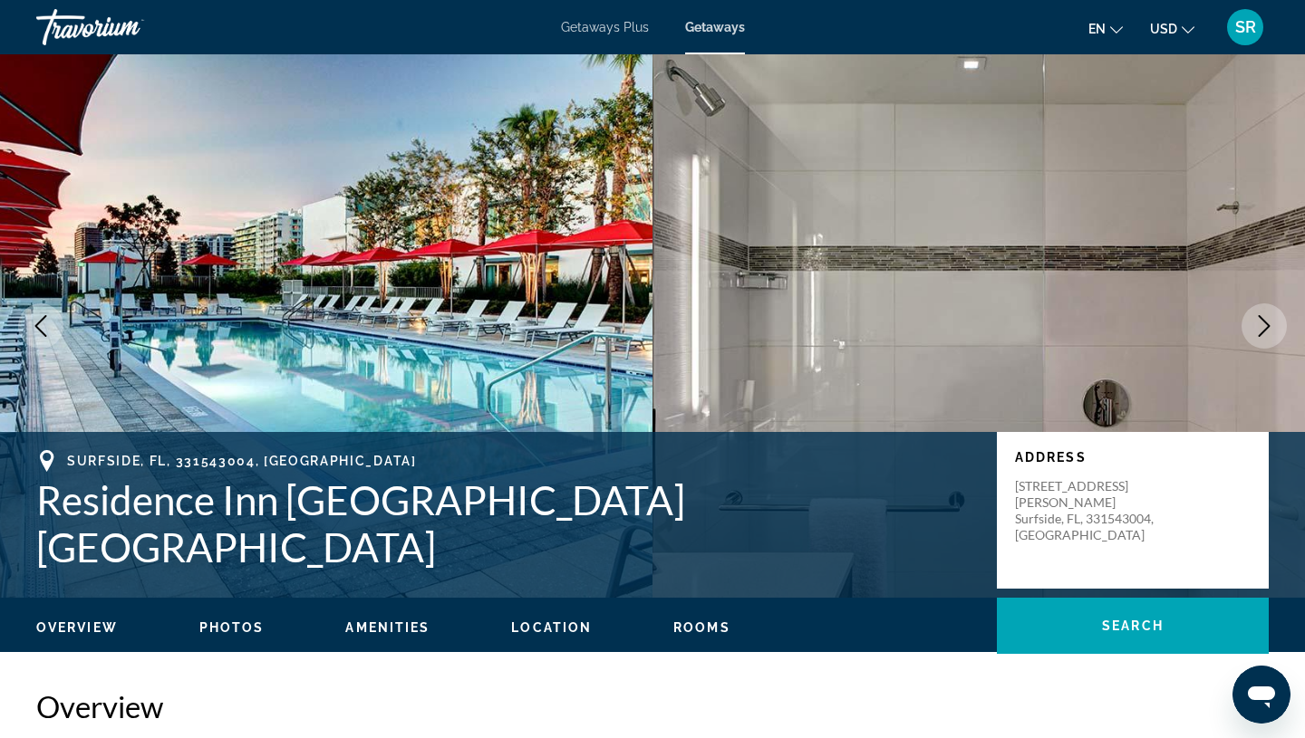
click at [1273, 324] on icon "Next image" at bounding box center [1264, 326] width 22 height 22
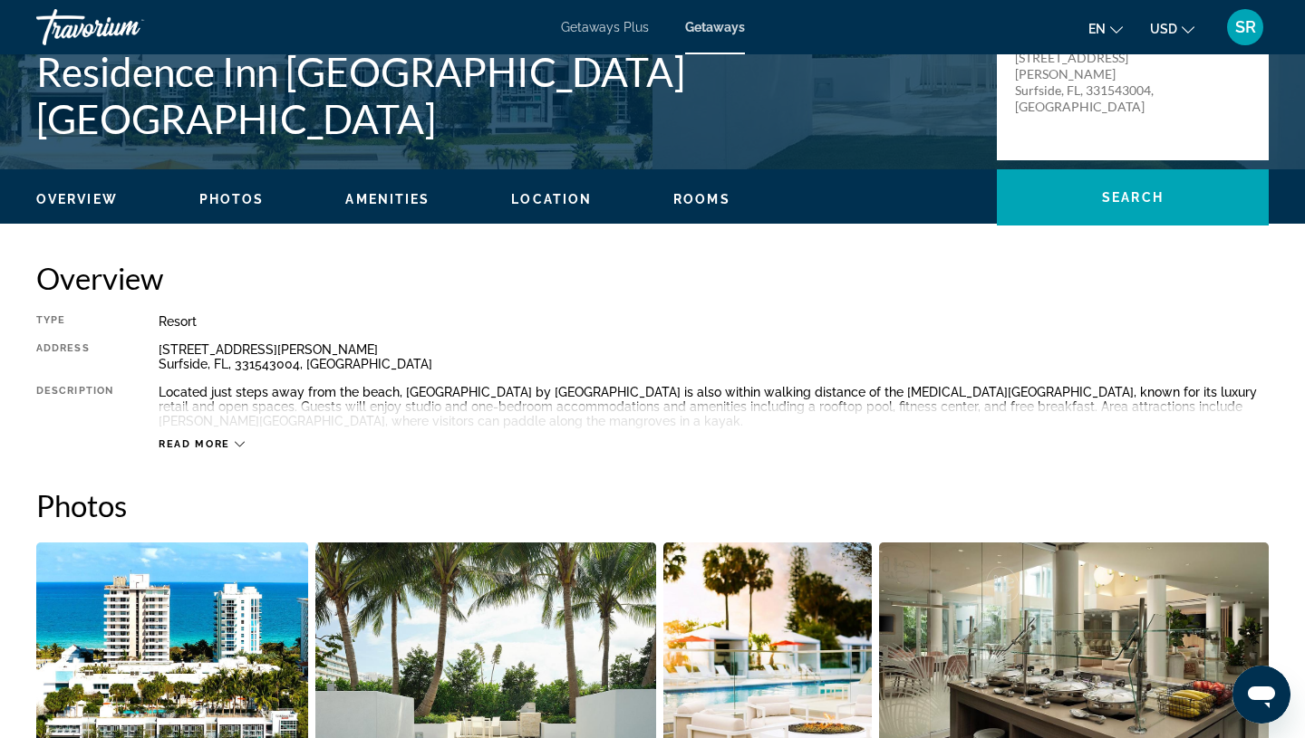
scroll to position [430, 0]
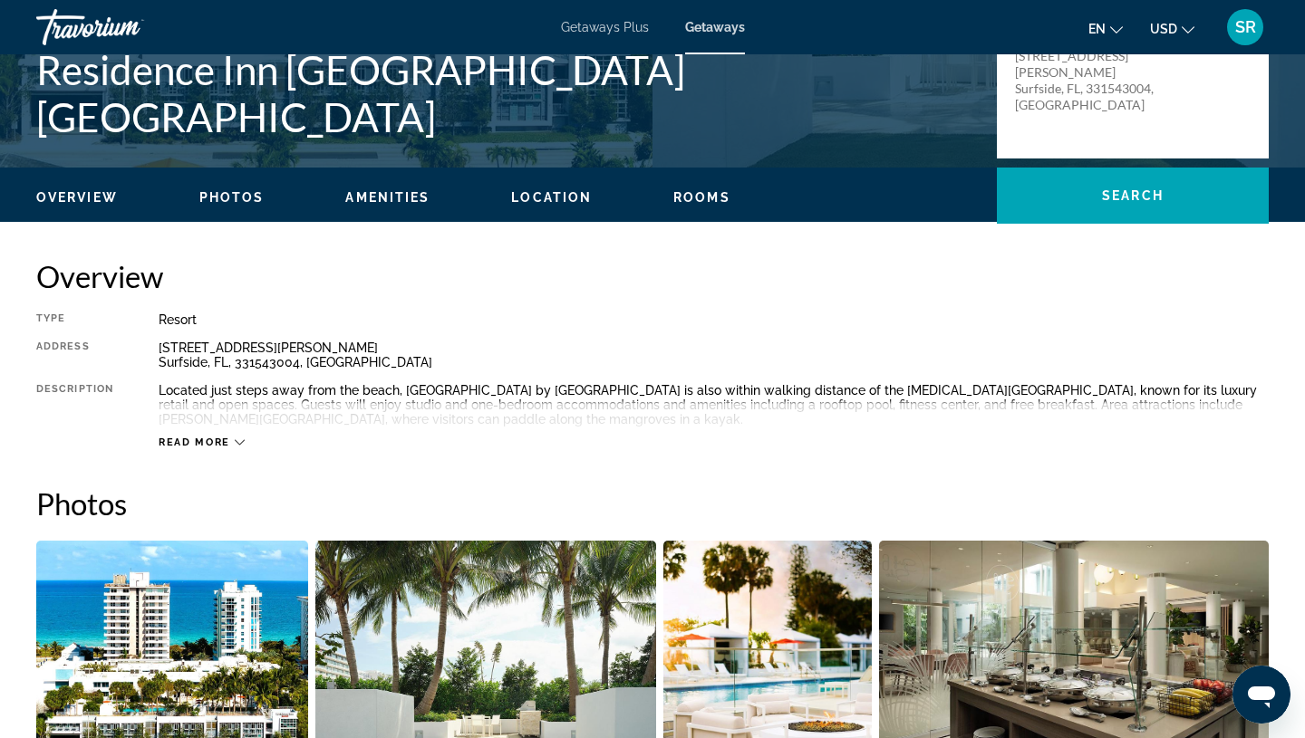
click at [193, 448] on button "Read more" at bounding box center [202, 443] width 86 height 14
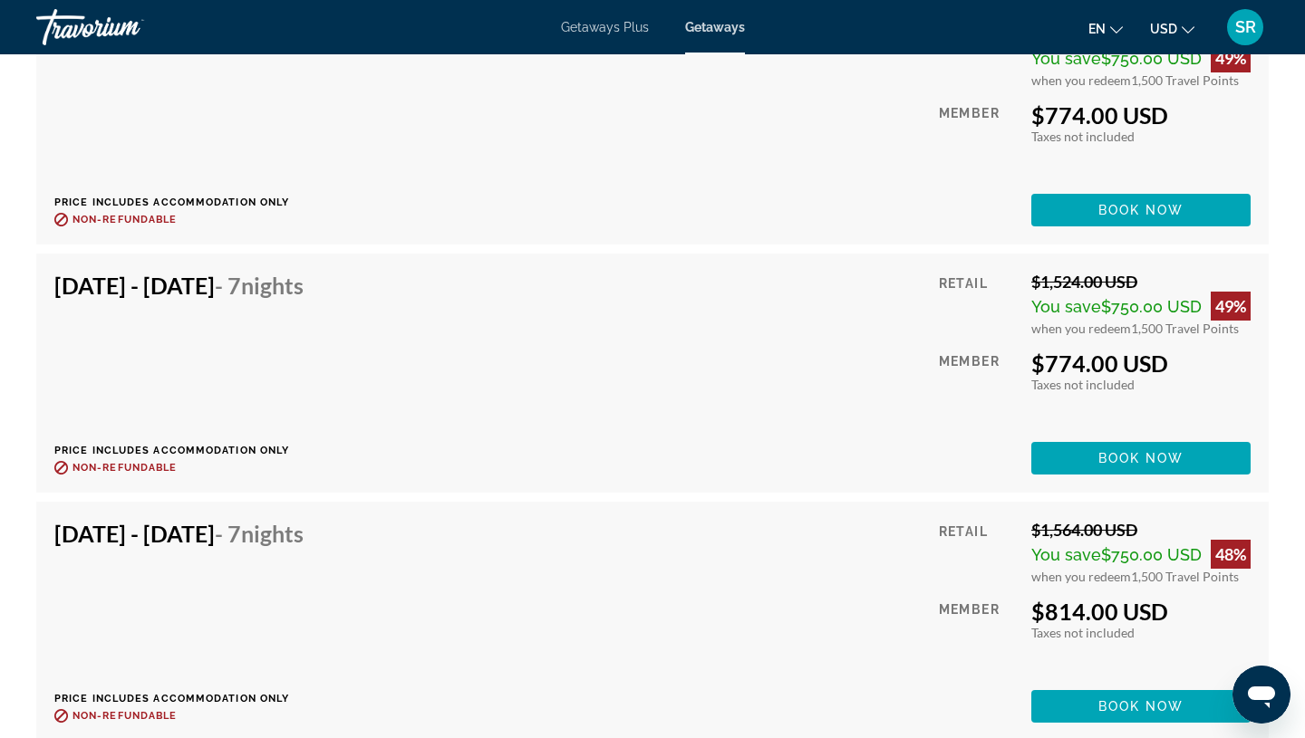
scroll to position [11408, 0]
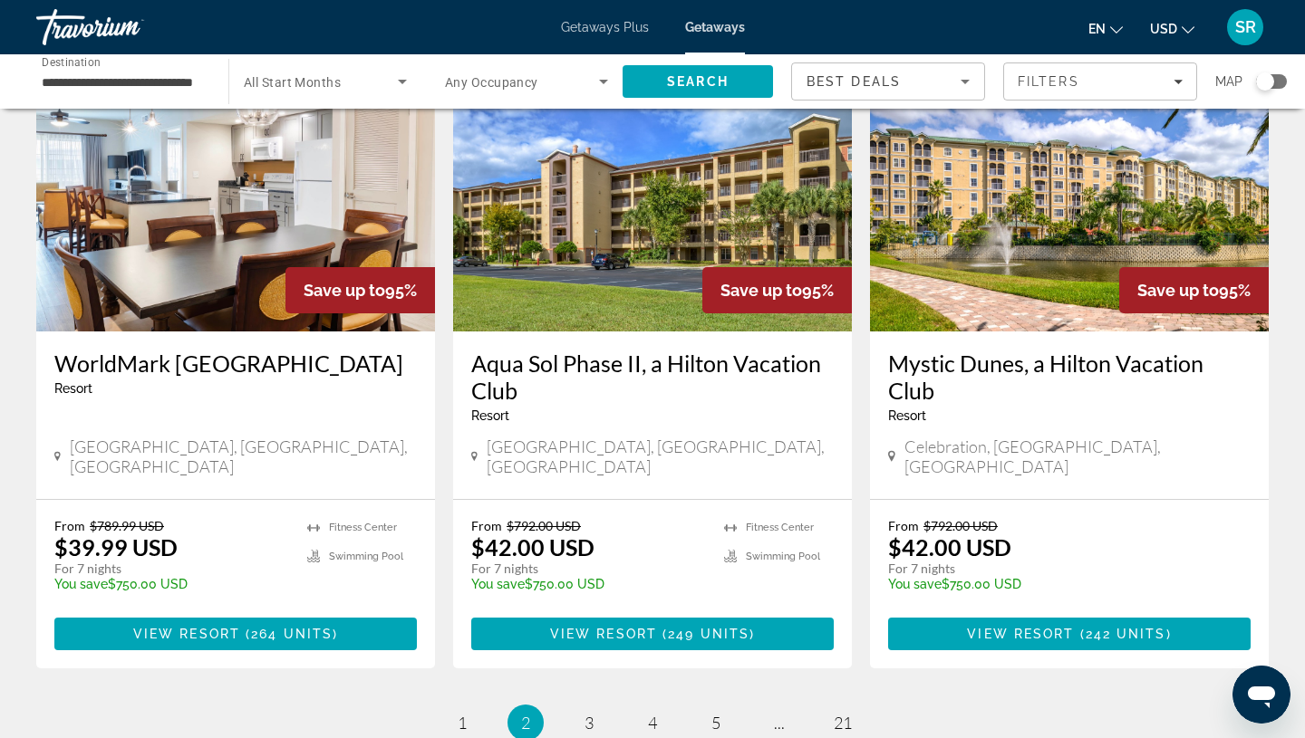
scroll to position [2121, 0]
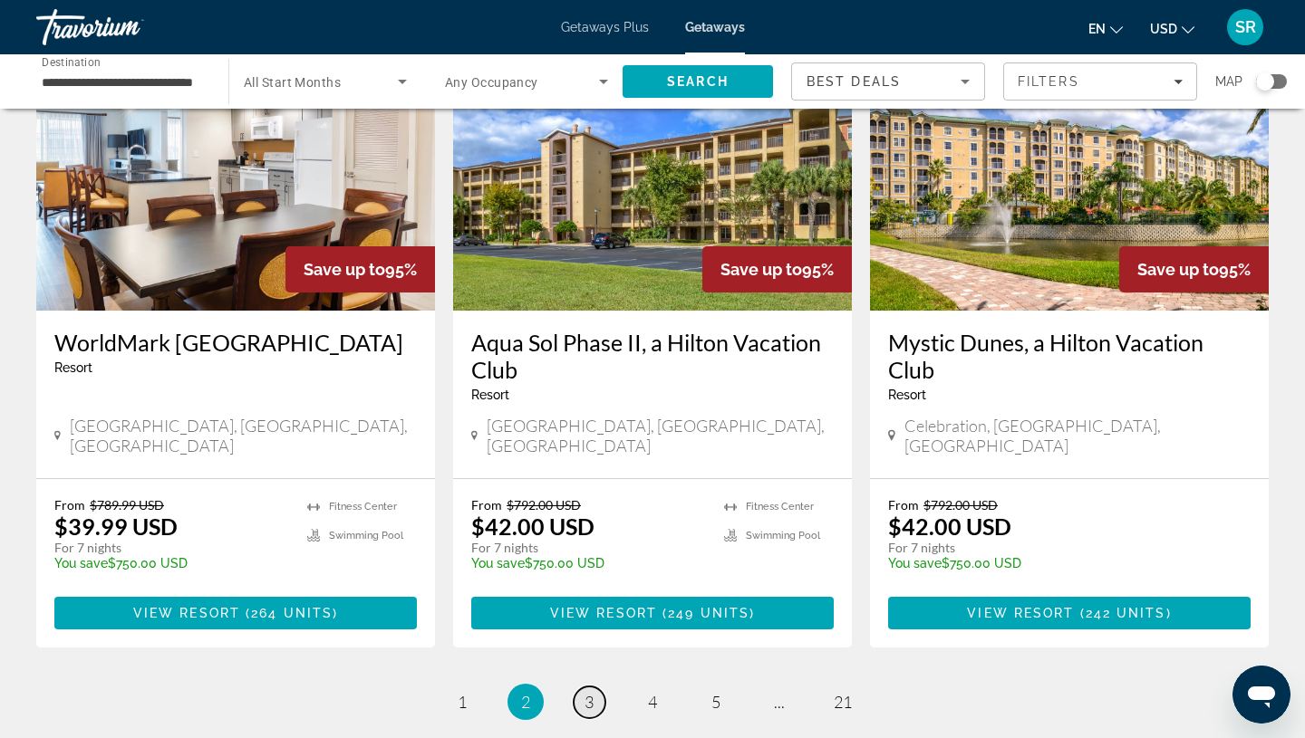
click at [598, 687] on link "page 3" at bounding box center [590, 703] width 32 height 32
